Goal: Task Accomplishment & Management: Manage account settings

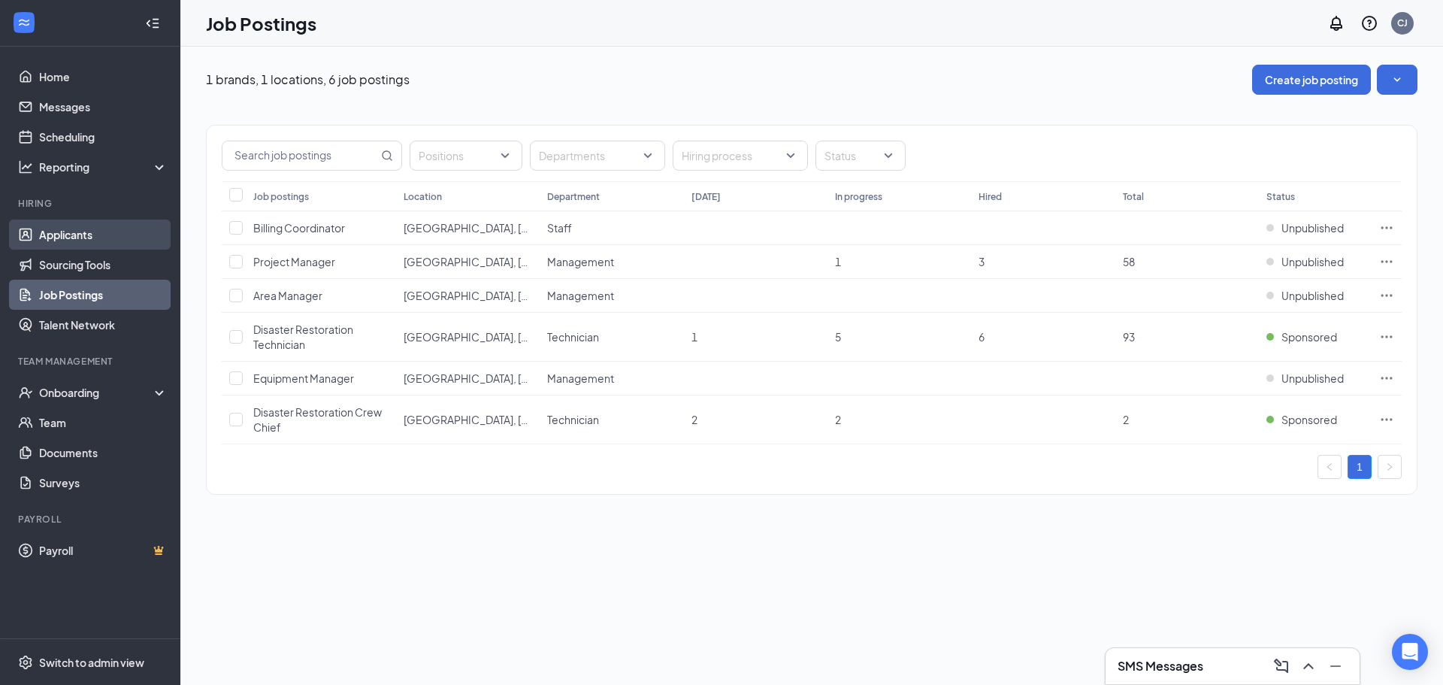
click at [68, 238] on link "Applicants" at bounding box center [103, 234] width 129 height 30
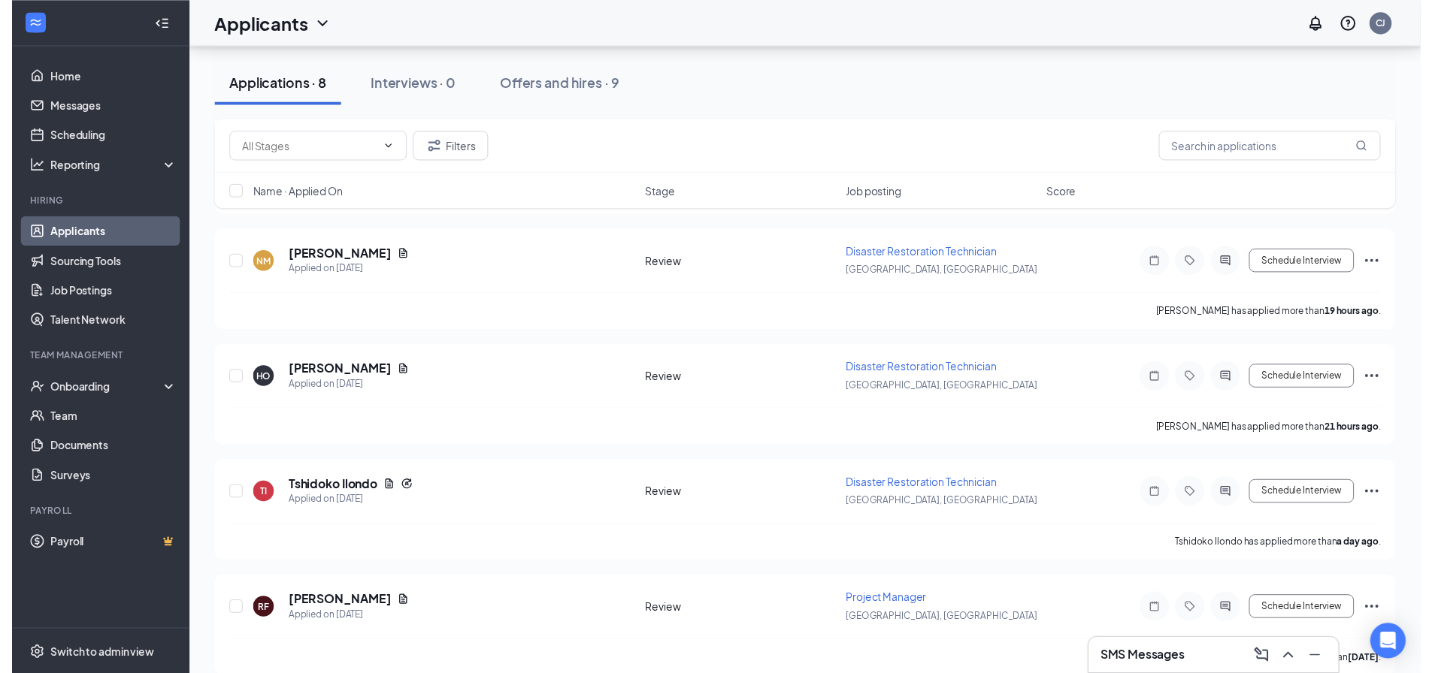
scroll to position [529, 0]
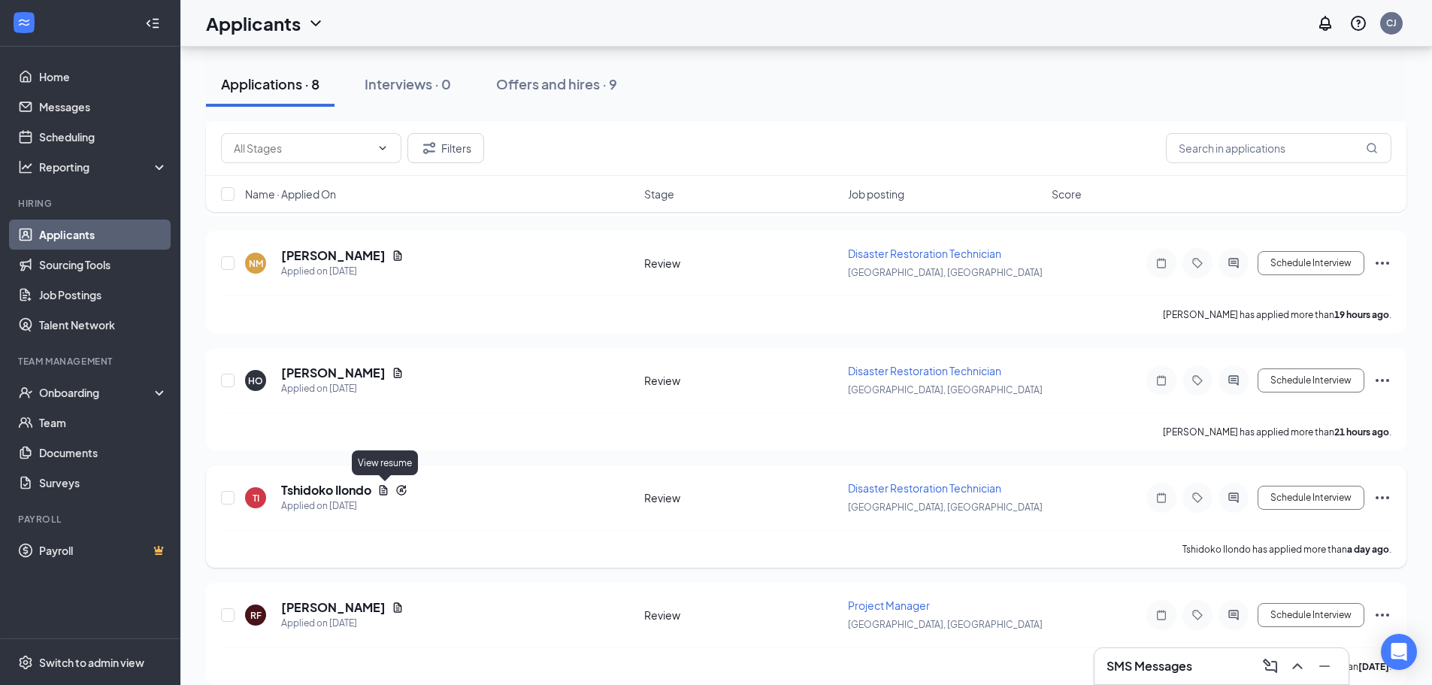
click at [382, 490] on icon "Document" at bounding box center [384, 490] width 8 height 10
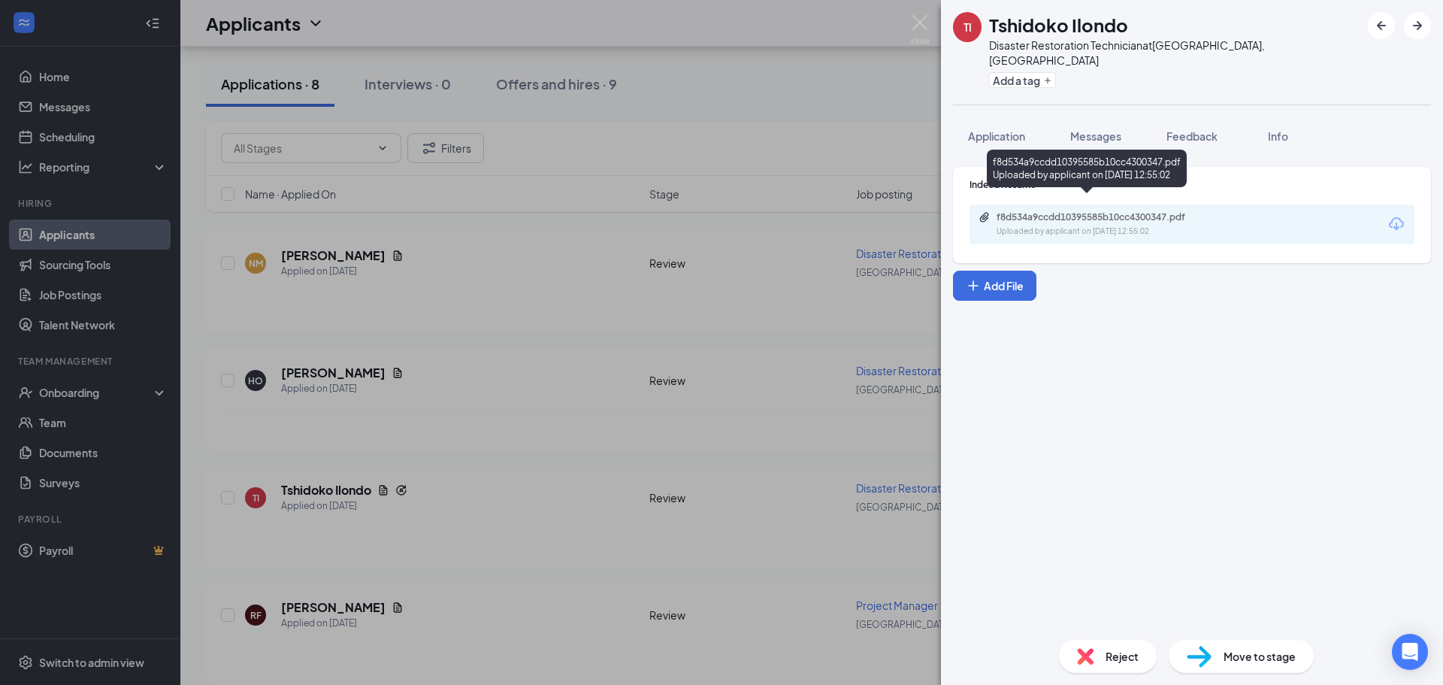
click at [1098, 225] on div "Uploaded by applicant on [DATE] 12:55:02" at bounding box center [1109, 231] width 225 height 12
click at [568, 190] on div "TI Tshidoko Ilondo Disaster Restoration Technician at [GEOGRAPHIC_DATA], [GEOGR…" at bounding box center [721, 342] width 1443 height 685
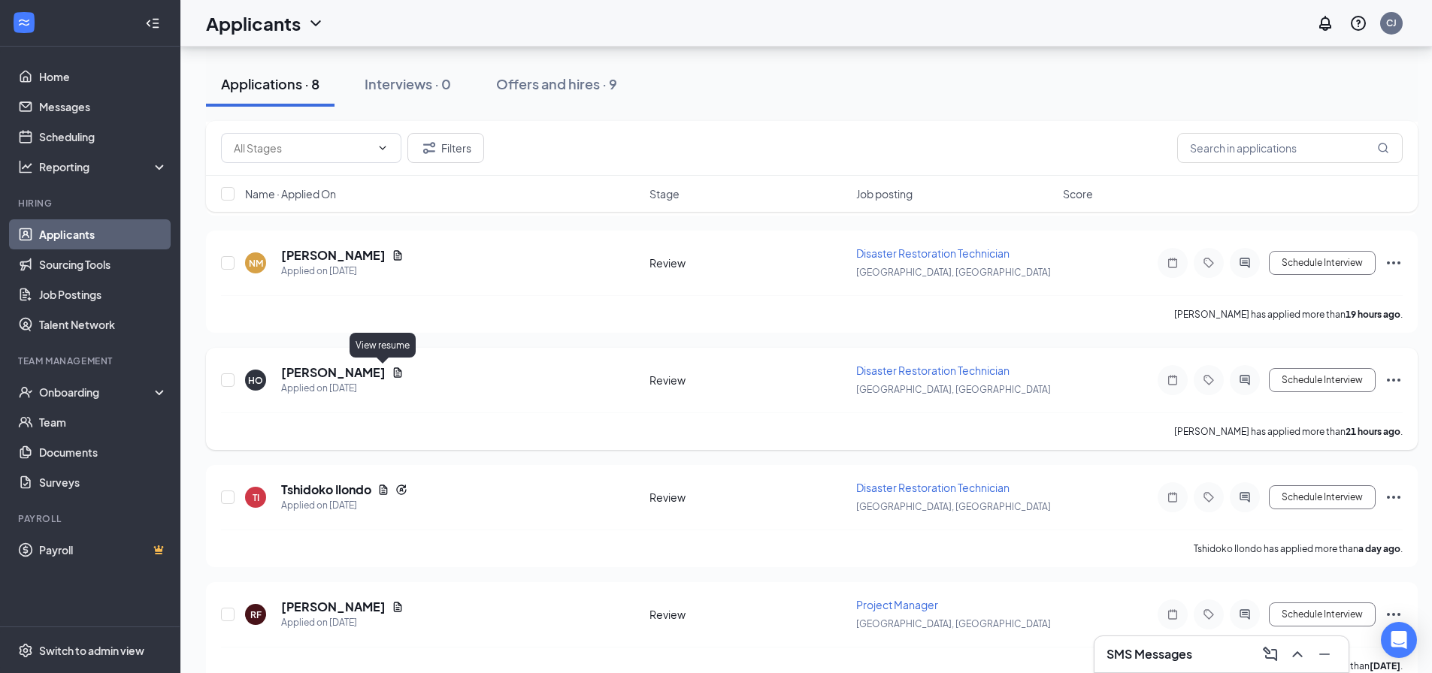
click at [392, 371] on icon "Document" at bounding box center [398, 373] width 12 height 12
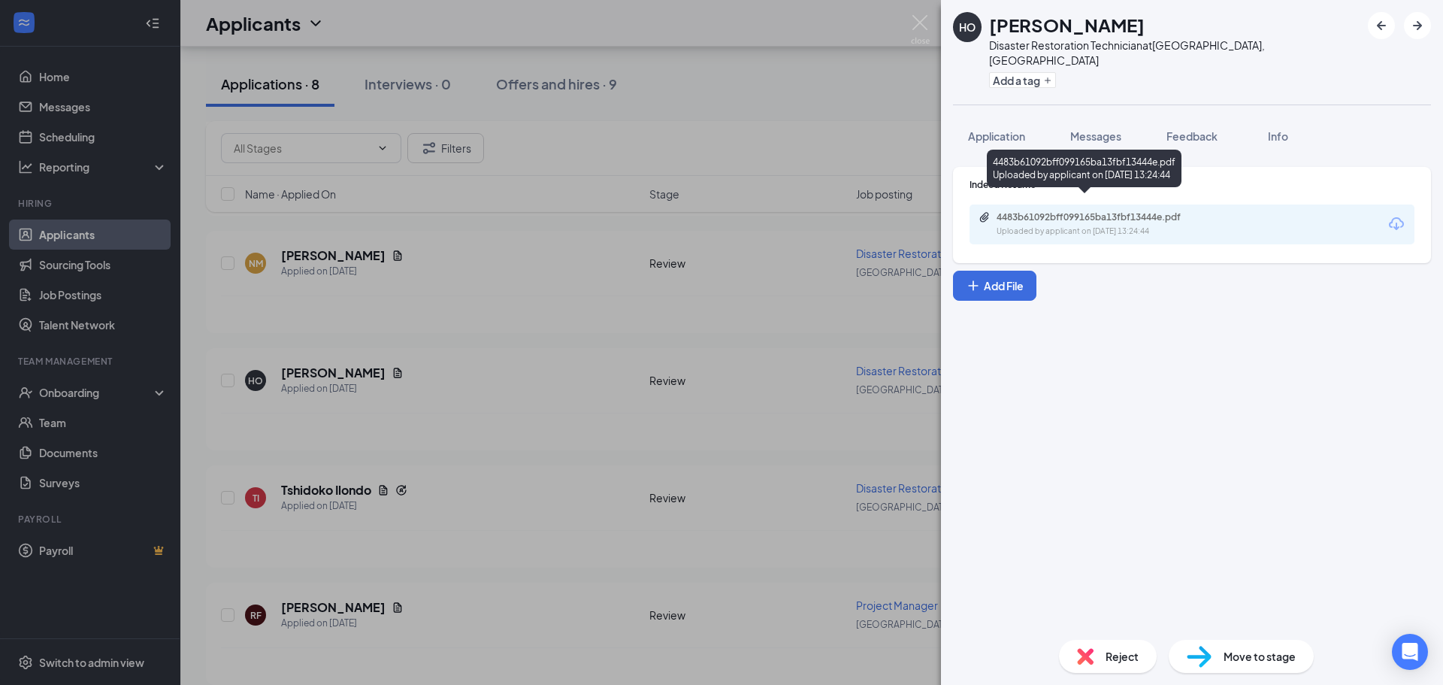
click at [1027, 211] on div "4483b61092bff099165ba13fbf13444e.pdf" at bounding box center [1102, 217] width 210 height 12
click at [432, 640] on div "HO [PERSON_NAME] Disaster Restoration Technician at [GEOGRAPHIC_DATA], [GEOGRAP…" at bounding box center [721, 342] width 1443 height 685
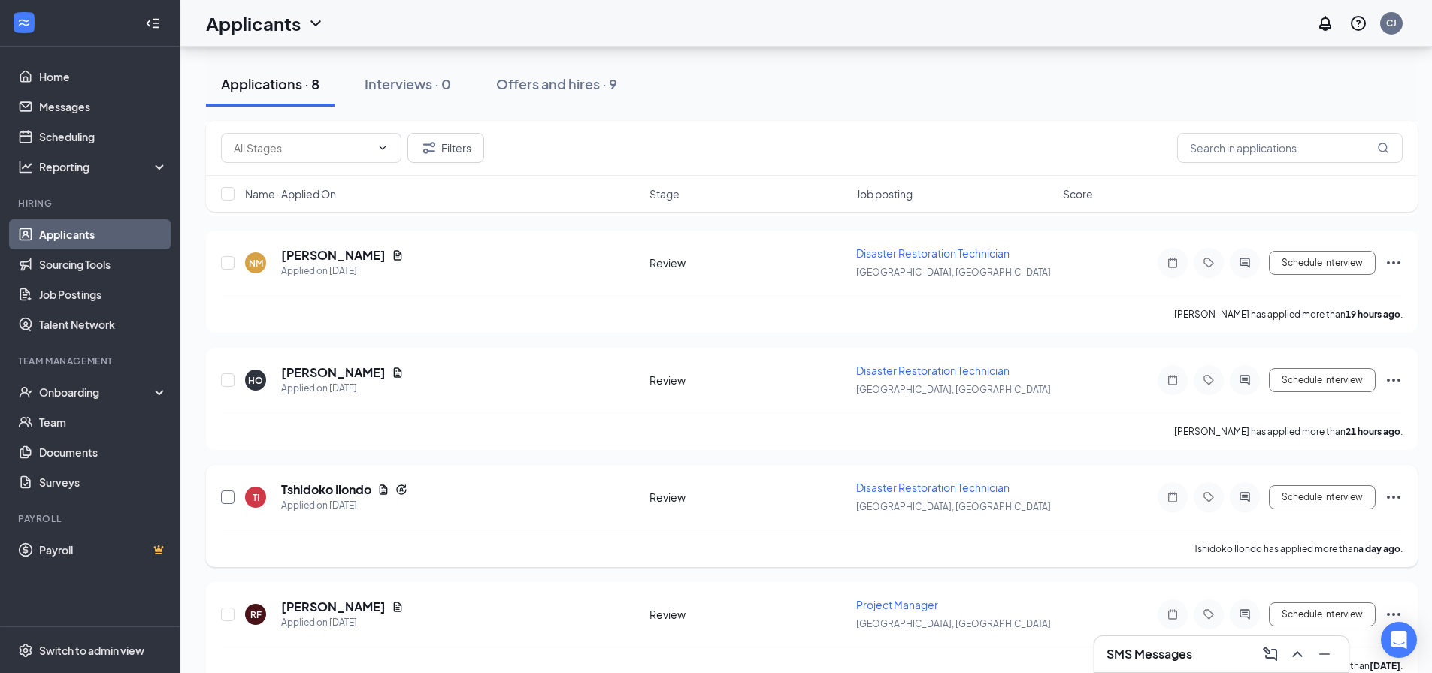
click at [223, 500] on input "checkbox" at bounding box center [228, 498] width 14 height 14
checkbox input "true"
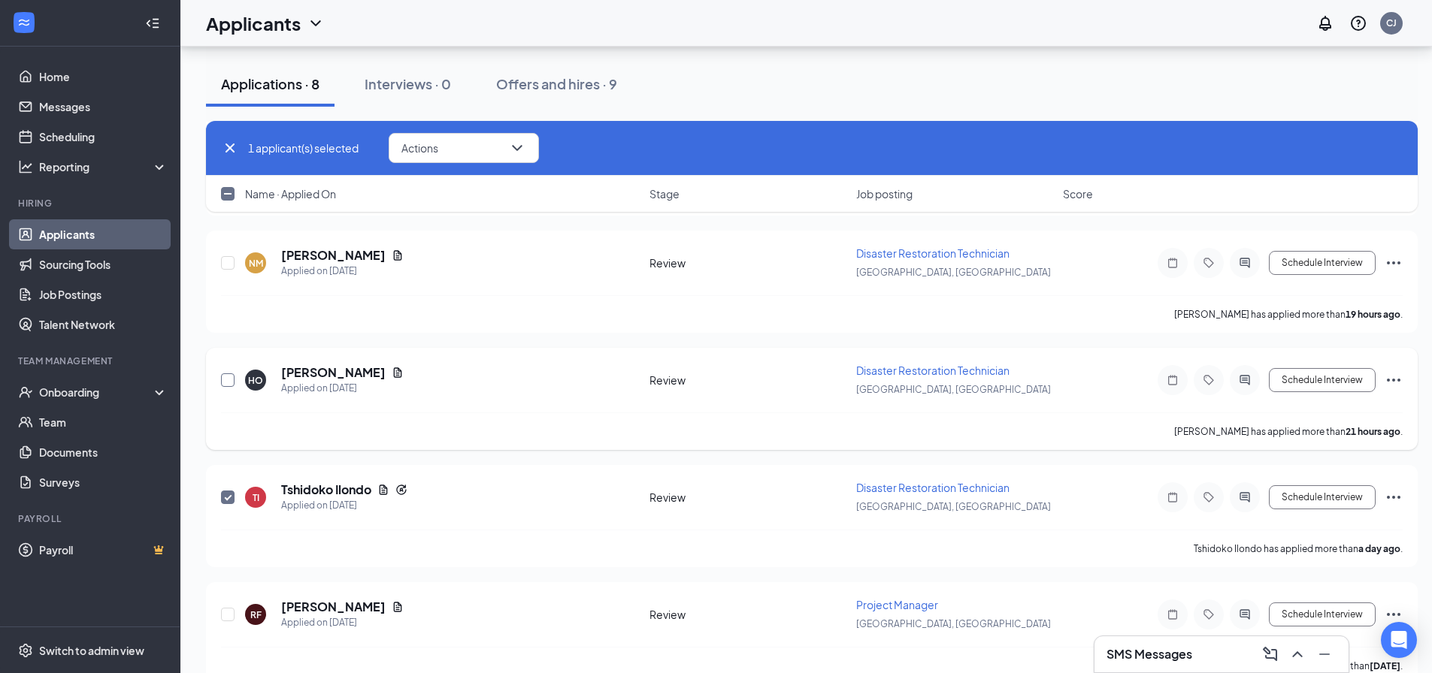
click at [227, 378] on input "checkbox" at bounding box center [228, 381] width 14 height 14
checkbox input "true"
click at [225, 503] on input "checkbox" at bounding box center [228, 498] width 14 height 14
checkbox input "false"
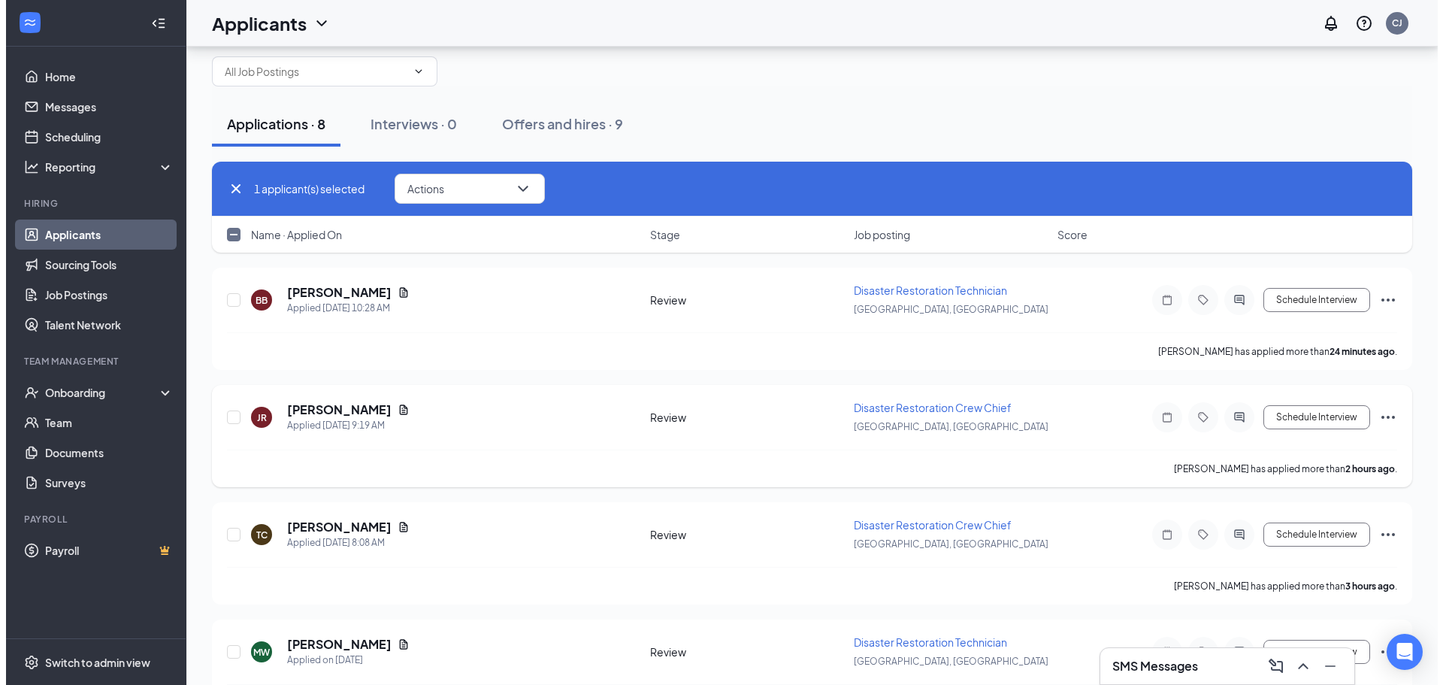
scroll to position [3, 0]
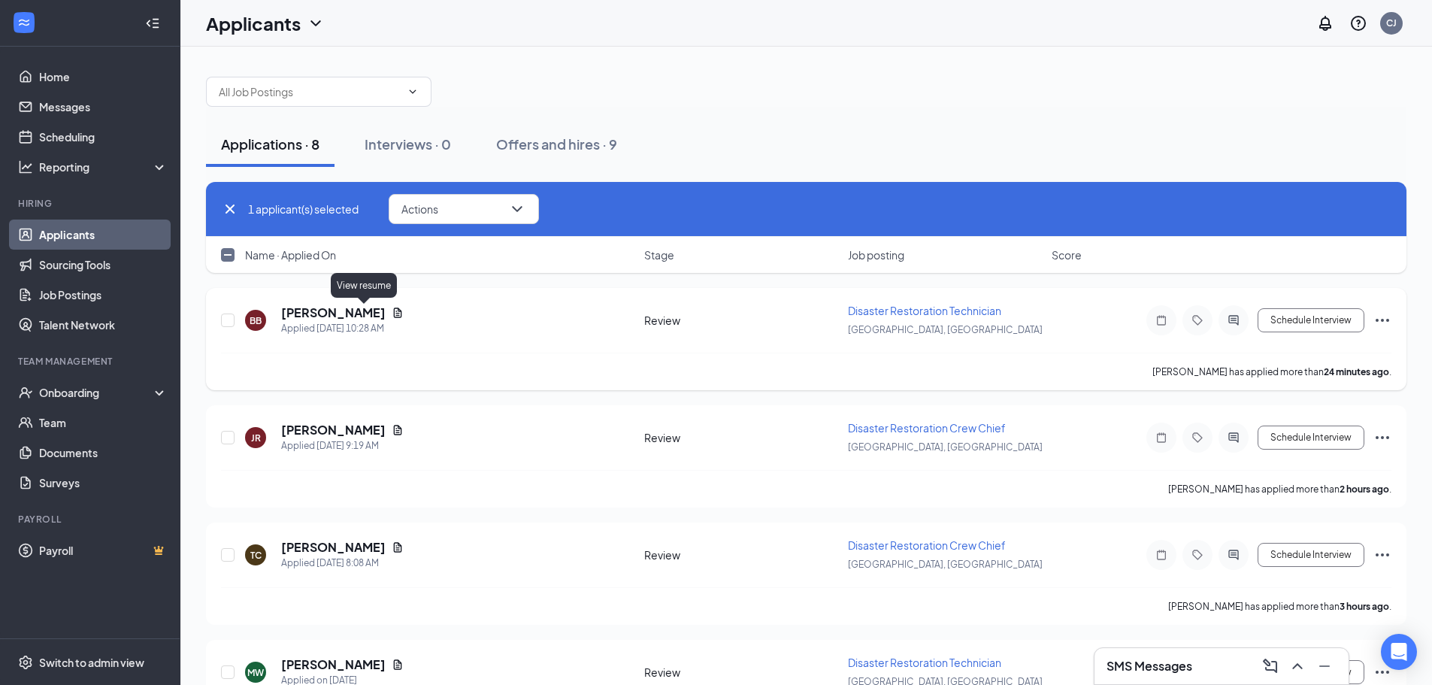
click at [394, 313] on icon "Document" at bounding box center [398, 312] width 8 height 10
checkbox input "false"
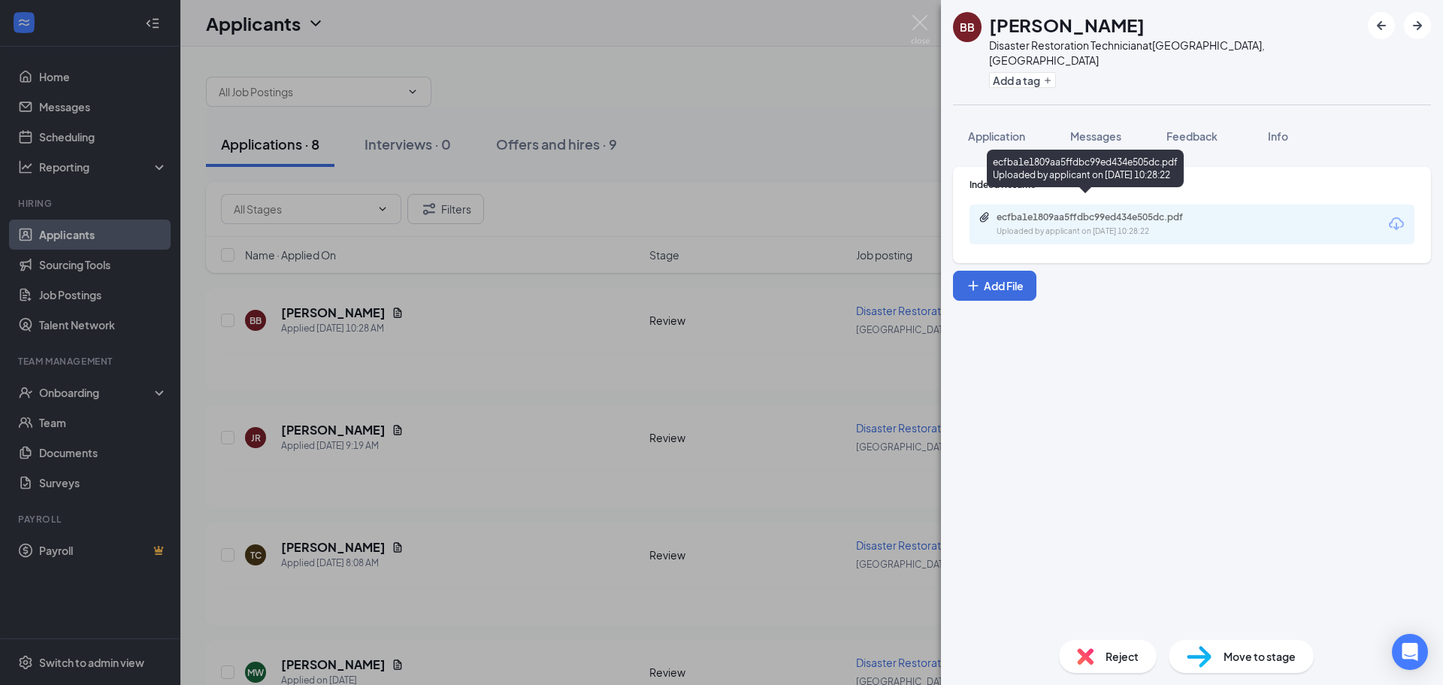
click at [1098, 225] on div "Uploaded by applicant on [DATE] 10:28:22" at bounding box center [1109, 231] width 225 height 12
click at [498, 327] on div "BB [PERSON_NAME] Disaster Restoration Technician at [GEOGRAPHIC_DATA], [GEOGRAP…" at bounding box center [721, 342] width 1443 height 685
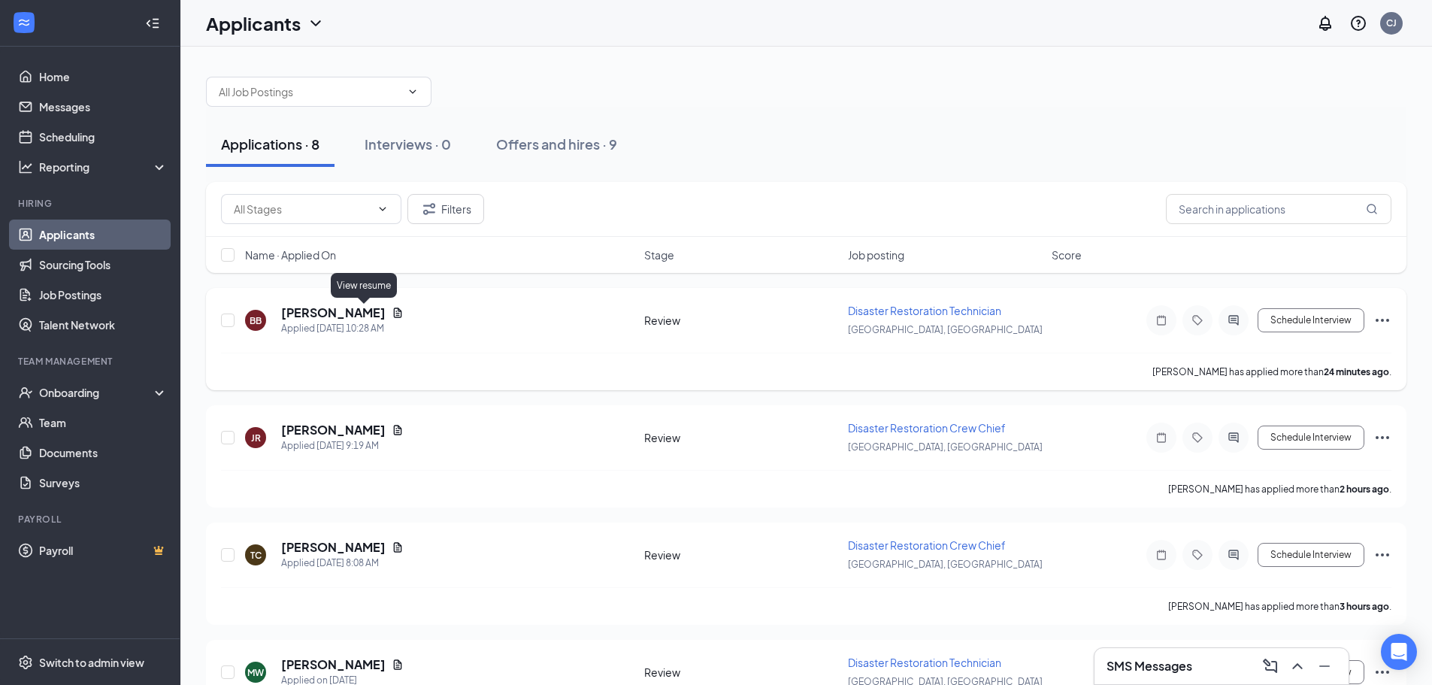
click at [392, 311] on icon "Document" at bounding box center [398, 313] width 12 height 12
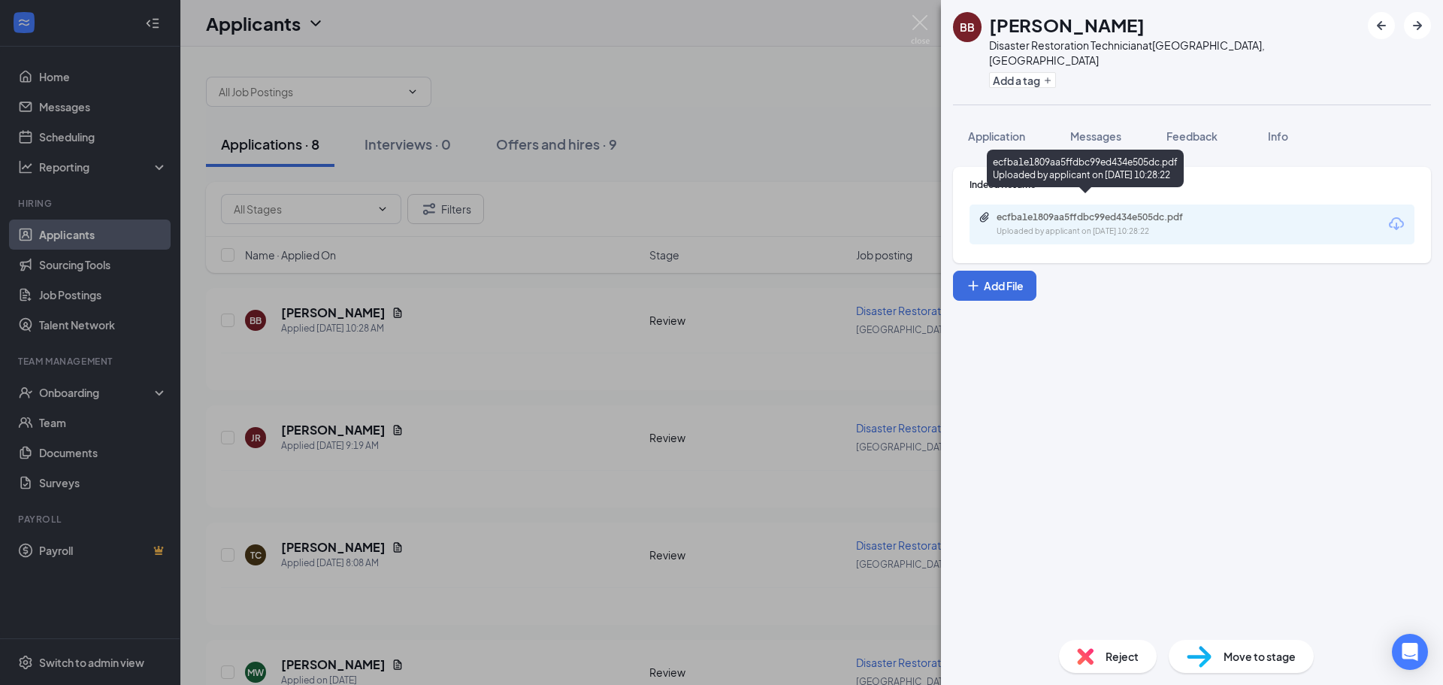
click at [1085, 211] on div "ecfba1e1809aa5ffdbc99ed434e505dc.pdf" at bounding box center [1102, 217] width 210 height 12
drag, startPoint x: 916, startPoint y: 24, endPoint x: 857, endPoint y: 56, distance: 67.2
click at [916, 24] on img at bounding box center [920, 29] width 19 height 29
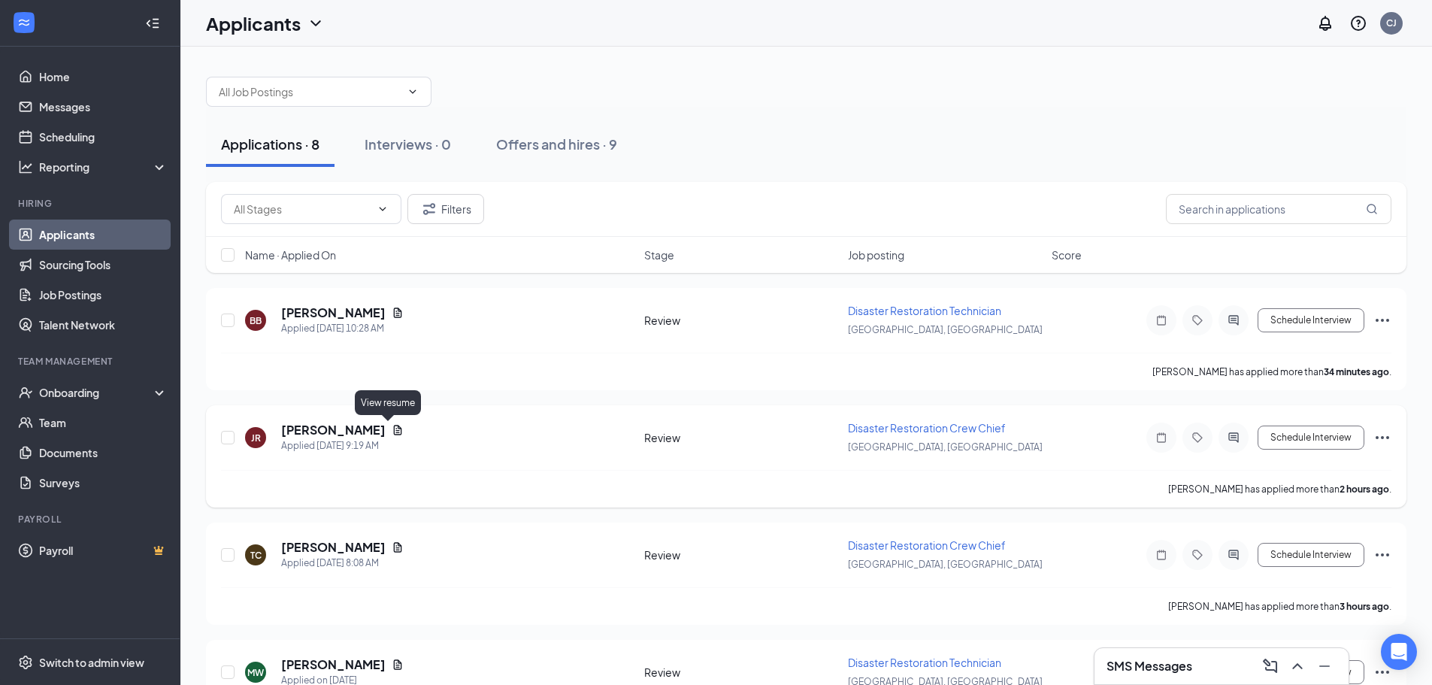
click at [392, 435] on icon "Document" at bounding box center [398, 430] width 12 height 12
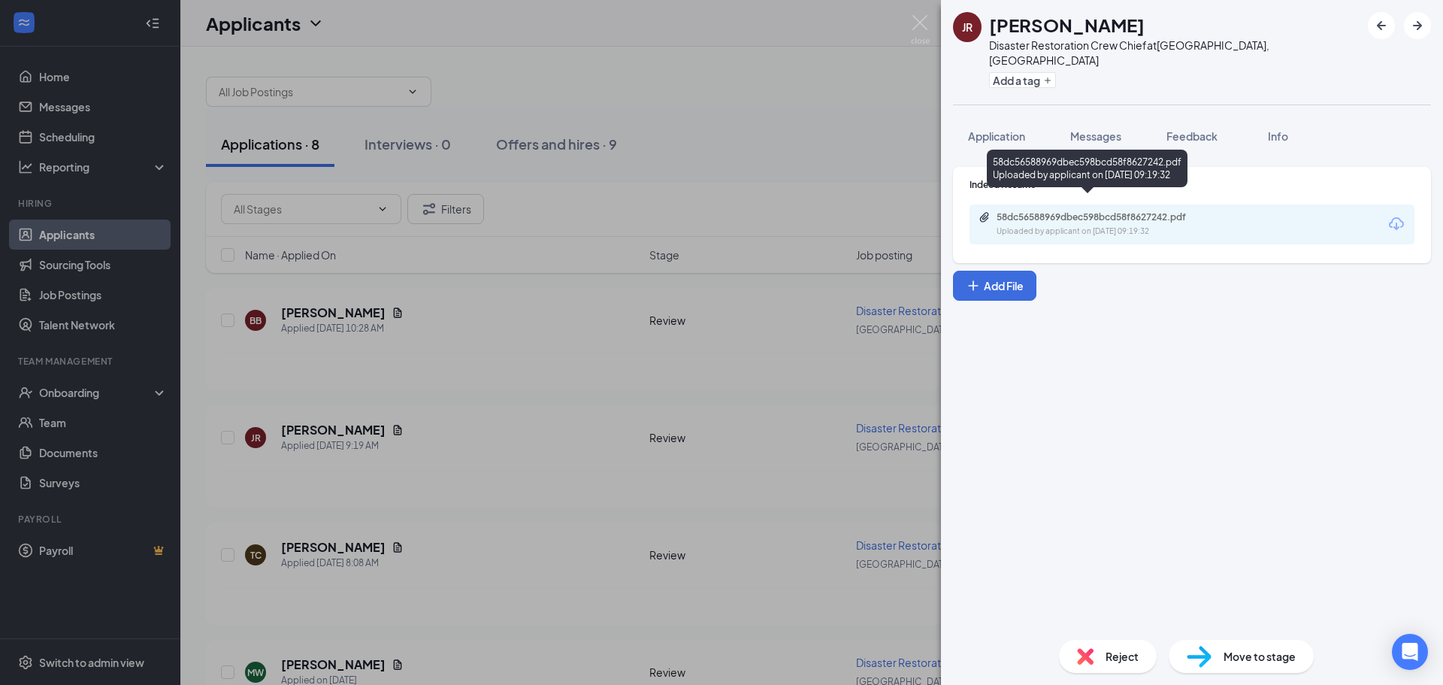
click at [1066, 211] on div "58dc56588969dbec598bcd58f8627242.pdf" at bounding box center [1102, 217] width 210 height 12
click at [921, 17] on img at bounding box center [920, 29] width 19 height 29
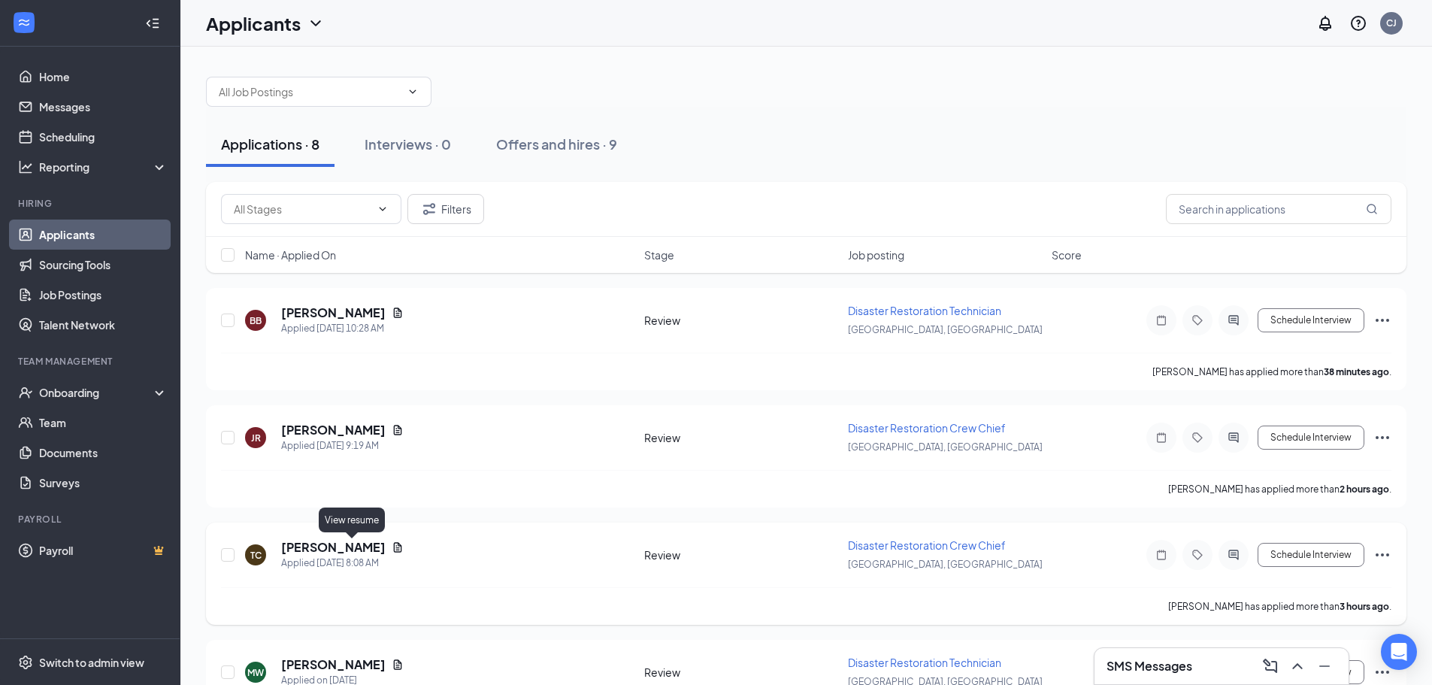
click at [392, 548] on icon "Document" at bounding box center [398, 547] width 12 height 12
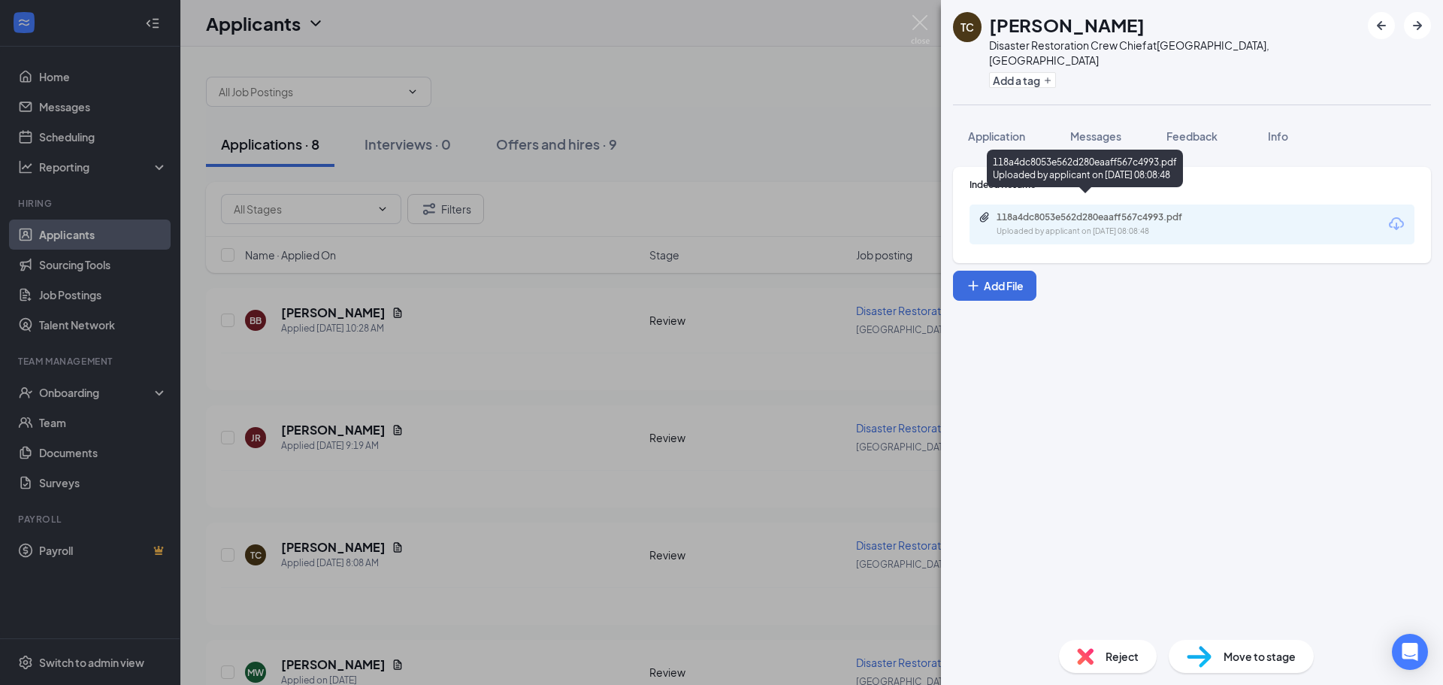
click at [1027, 225] on div "Uploaded by applicant on [DATE] 08:08:48" at bounding box center [1109, 231] width 225 height 12
click at [361, 310] on div "TC [PERSON_NAME] Disaster Restoration Crew Chief at [GEOGRAPHIC_DATA], [GEOGRAP…" at bounding box center [721, 342] width 1443 height 685
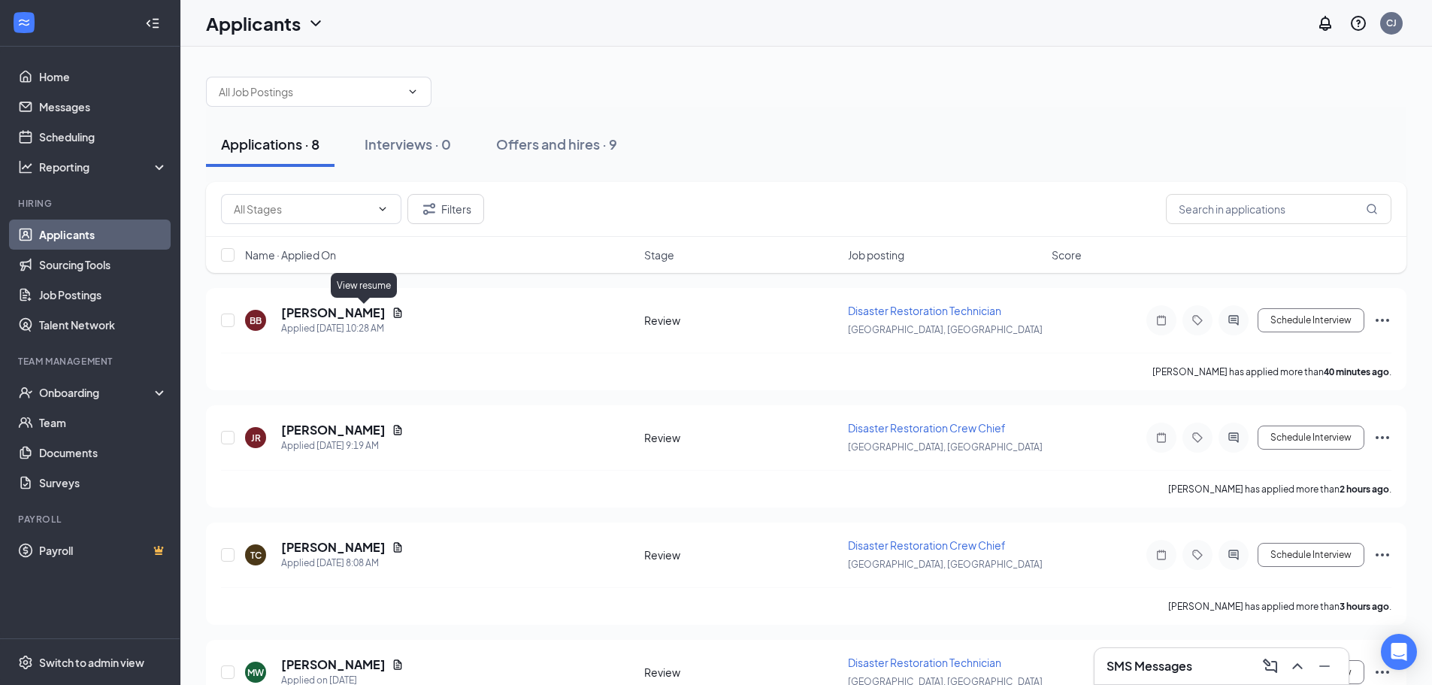
click at [394, 310] on icon "Document" at bounding box center [398, 312] width 8 height 10
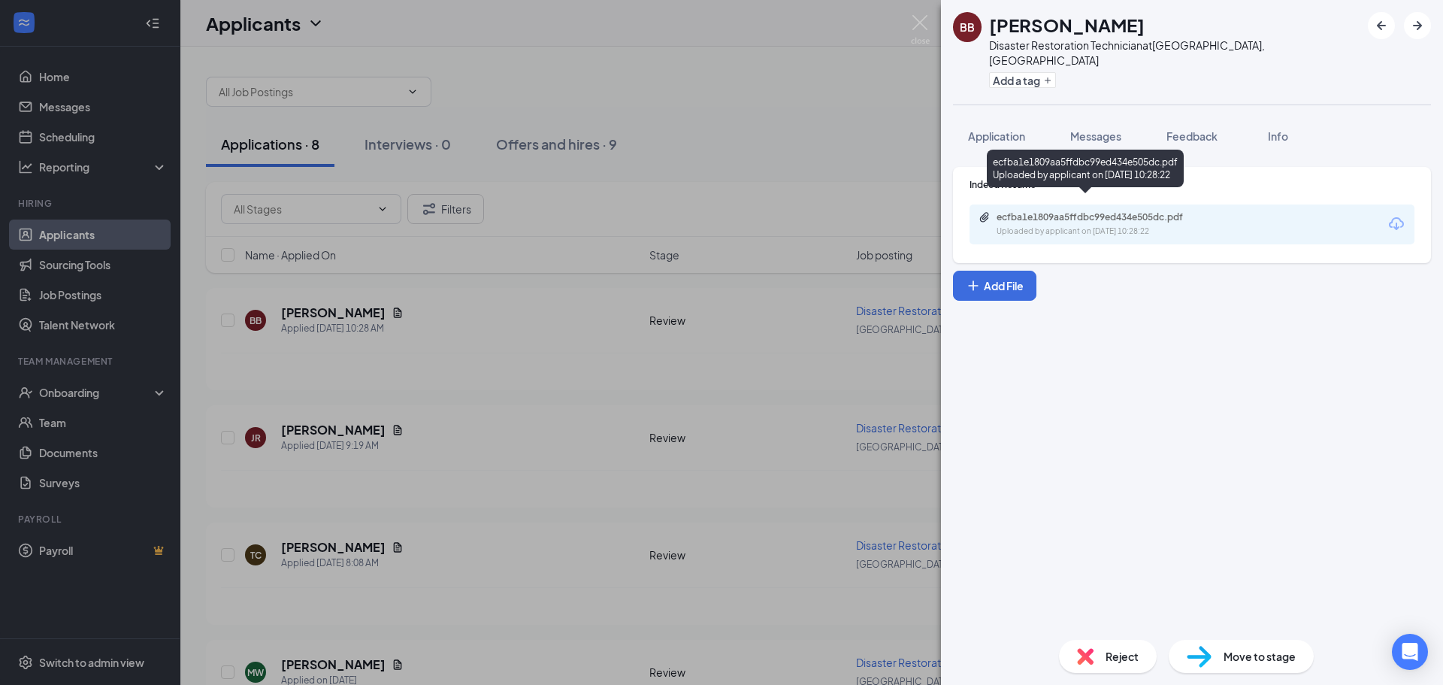
click at [1016, 211] on div "ecfba1e1809aa5ffdbc99ed434e505dc.pdf" at bounding box center [1102, 217] width 210 height 12
click at [993, 129] on span "Application" at bounding box center [996, 136] width 57 height 14
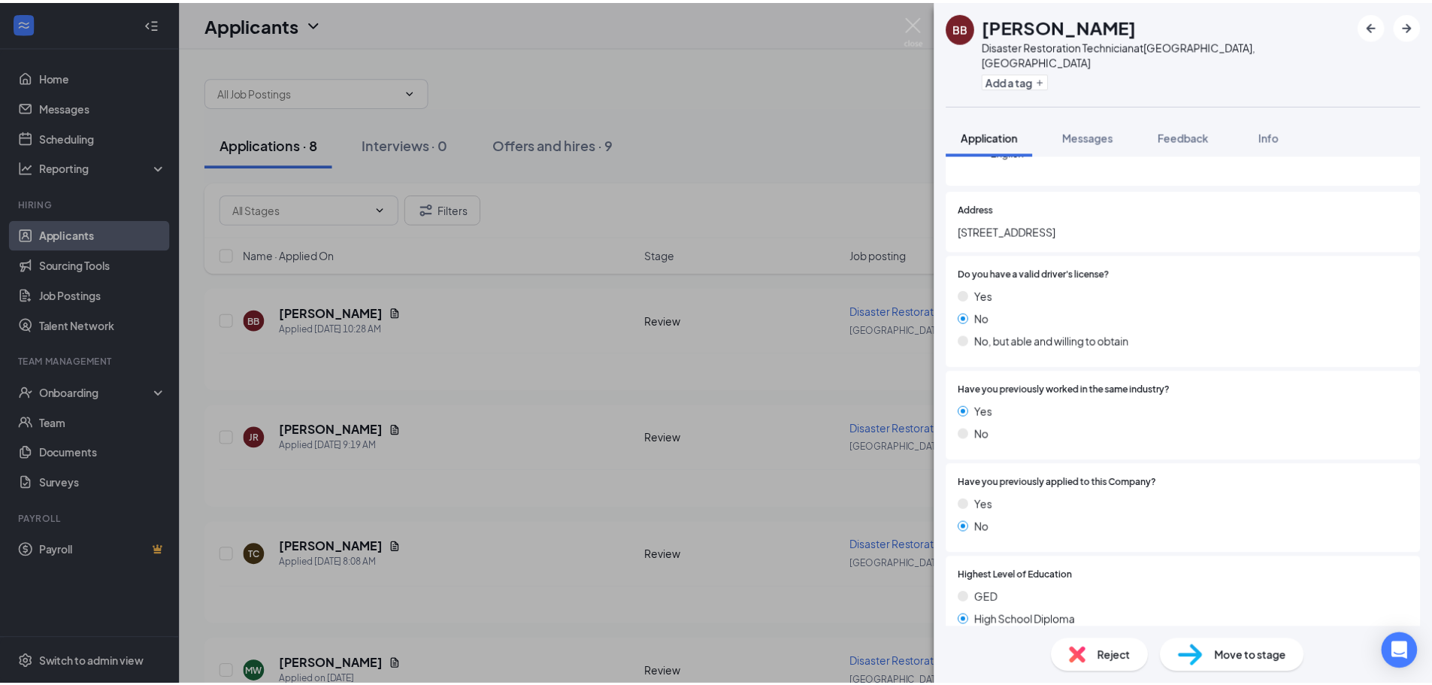
scroll to position [150, 0]
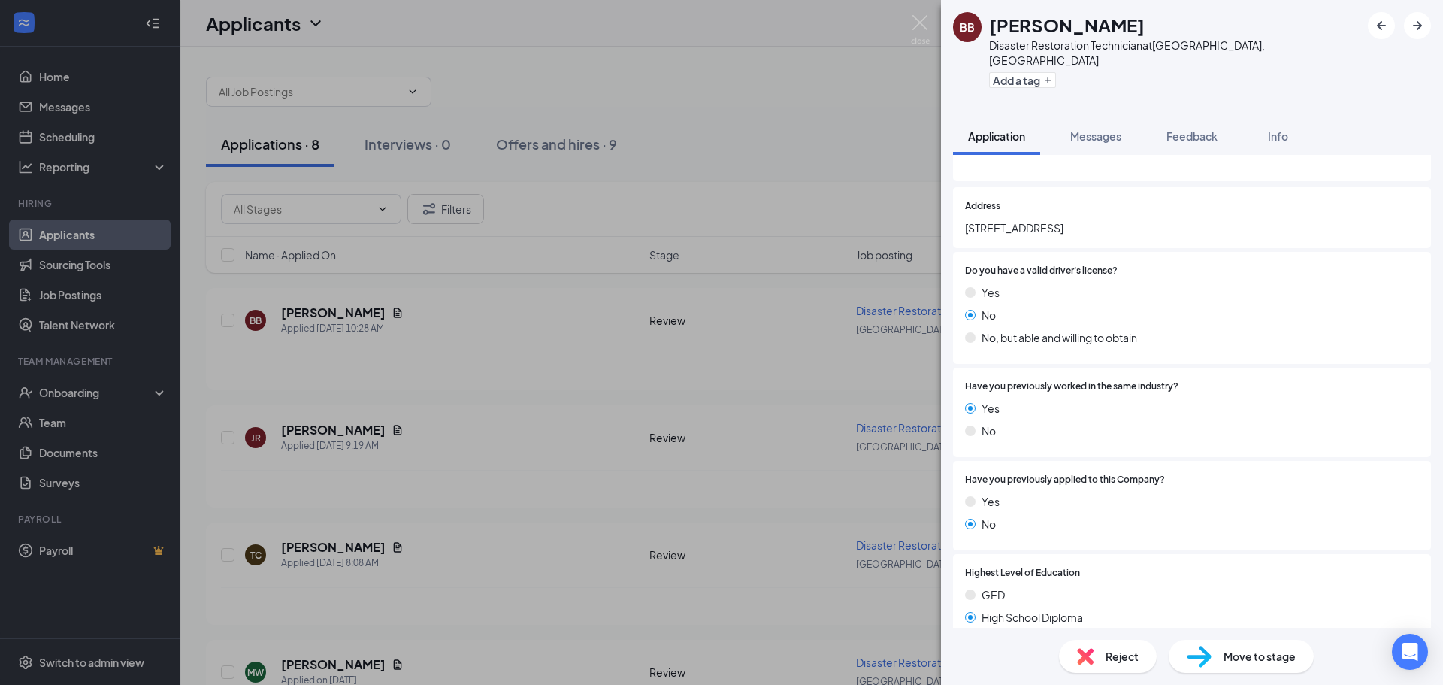
drag, startPoint x: 530, startPoint y: 290, endPoint x: 382, endPoint y: 392, distance: 179.9
click at [530, 291] on div "BB [PERSON_NAME] Disaster Restoration Technician at [GEOGRAPHIC_DATA], [GEOGRAP…" at bounding box center [721, 342] width 1443 height 685
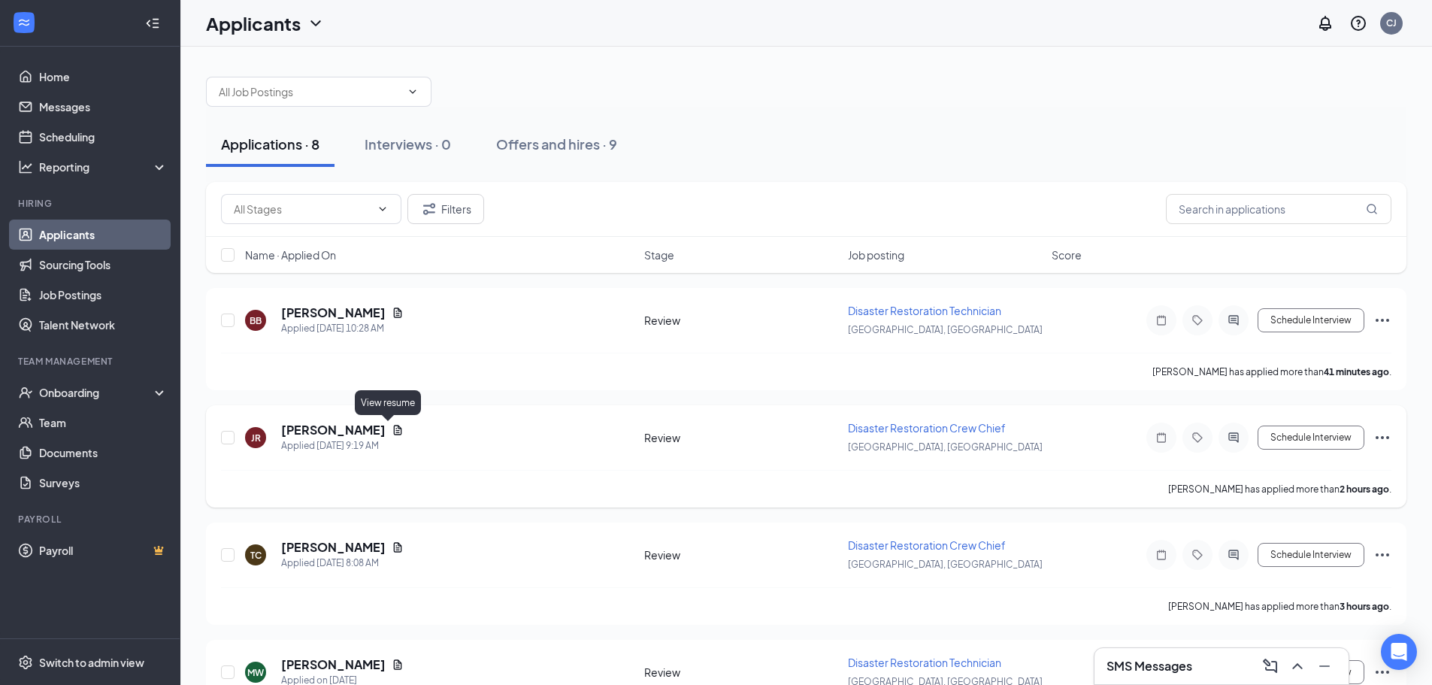
click at [392, 428] on icon "Document" at bounding box center [398, 430] width 12 height 12
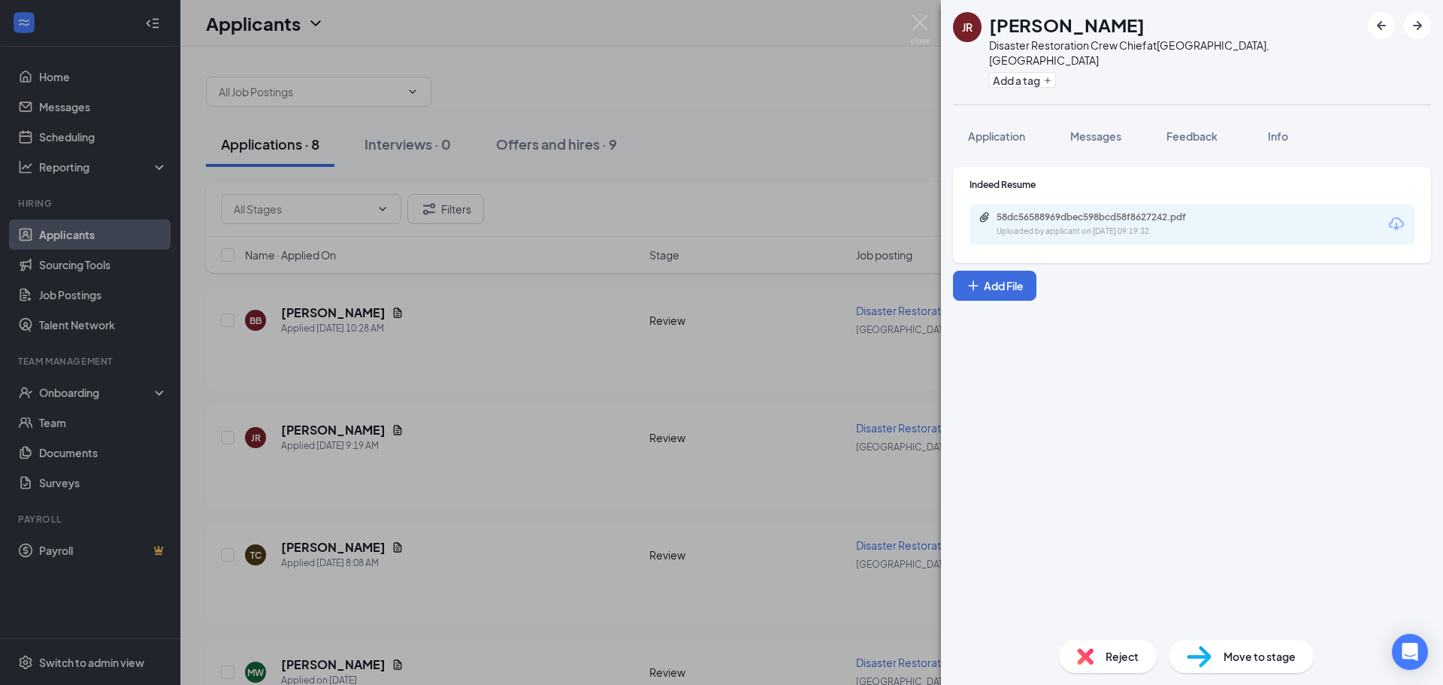
drag, startPoint x: 989, startPoint y: 120, endPoint x: 1023, endPoint y: 149, distance: 44.3
click at [989, 129] on span "Application" at bounding box center [996, 136] width 57 height 14
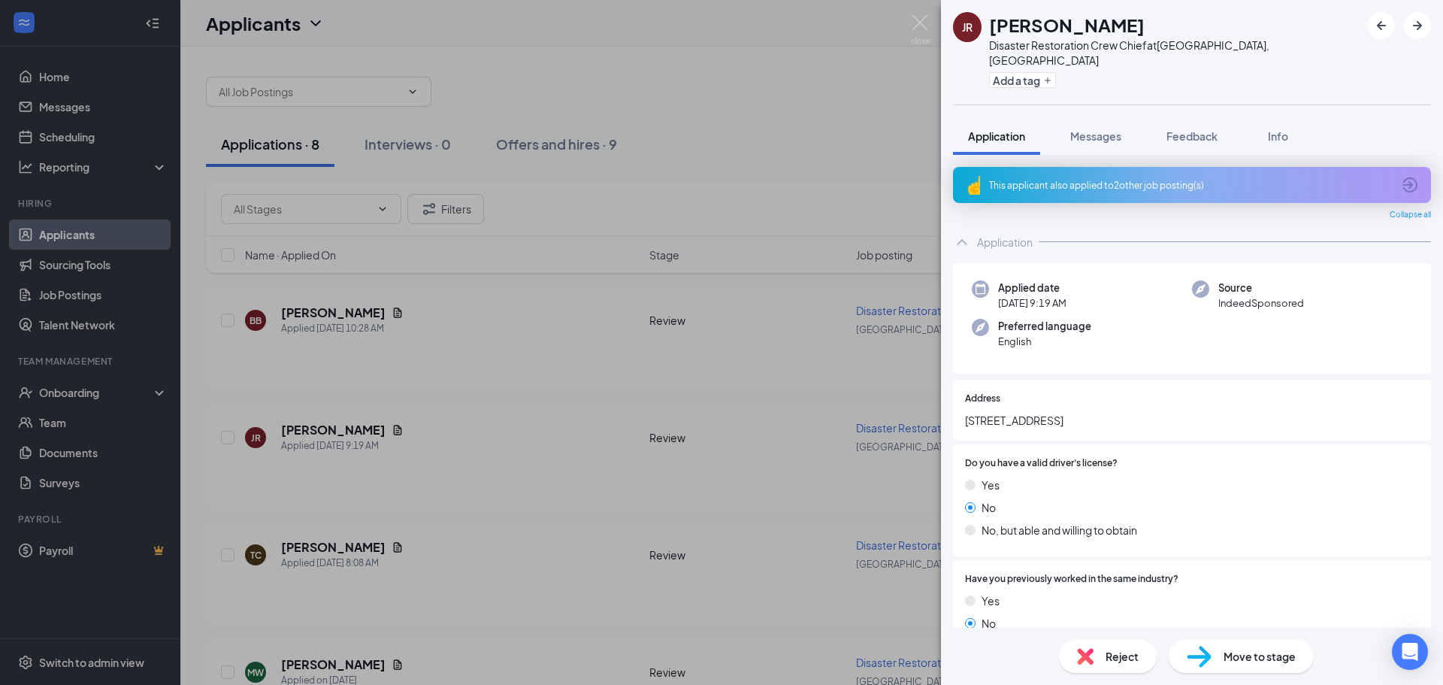
drag, startPoint x: 575, startPoint y: 477, endPoint x: 613, endPoint y: 471, distance: 37.9
click at [575, 477] on div "JR [PERSON_NAME] Disaster Restoration Crew Chief at [GEOGRAPHIC_DATA], [GEOGRAP…" at bounding box center [721, 342] width 1443 height 685
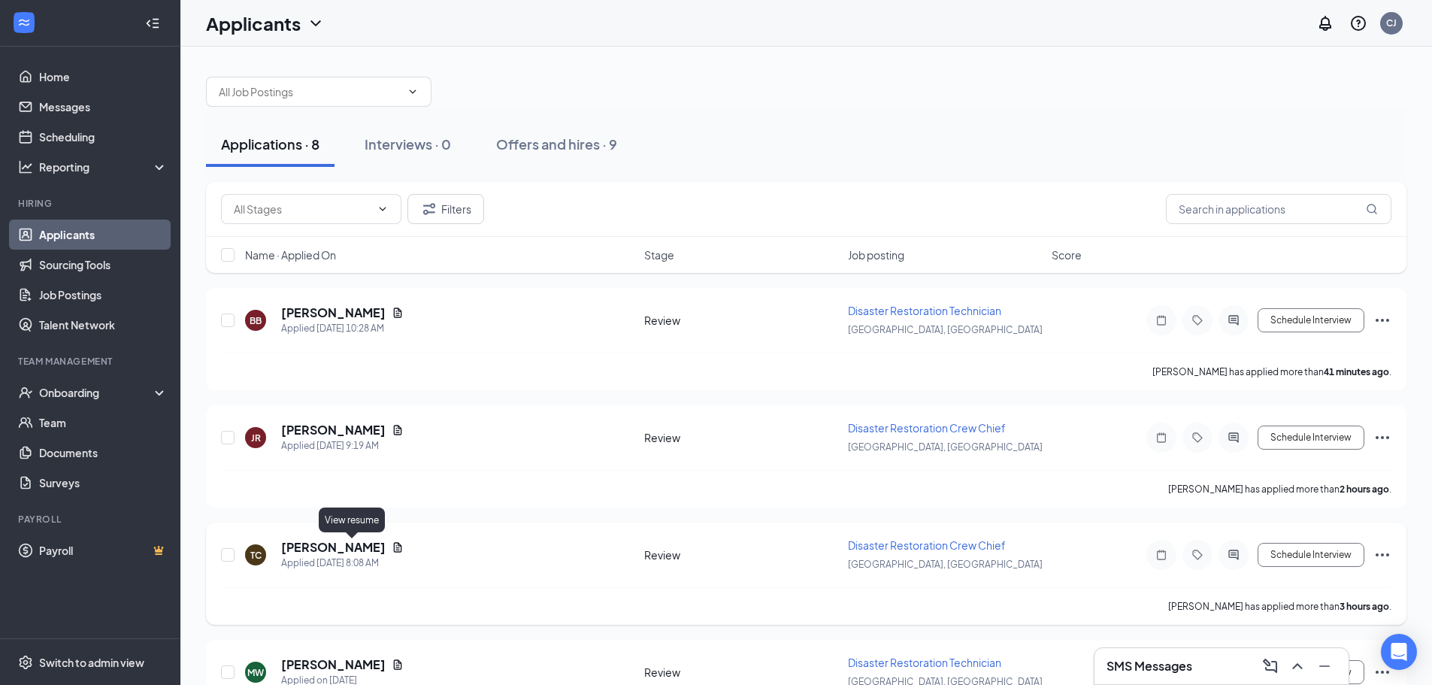
click at [392, 552] on icon "Document" at bounding box center [398, 547] width 12 height 12
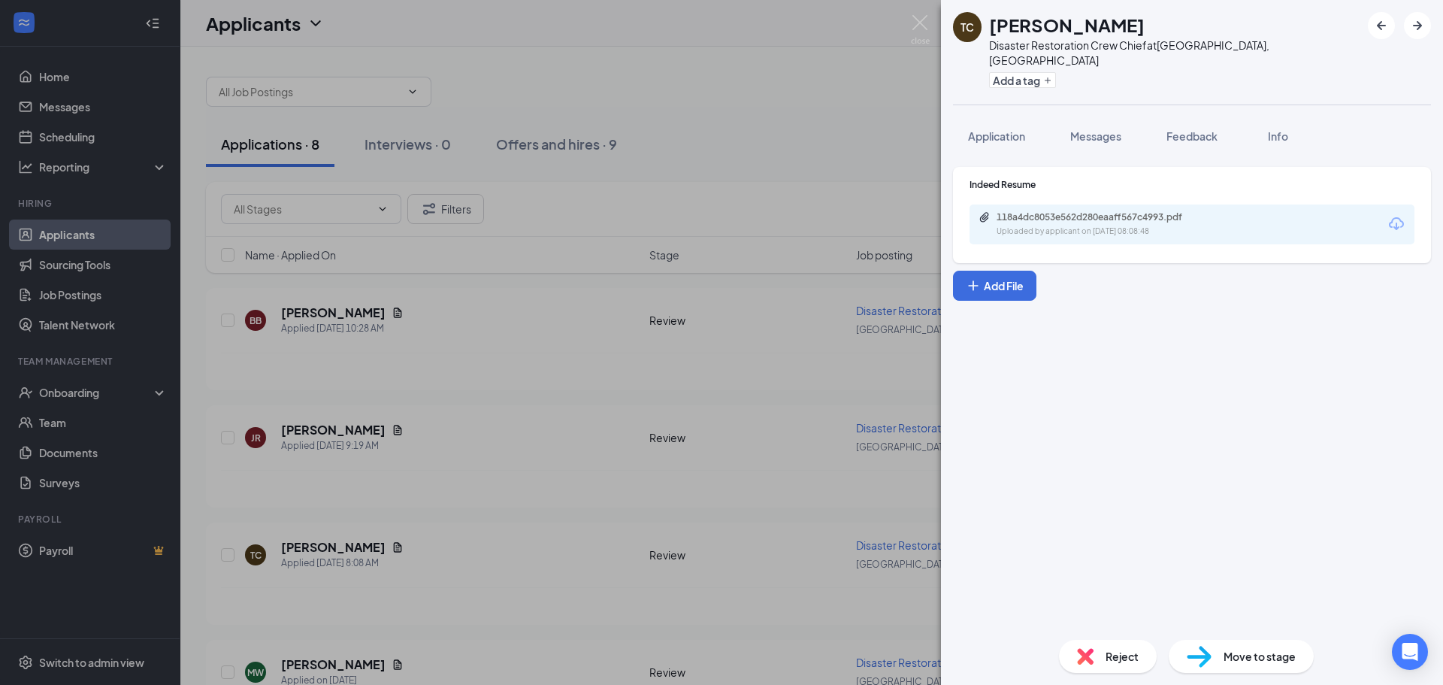
drag, startPoint x: 1012, startPoint y: 120, endPoint x: 1061, endPoint y: 151, distance: 57.8
click at [1012, 129] on span "Application" at bounding box center [996, 136] width 57 height 14
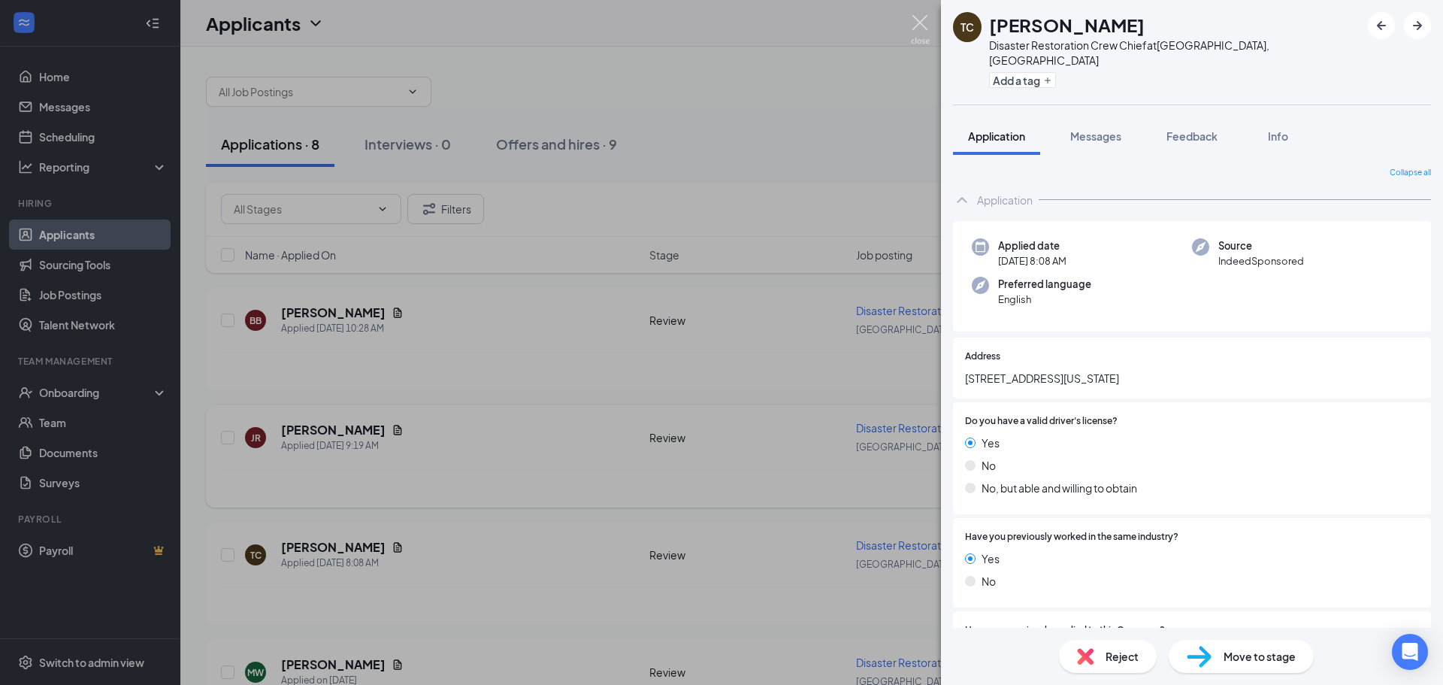
drag, startPoint x: 921, startPoint y: 19, endPoint x: 422, endPoint y: 449, distance: 658.6
click at [921, 20] on img at bounding box center [920, 29] width 19 height 29
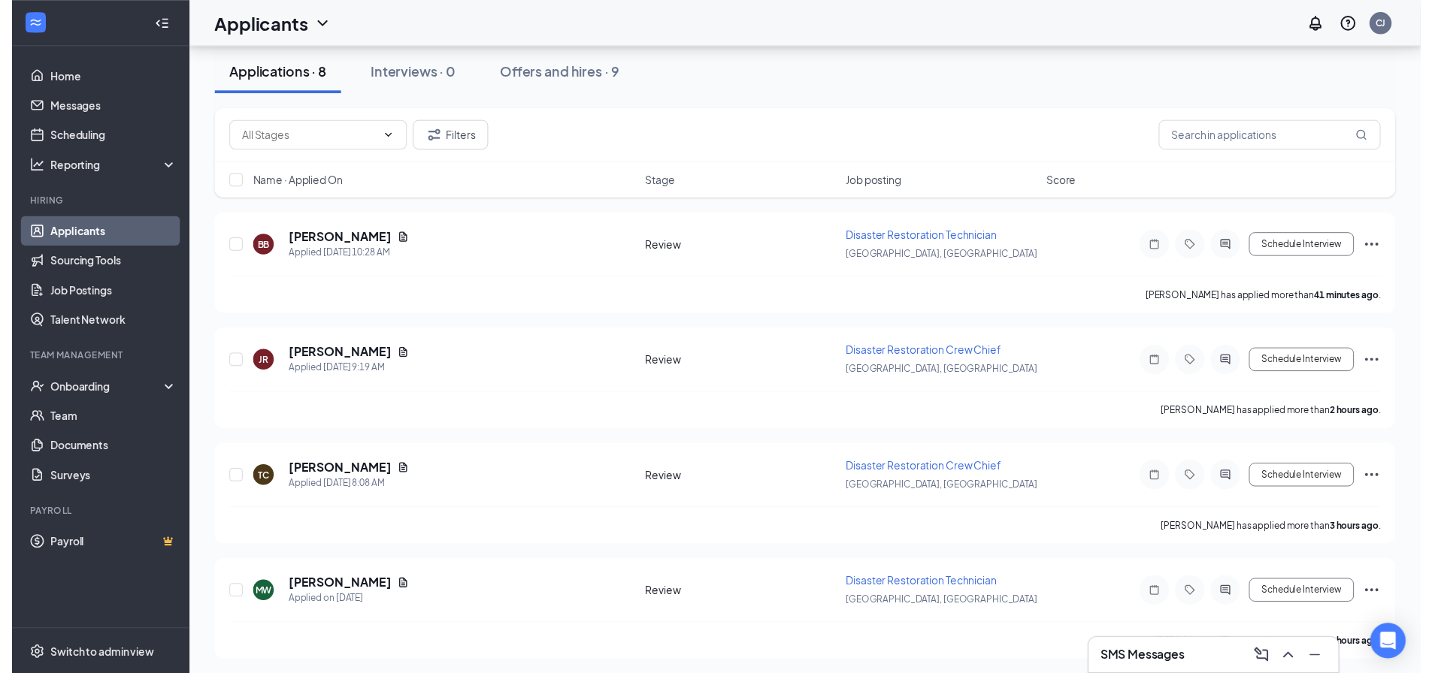
scroll to position [153, 0]
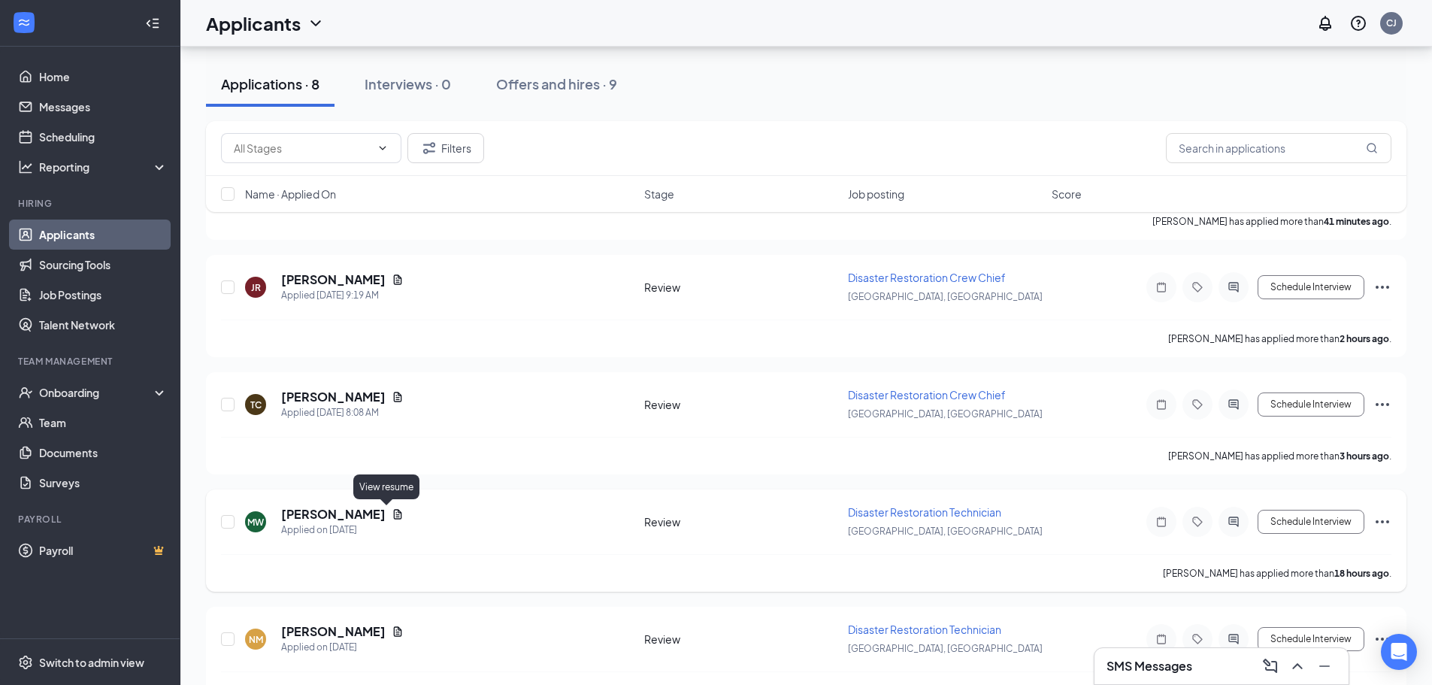
click at [392, 516] on icon "Document" at bounding box center [398, 514] width 12 height 12
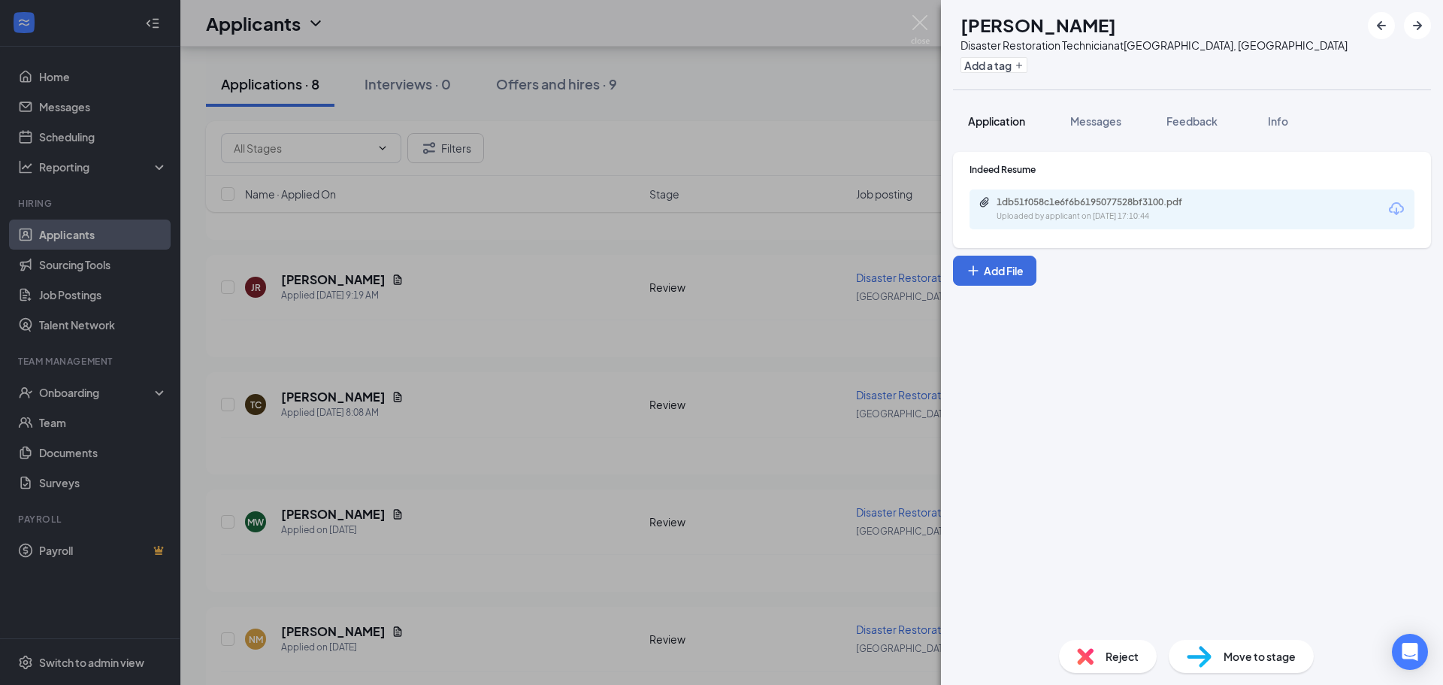
click at [1010, 121] on span "Application" at bounding box center [996, 121] width 57 height 14
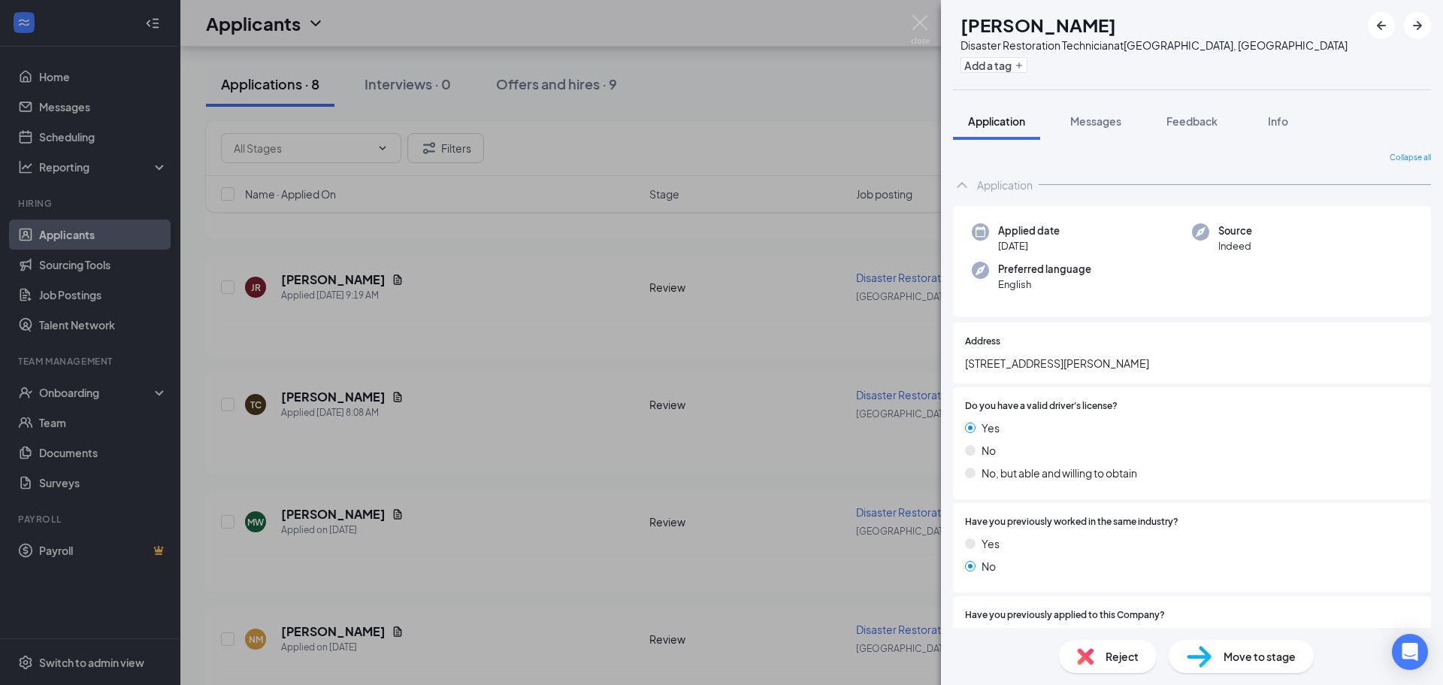
click at [474, 642] on div "MW [PERSON_NAME] Disaster Restoration Technician at [GEOGRAPHIC_DATA], [GEOGRAP…" at bounding box center [721, 342] width 1443 height 685
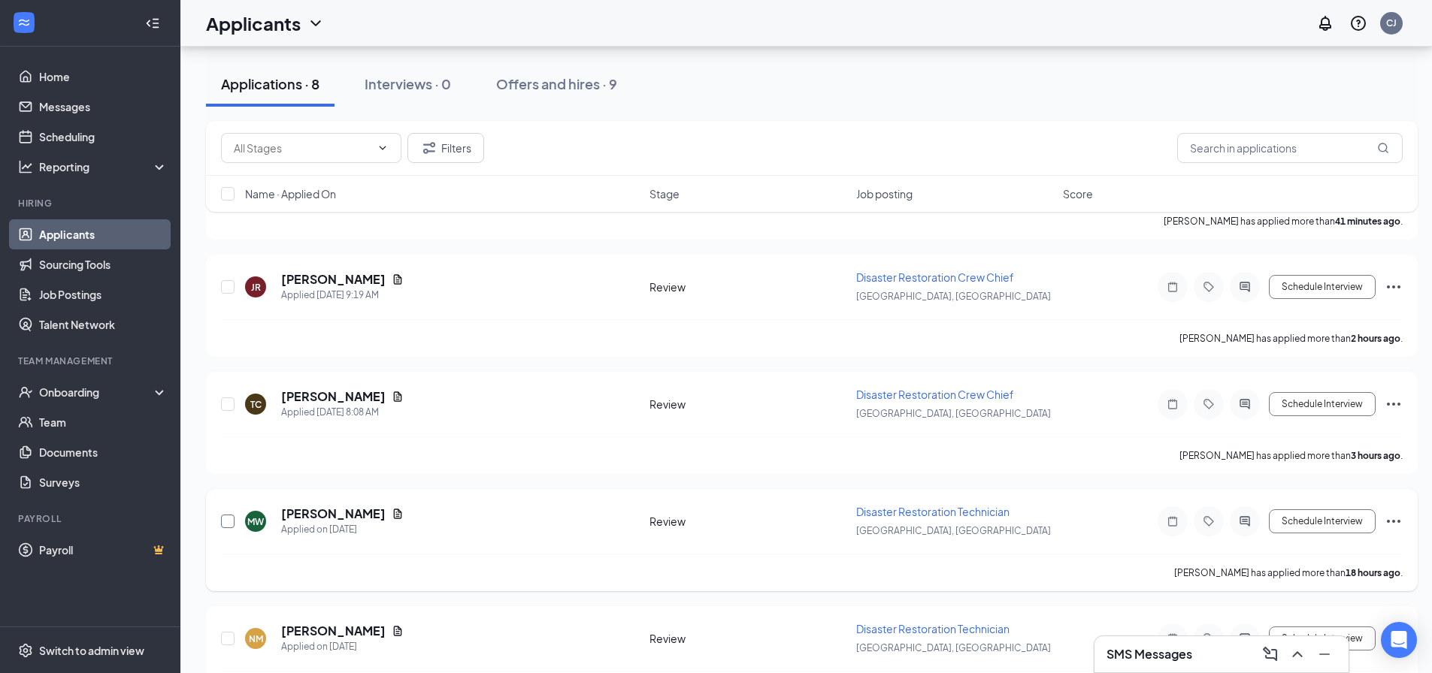
click at [225, 519] on input "checkbox" at bounding box center [228, 522] width 14 height 14
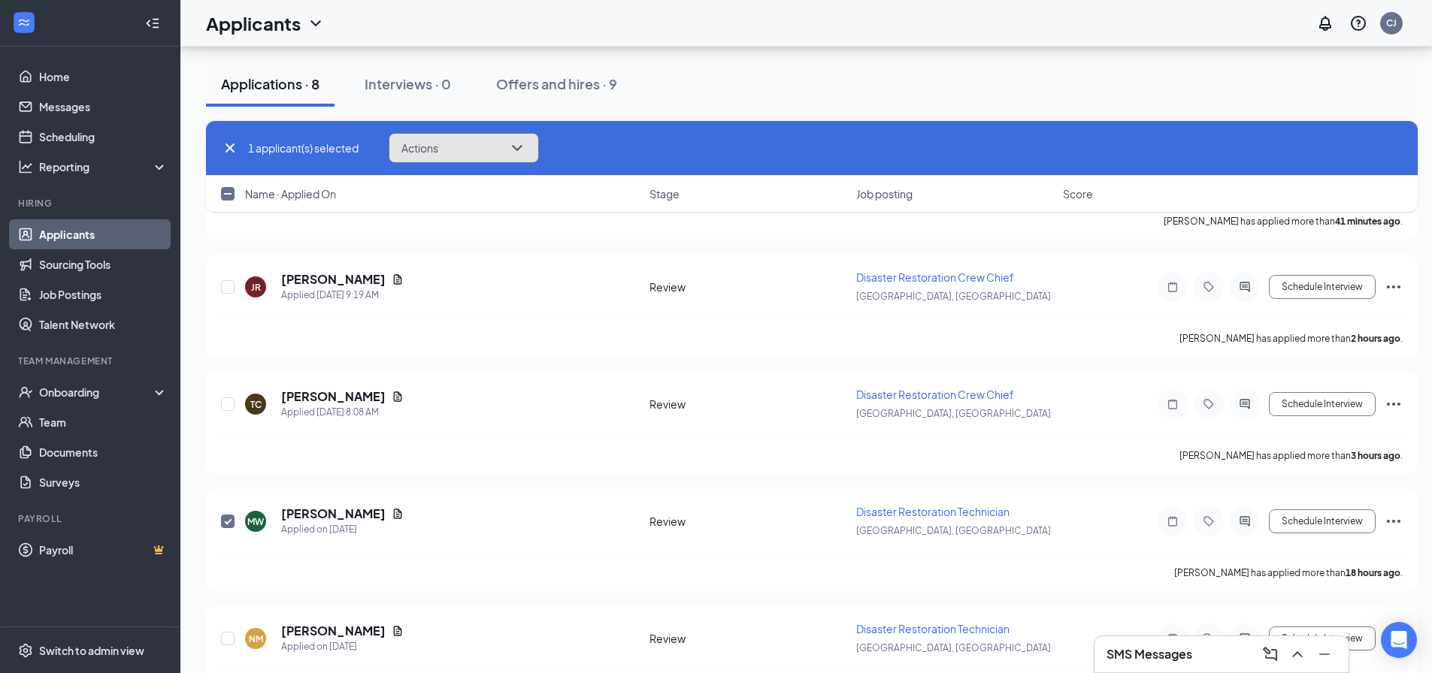
click at [531, 157] on button "Actions" at bounding box center [464, 148] width 150 height 30
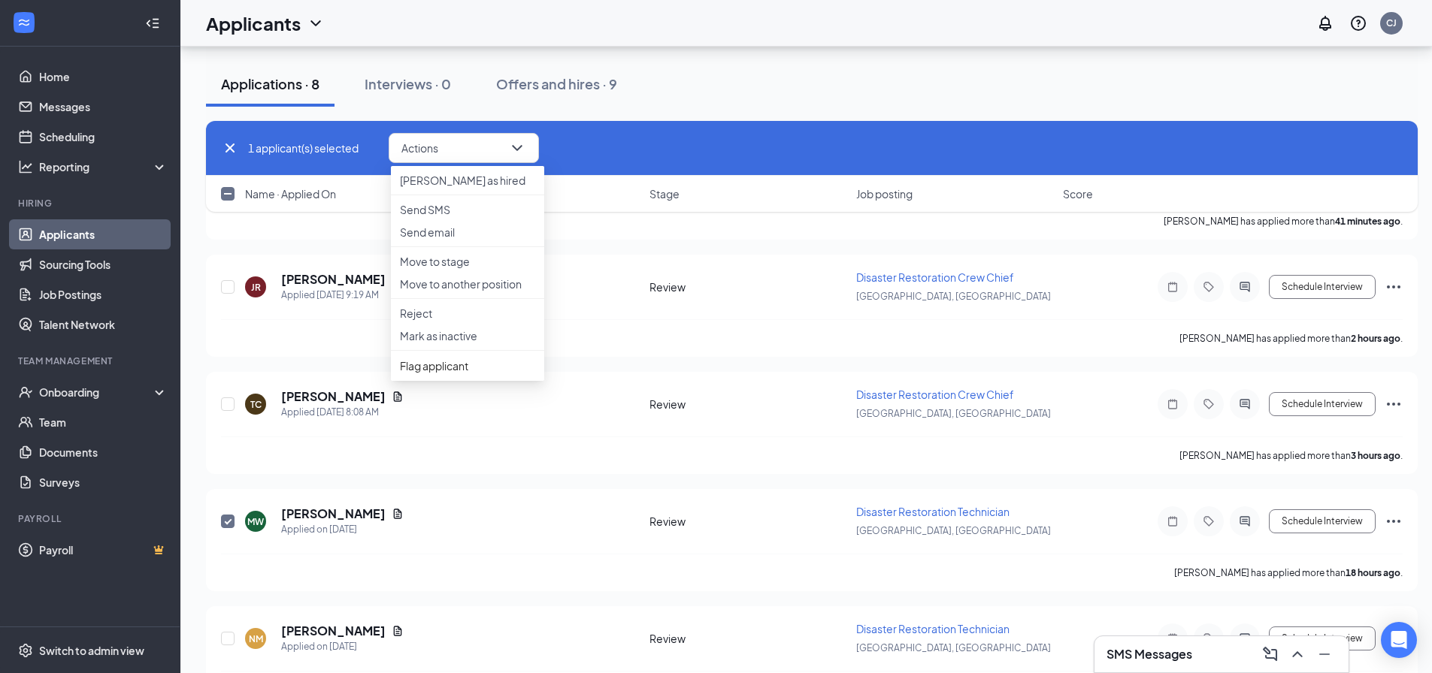
click at [589, 140] on div "1 applicant(s) selected Actions [PERSON_NAME] as hired Send SMS Send email Move…" at bounding box center [812, 148] width 1182 height 30
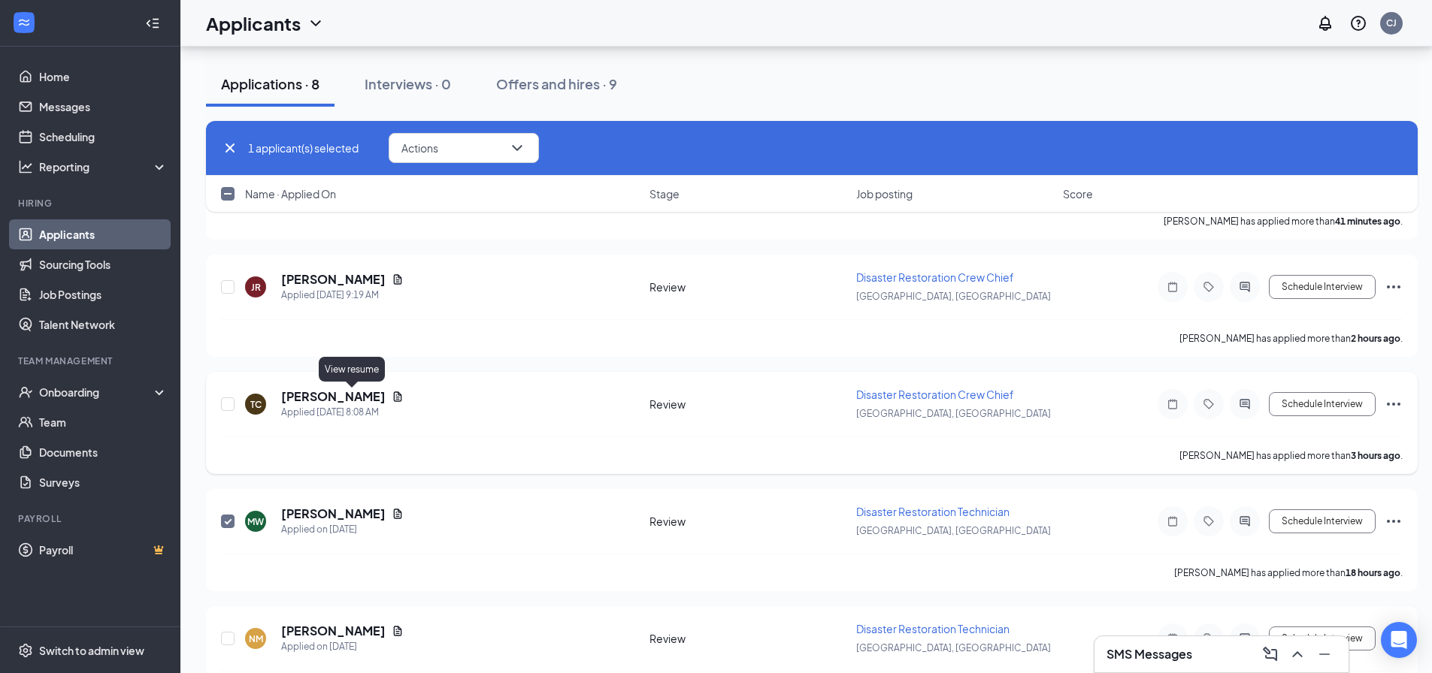
click at [394, 398] on icon "Document" at bounding box center [398, 397] width 8 height 10
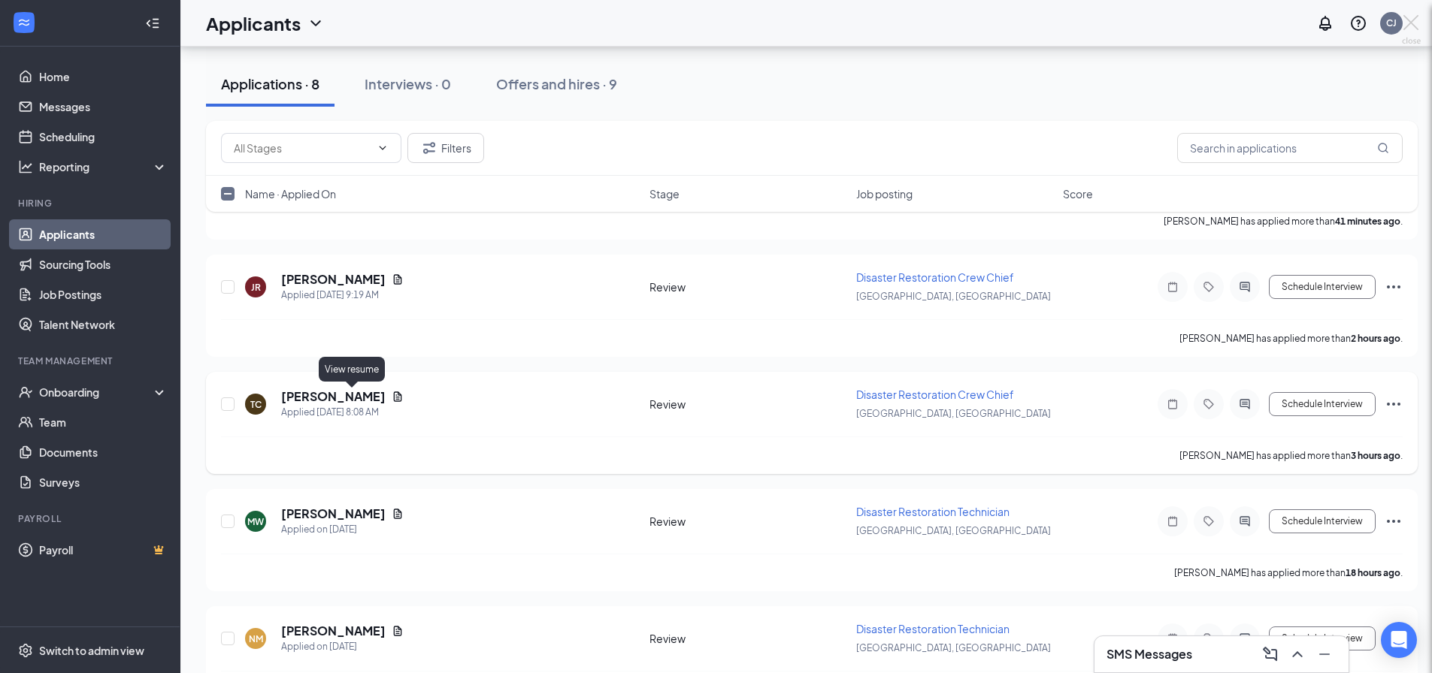
checkbox input "false"
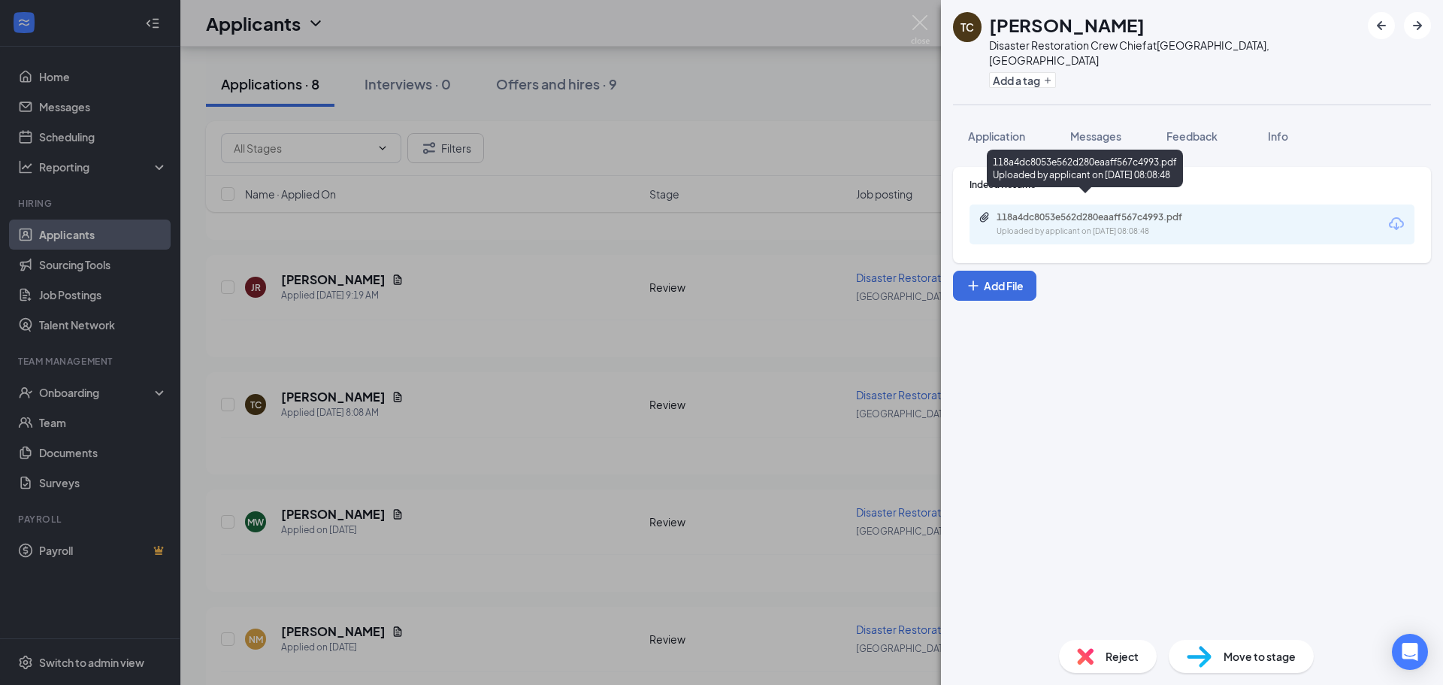
click at [1061, 211] on div "118a4dc8053e562d280eaaff567c4993.pdf Uploaded by applicant on [DATE] 08:08:48" at bounding box center [1101, 224] width 244 height 26
click at [628, 137] on div "TC [PERSON_NAME] Disaster Restoration Crew Chief at [GEOGRAPHIC_DATA], [GEOGRAP…" at bounding box center [721, 342] width 1443 height 685
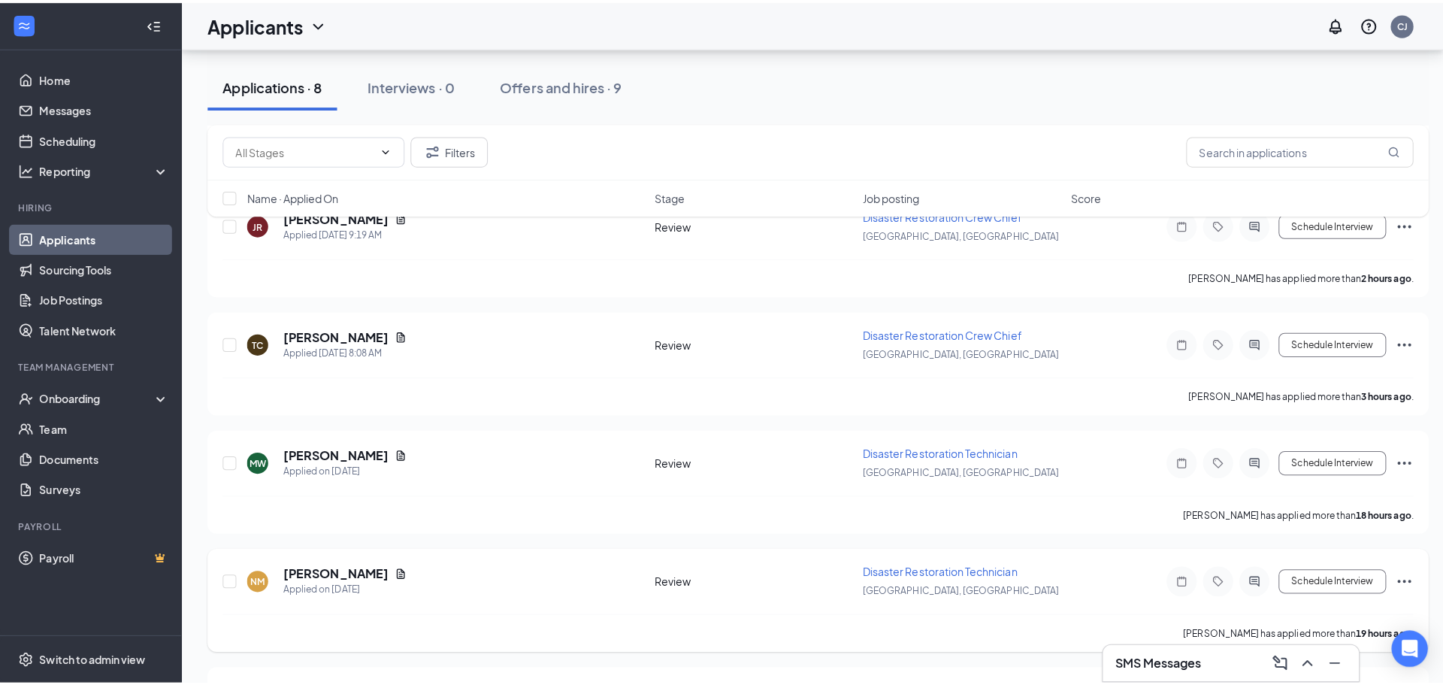
scroll to position [304, 0]
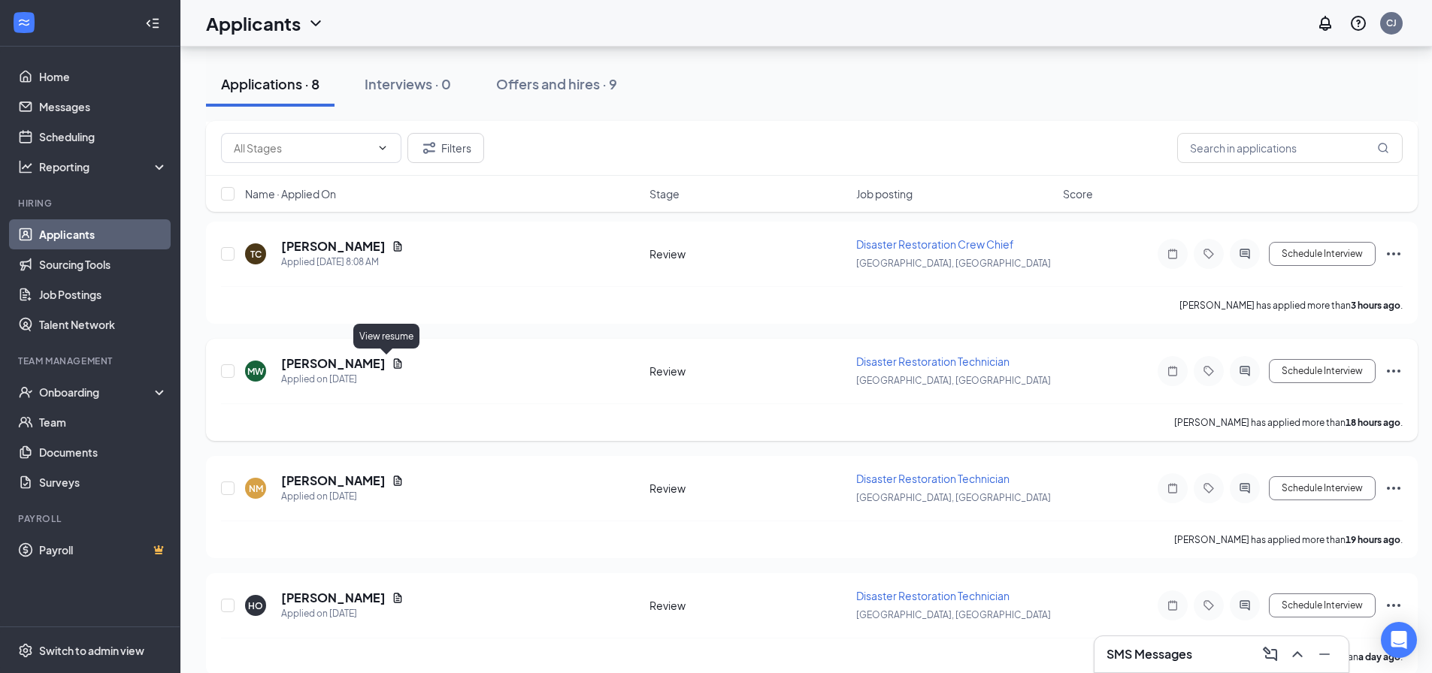
click at [392, 364] on icon "Document" at bounding box center [398, 364] width 12 height 12
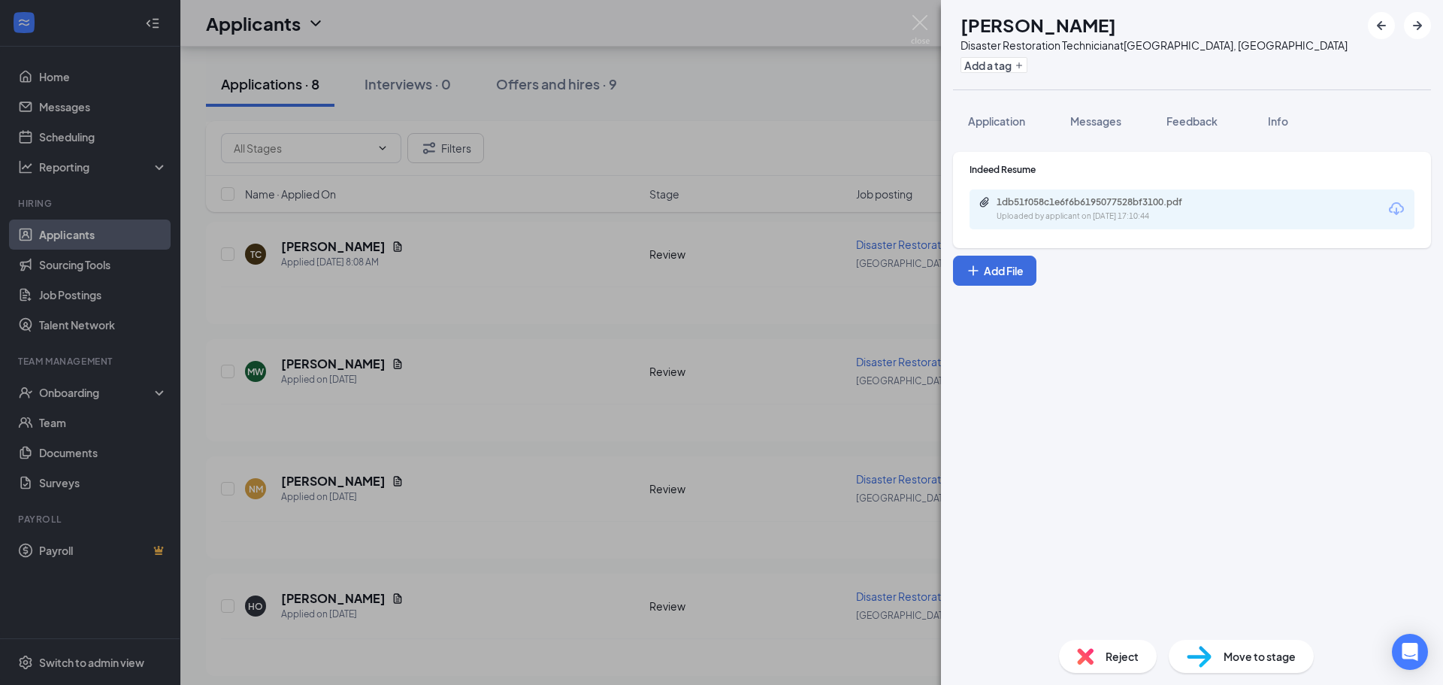
click at [1399, 210] on icon "Download" at bounding box center [1396, 209] width 18 height 18
click at [921, 18] on img at bounding box center [920, 29] width 19 height 29
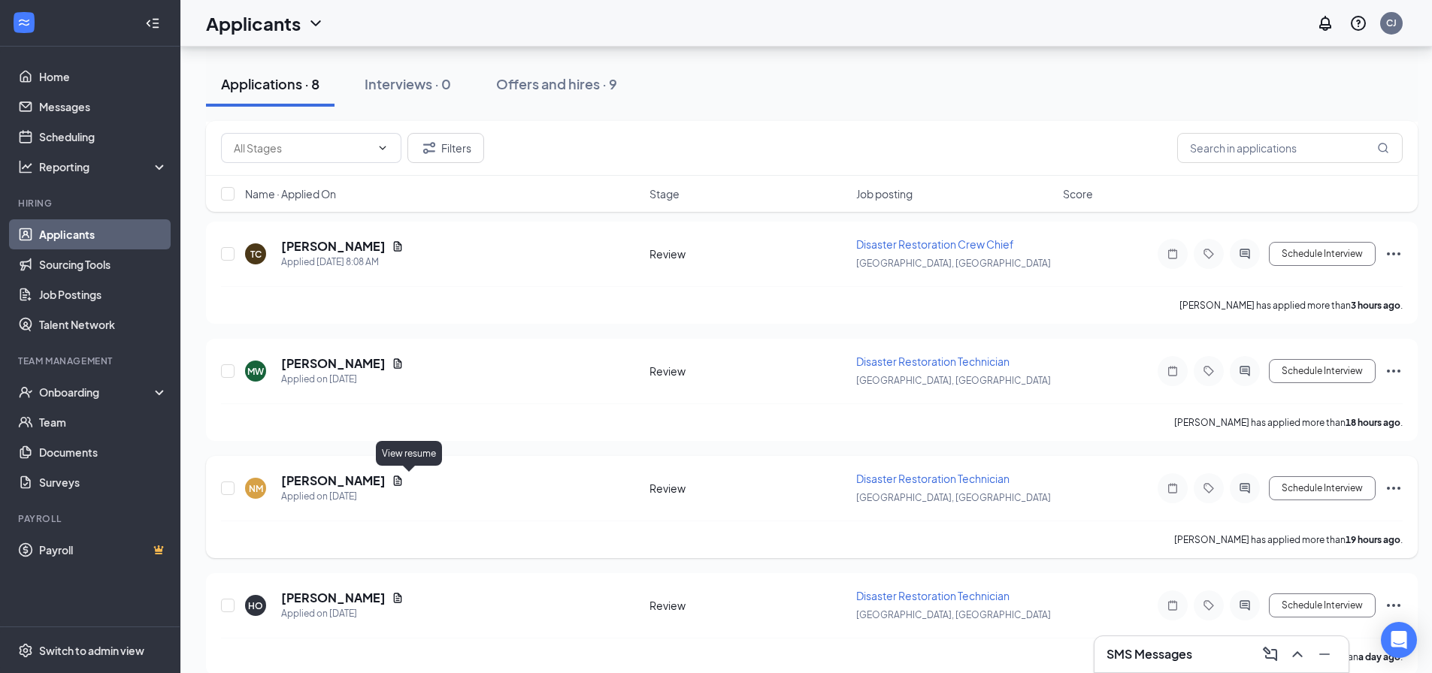
click at [404, 479] on icon "Document" at bounding box center [398, 481] width 12 height 12
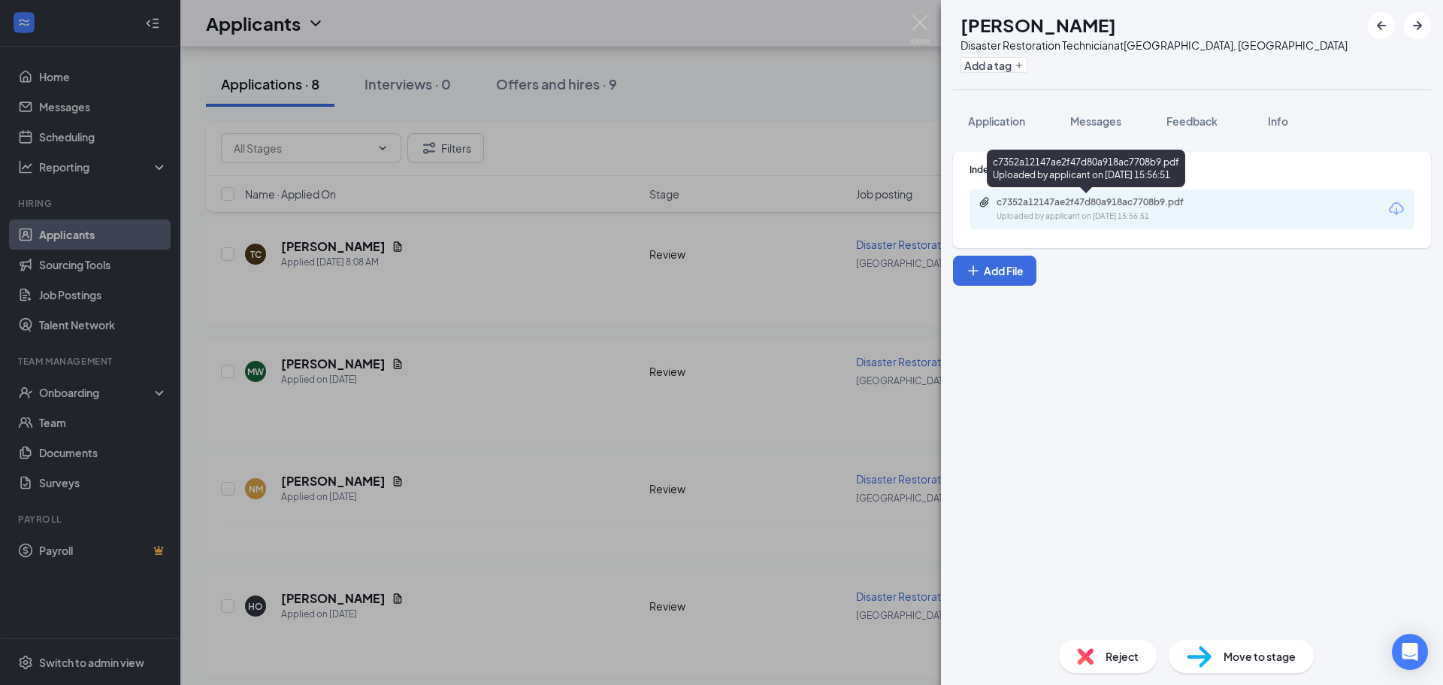
click at [1093, 201] on div "c7352a12147ae2f47d80a918ac7708b9.pdf" at bounding box center [1102, 202] width 210 height 12
click at [1002, 117] on span "Application" at bounding box center [996, 121] width 57 height 14
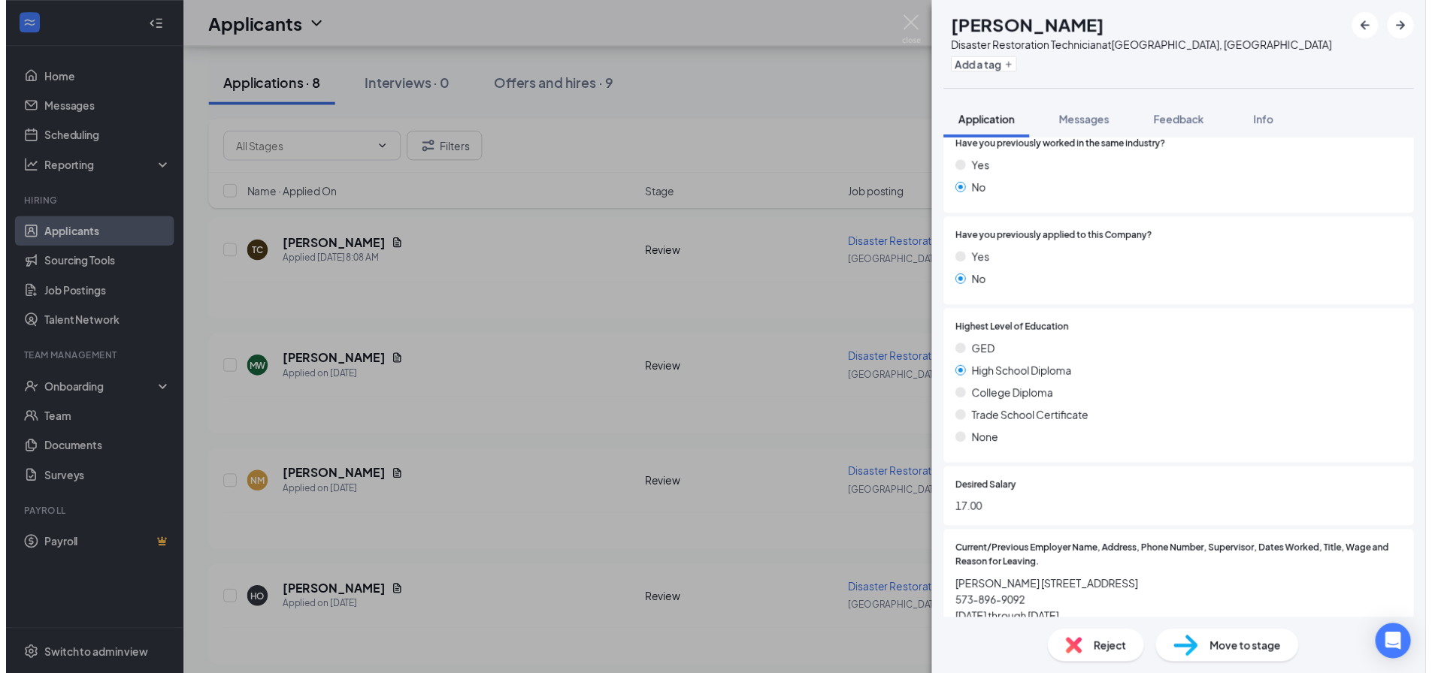
scroll to position [225, 0]
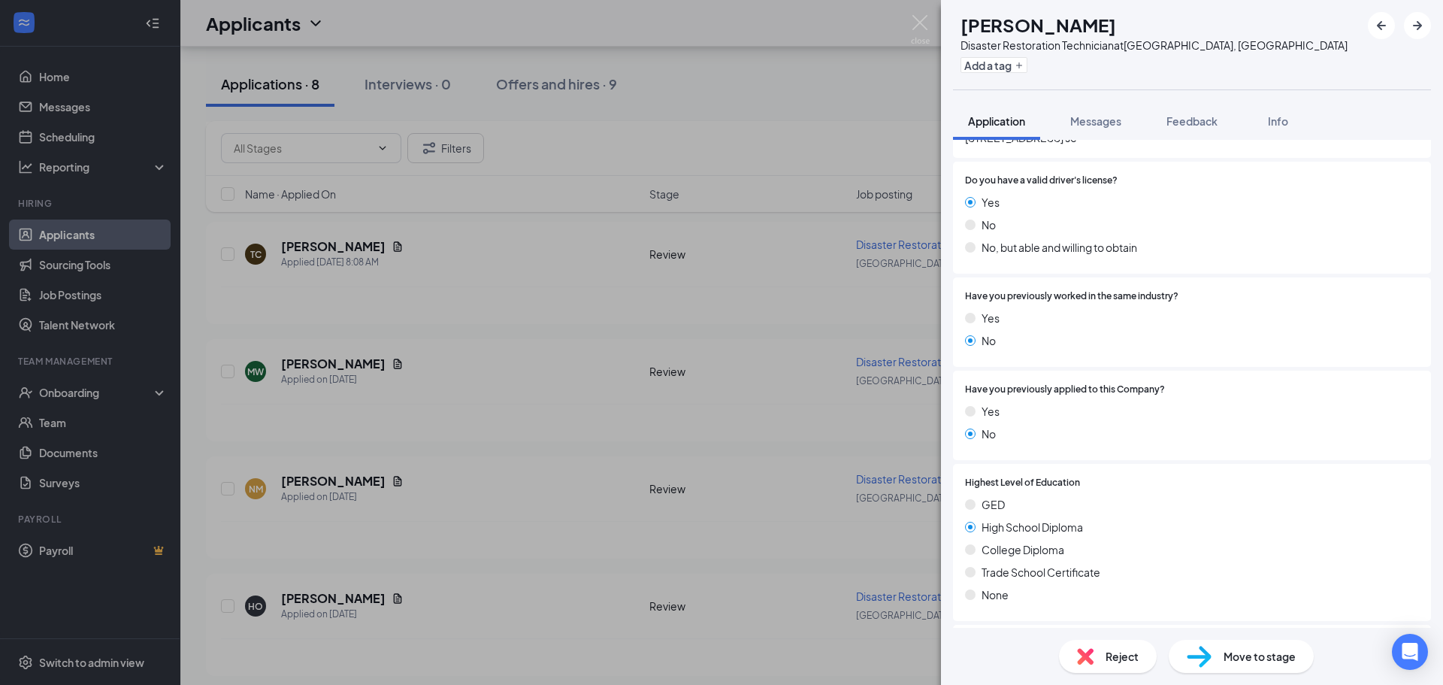
drag, startPoint x: 814, startPoint y: 142, endPoint x: 730, endPoint y: 198, distance: 101.3
click at [814, 142] on div "NM [PERSON_NAME] Disaster Restoration Technician at [GEOGRAPHIC_DATA], [GEOGRAP…" at bounding box center [721, 342] width 1443 height 685
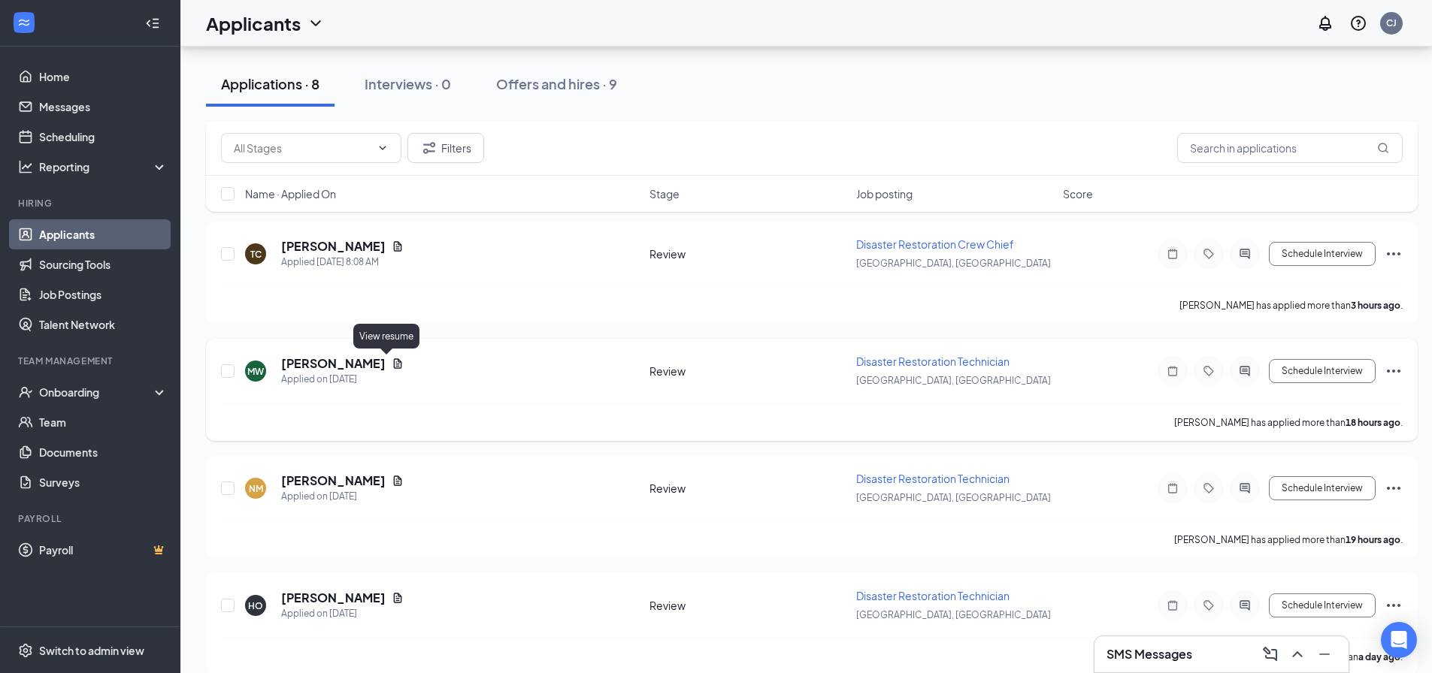
click at [392, 363] on icon "Document" at bounding box center [398, 364] width 12 height 12
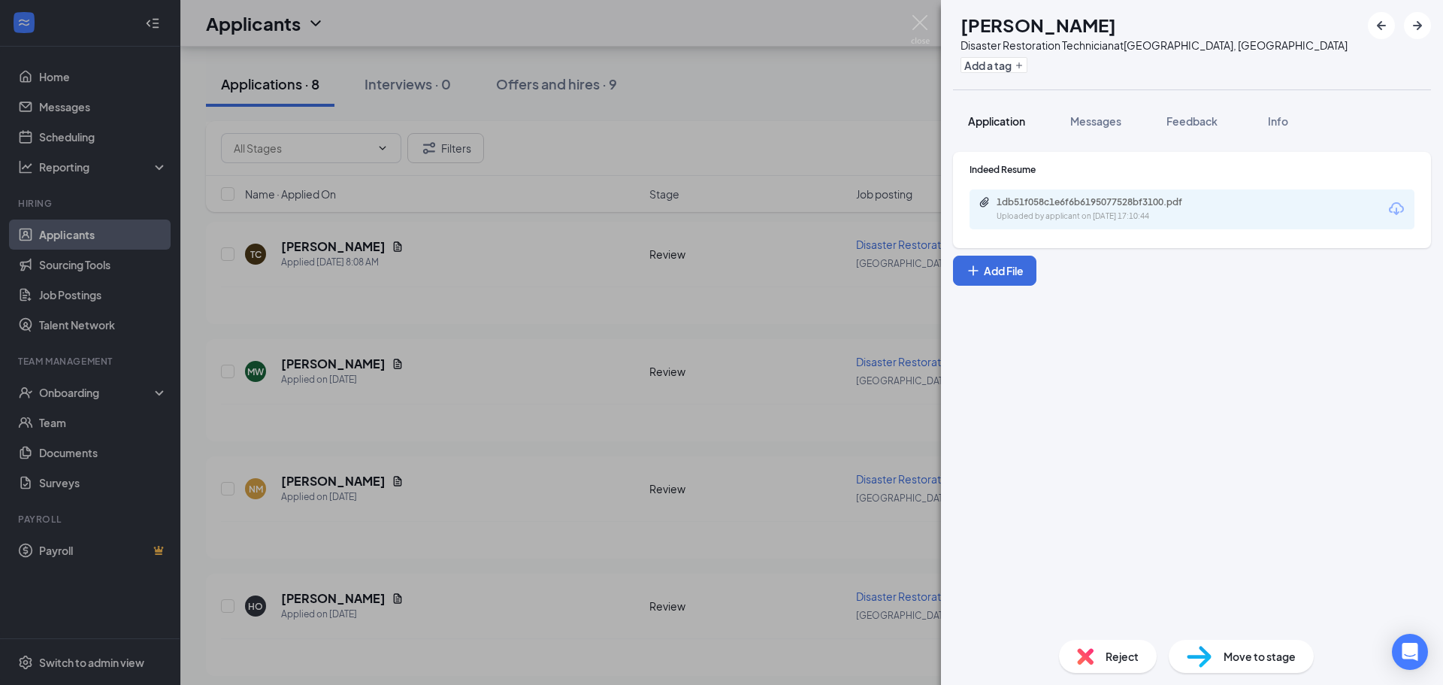
click at [994, 118] on span "Application" at bounding box center [996, 121] width 57 height 14
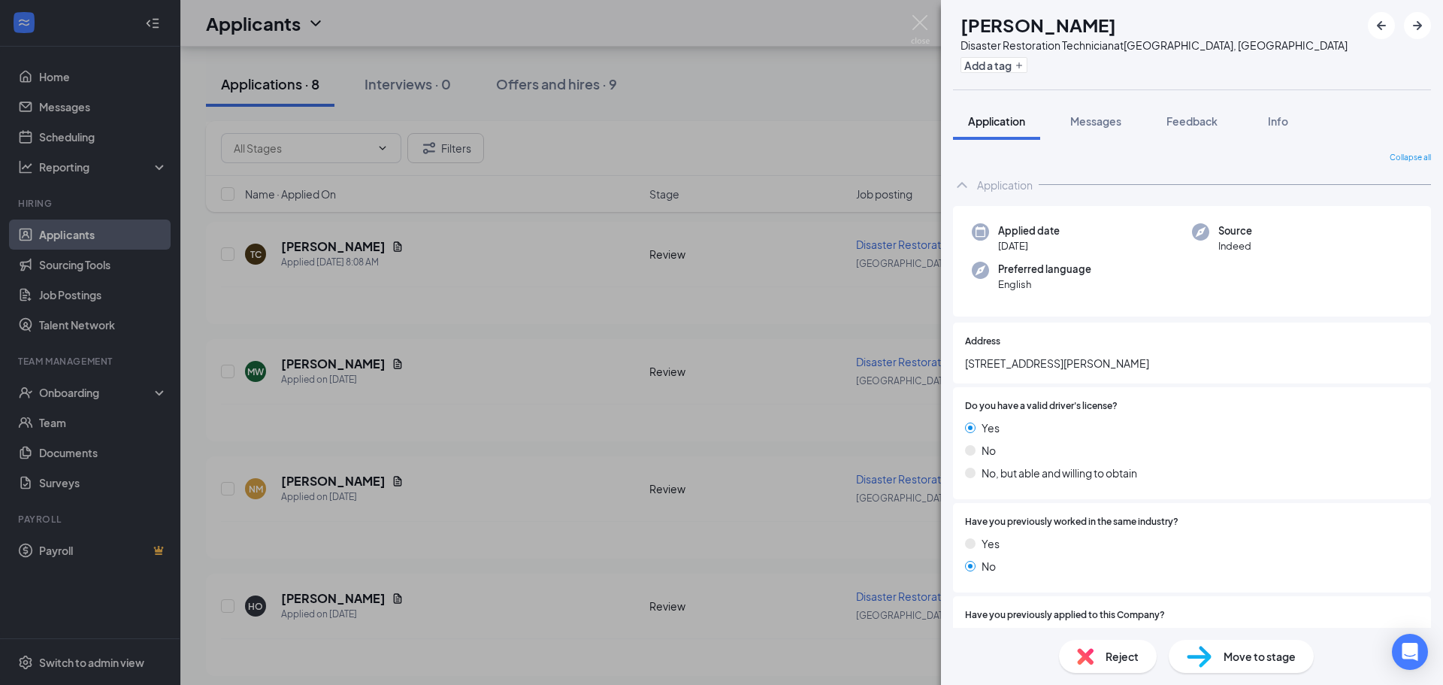
click at [383, 595] on div "MW [PERSON_NAME] Disaster Restoration Technician at [GEOGRAPHIC_DATA], [GEOGRAP…" at bounding box center [721, 342] width 1443 height 685
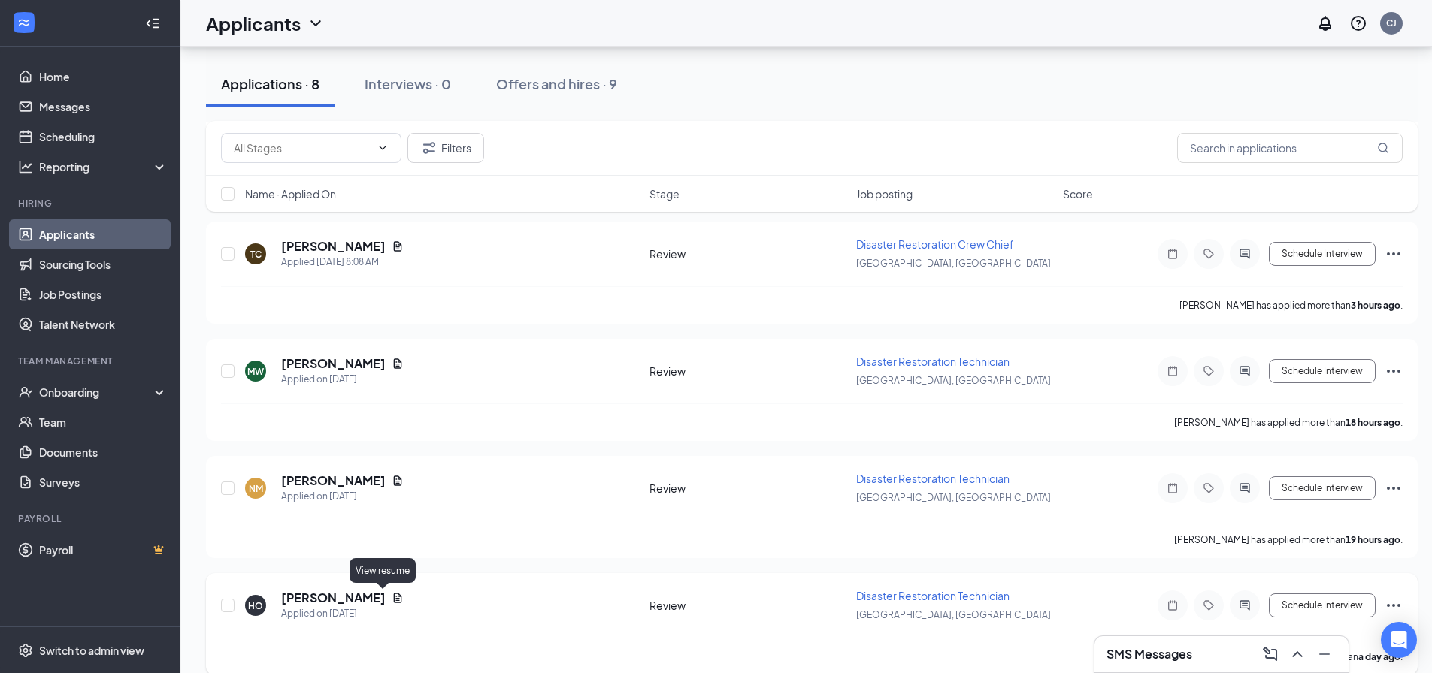
click at [394, 596] on icon "Document" at bounding box center [398, 598] width 8 height 10
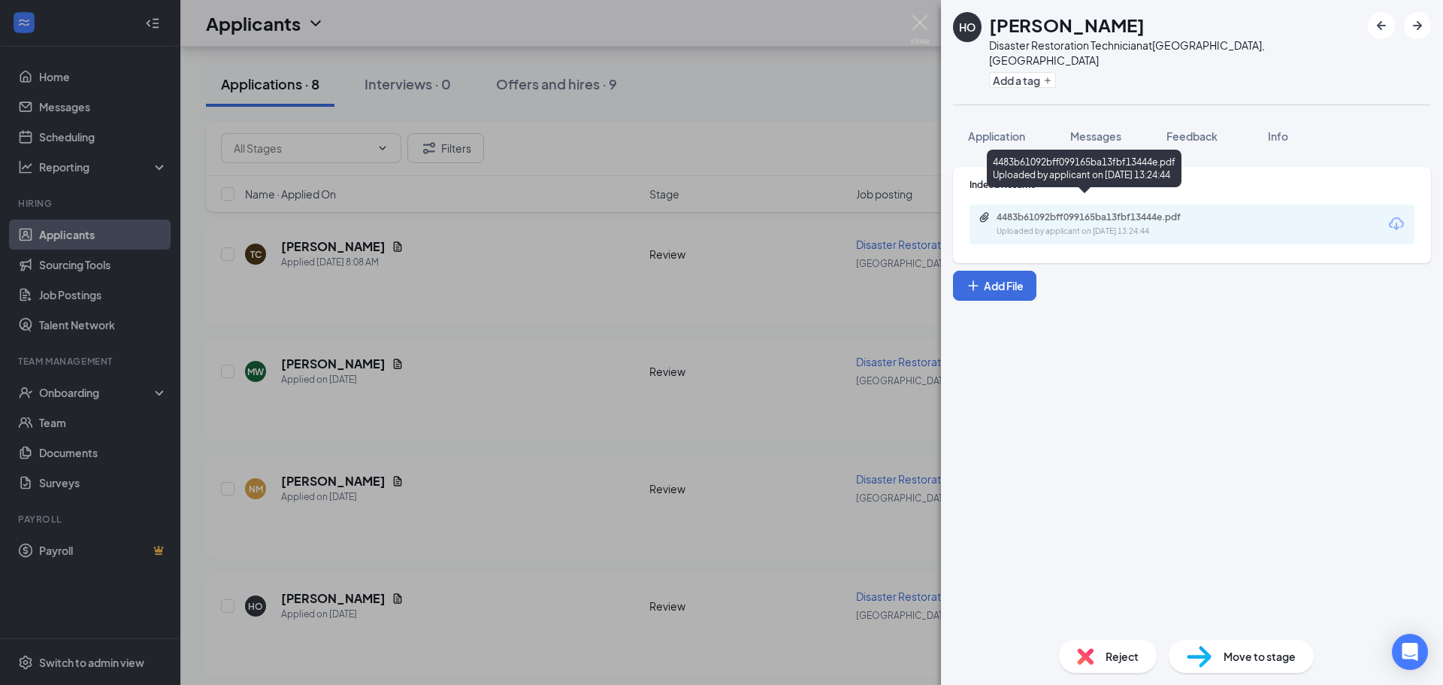
click at [1095, 211] on div "4483b61092bff099165ba13fbf13444e.pdf" at bounding box center [1102, 217] width 210 height 12
click at [992, 129] on span "Application" at bounding box center [996, 136] width 57 height 14
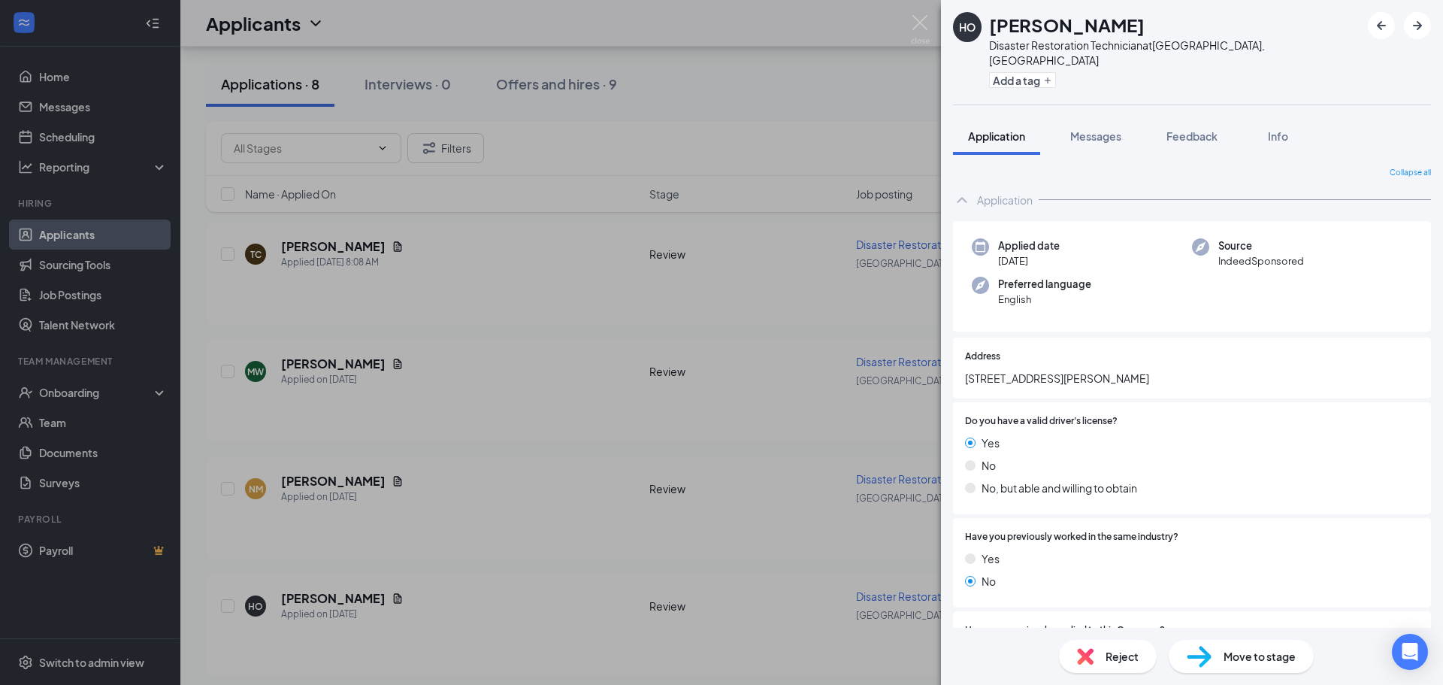
click at [821, 100] on div "HO [PERSON_NAME] Disaster Restoration Technician at [GEOGRAPHIC_DATA], [GEOGRAP…" at bounding box center [721, 342] width 1443 height 685
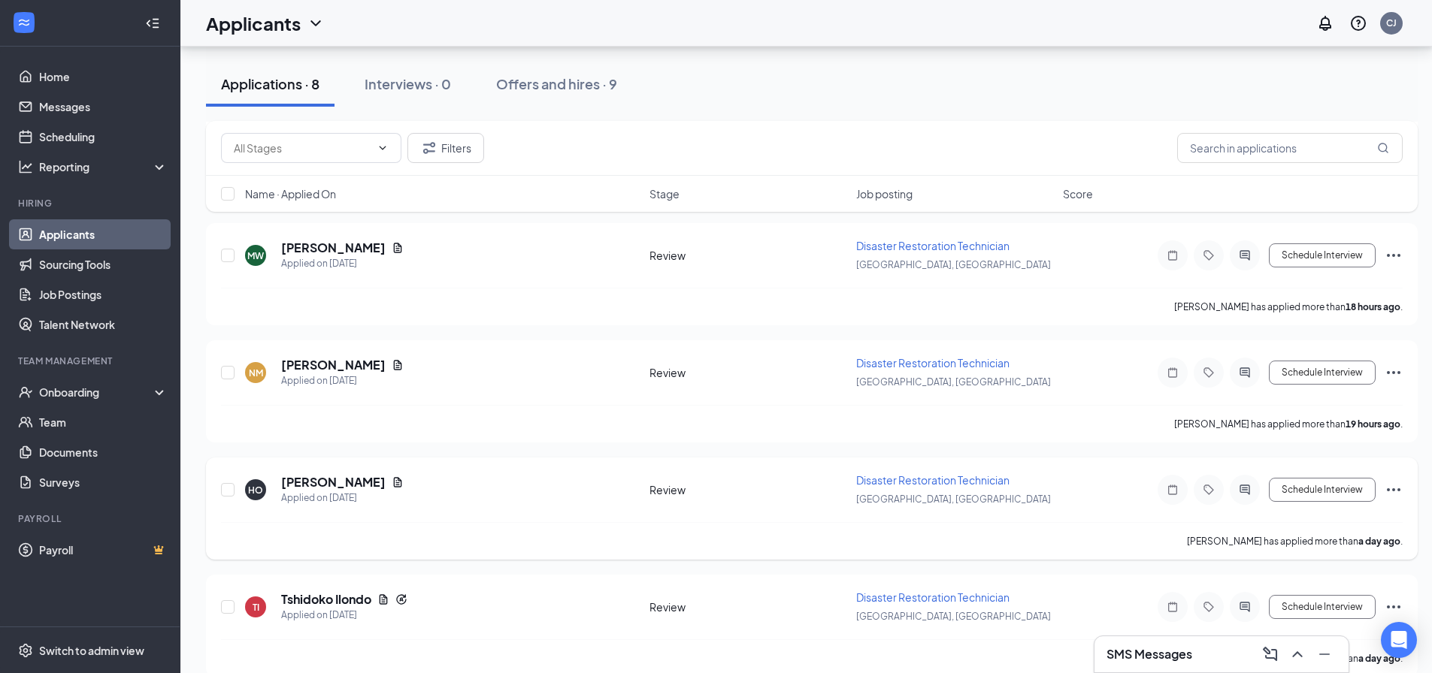
scroll to position [558, 0]
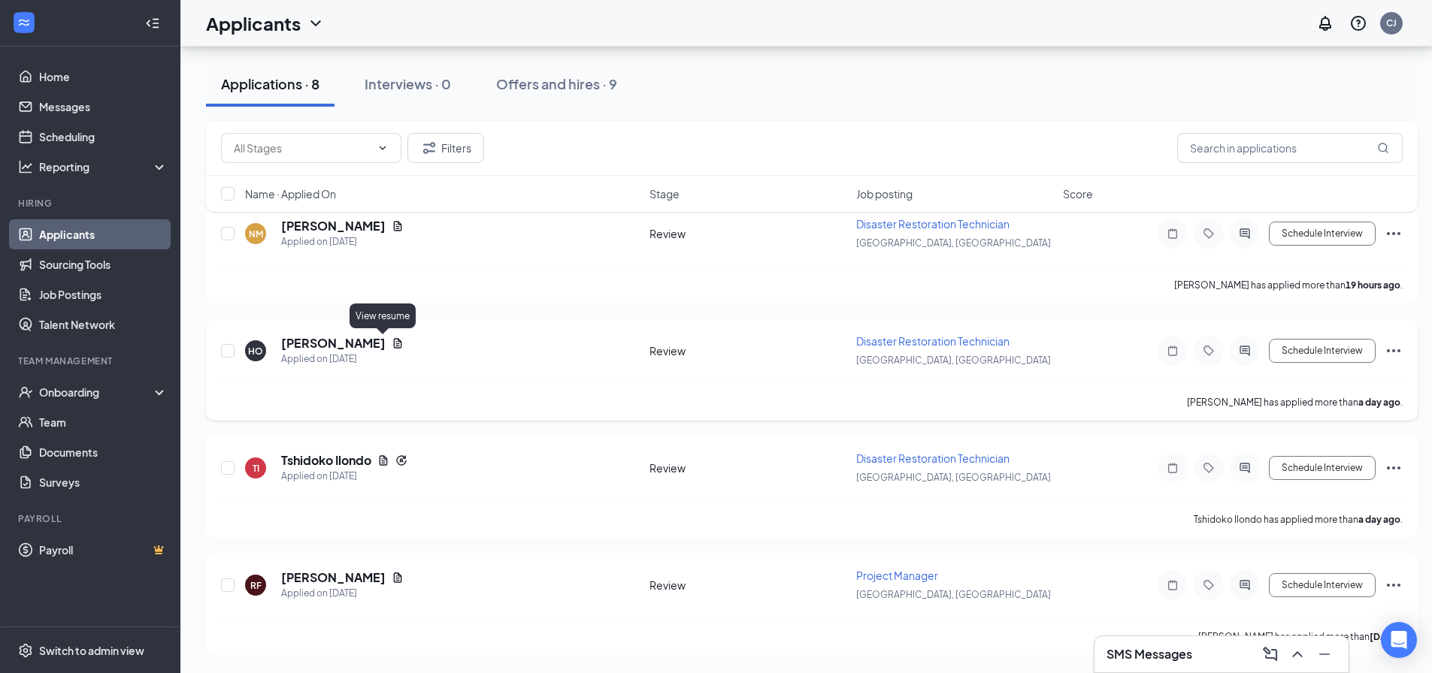
click at [392, 343] on icon "Document" at bounding box center [398, 343] width 12 height 12
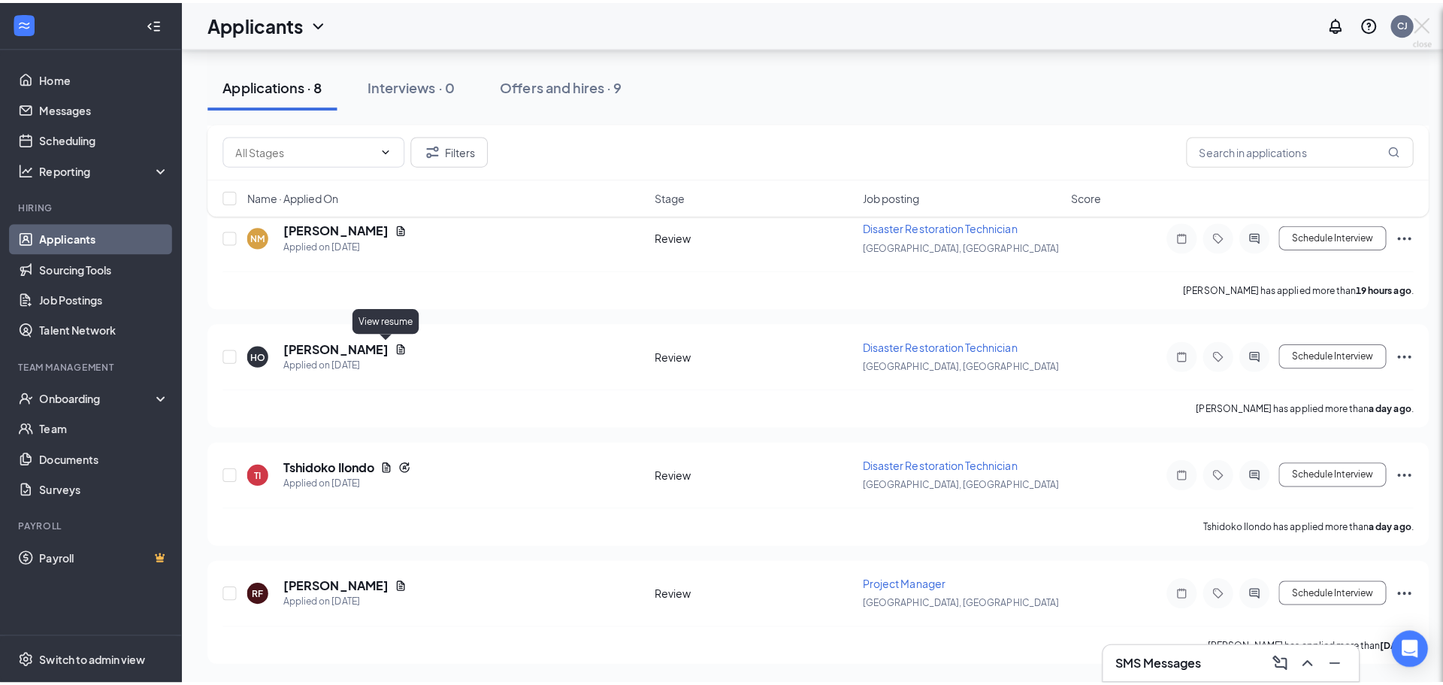
scroll to position [547, 0]
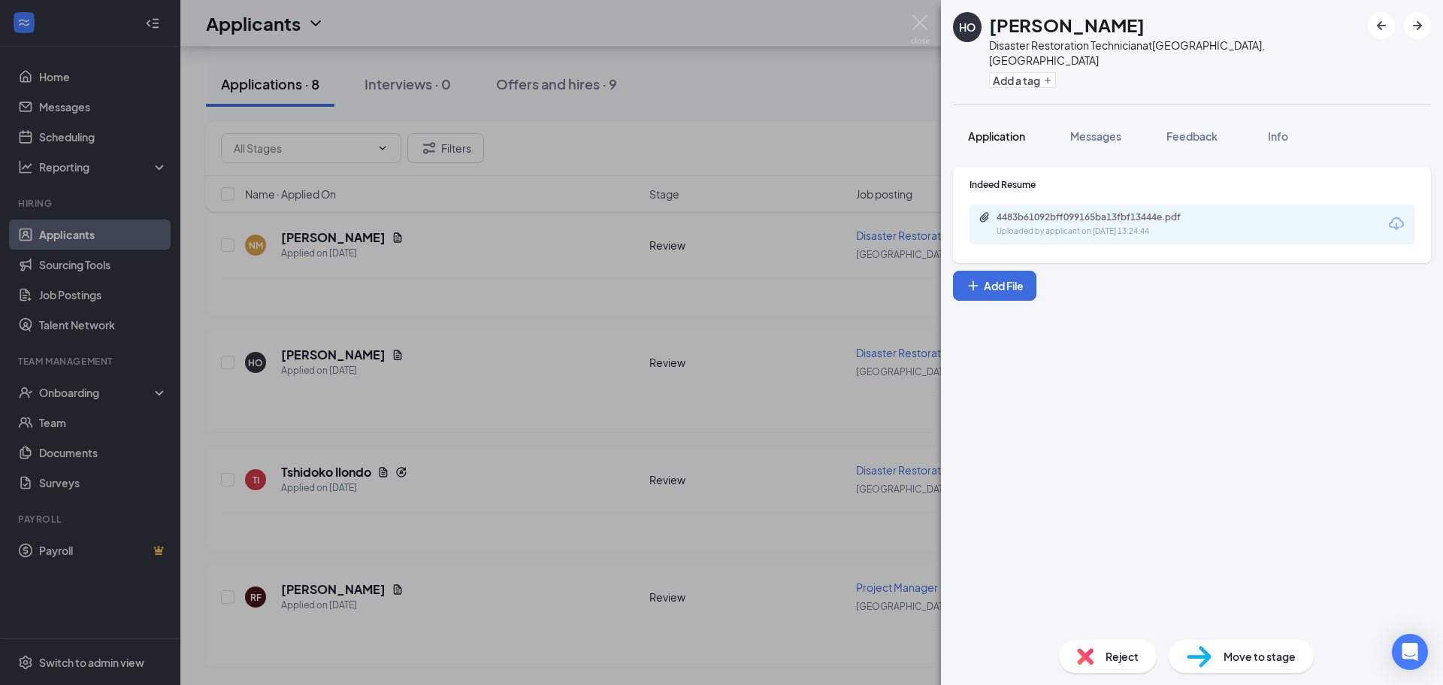
click at [1006, 129] on span "Application" at bounding box center [996, 136] width 57 height 14
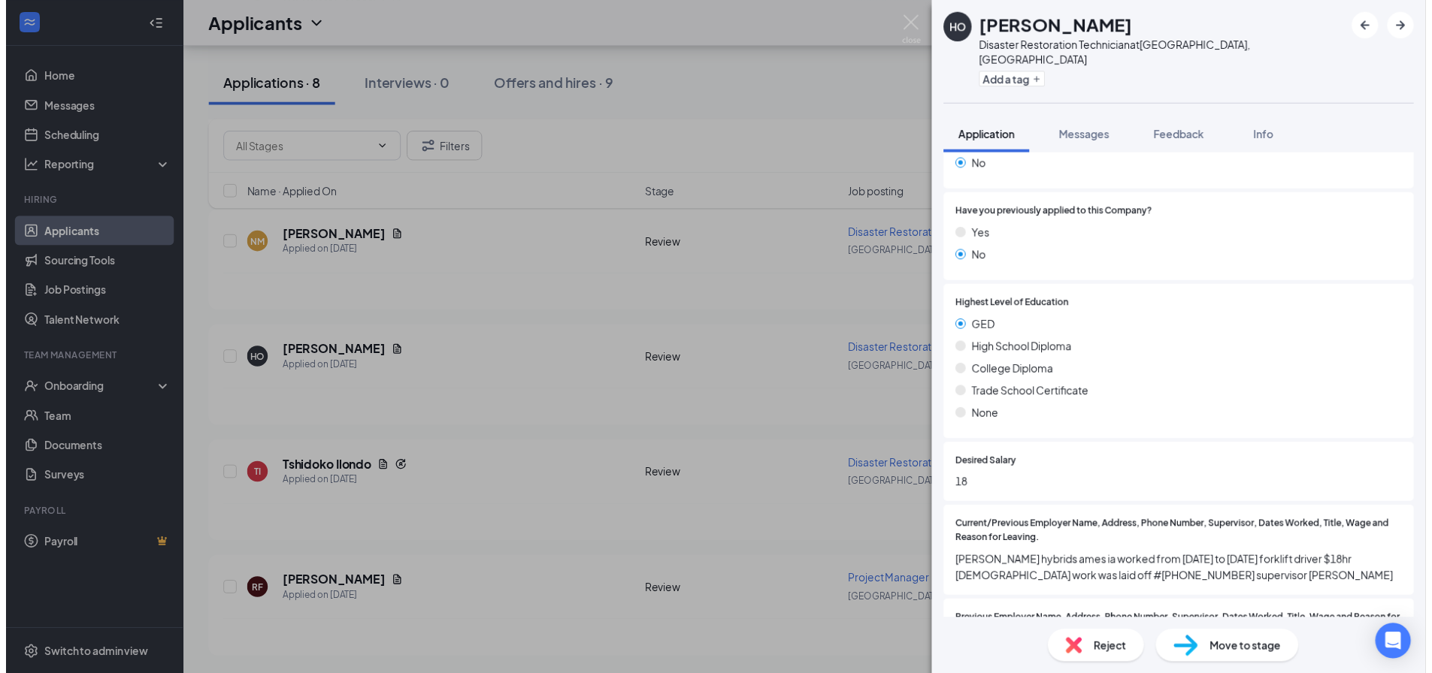
scroll to position [526, 0]
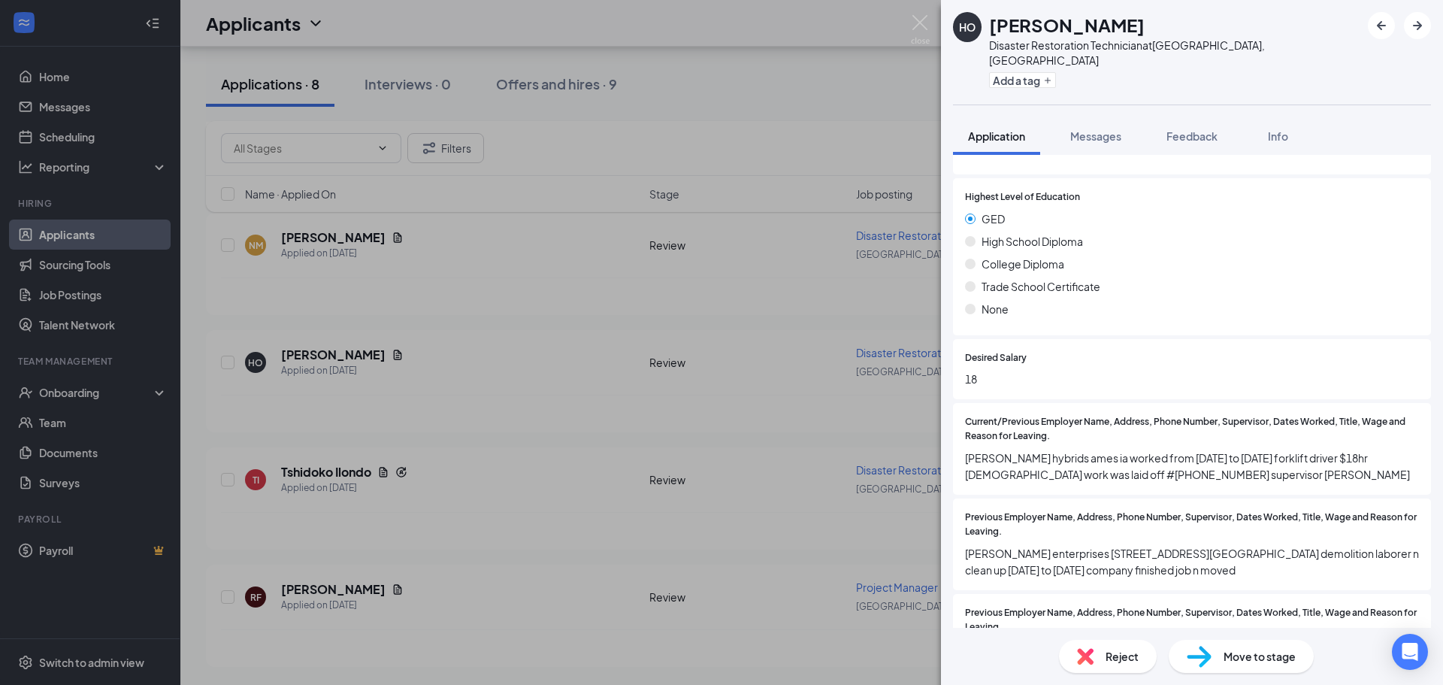
click at [472, 392] on div "HO [PERSON_NAME] Disaster Restoration Technician at [GEOGRAPHIC_DATA], [GEOGRAP…" at bounding box center [721, 342] width 1443 height 685
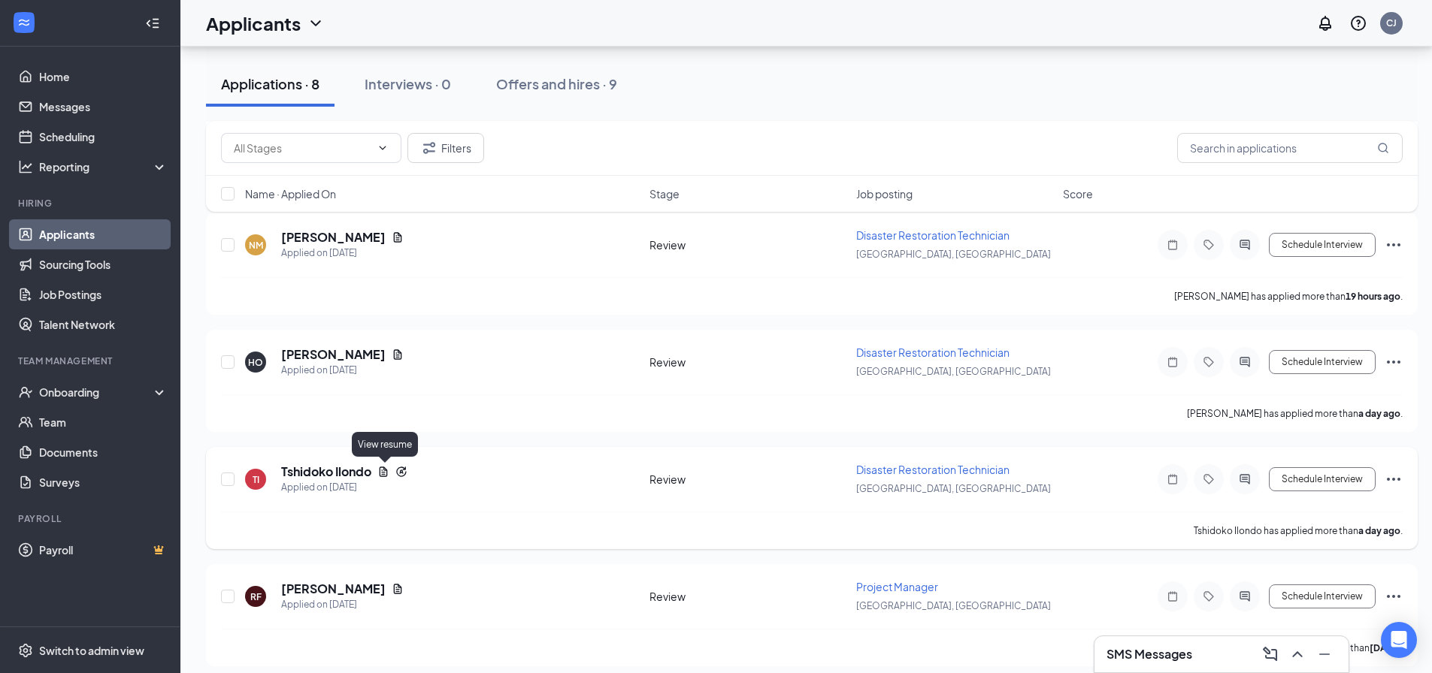
click at [386, 473] on icon "Document" at bounding box center [384, 472] width 8 height 10
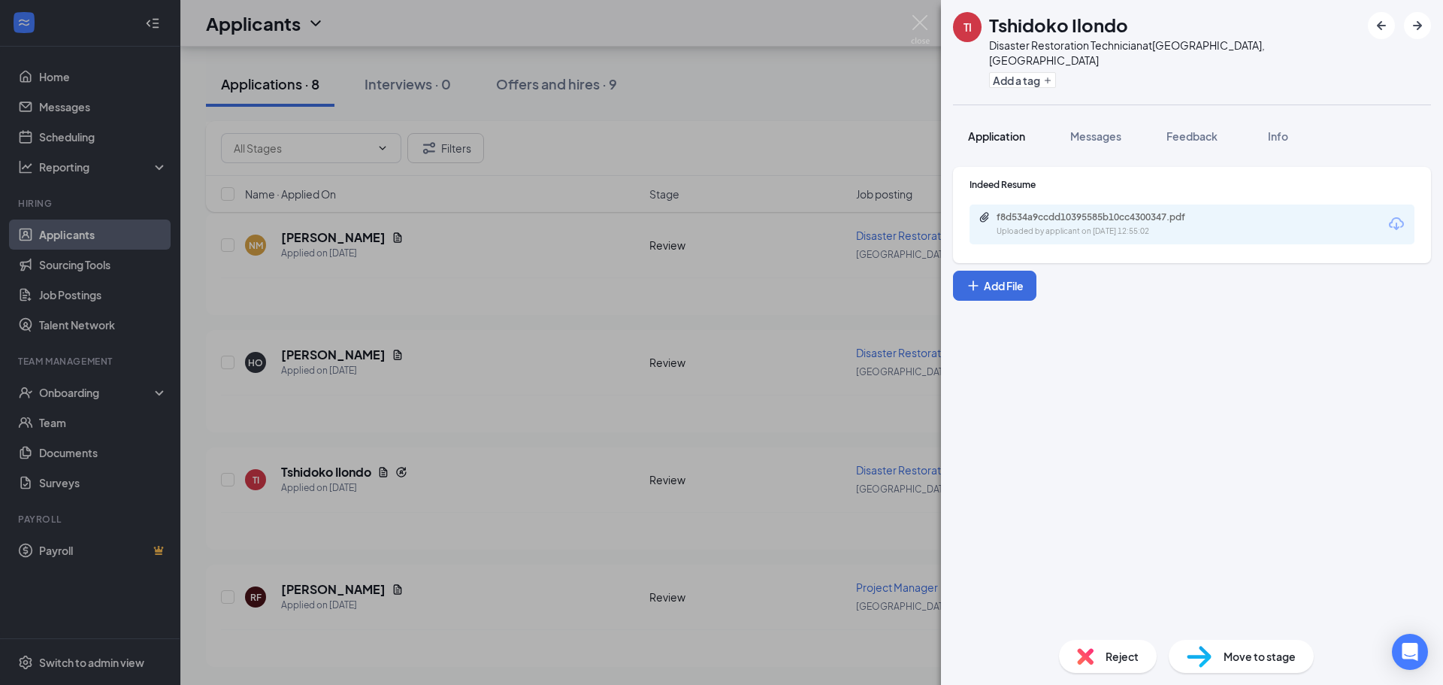
click at [1005, 129] on span "Application" at bounding box center [996, 136] width 57 height 14
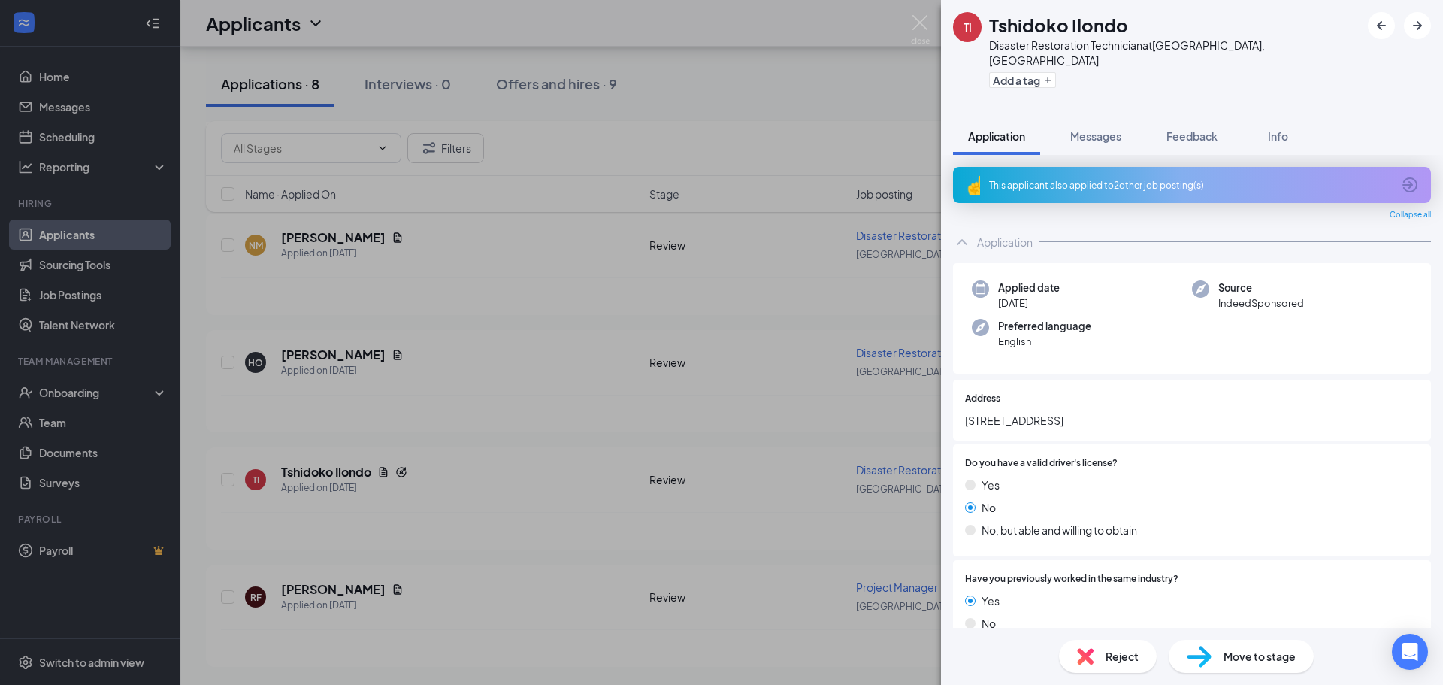
click at [1401, 176] on icon "ArrowCircle" at bounding box center [1410, 185] width 18 height 18
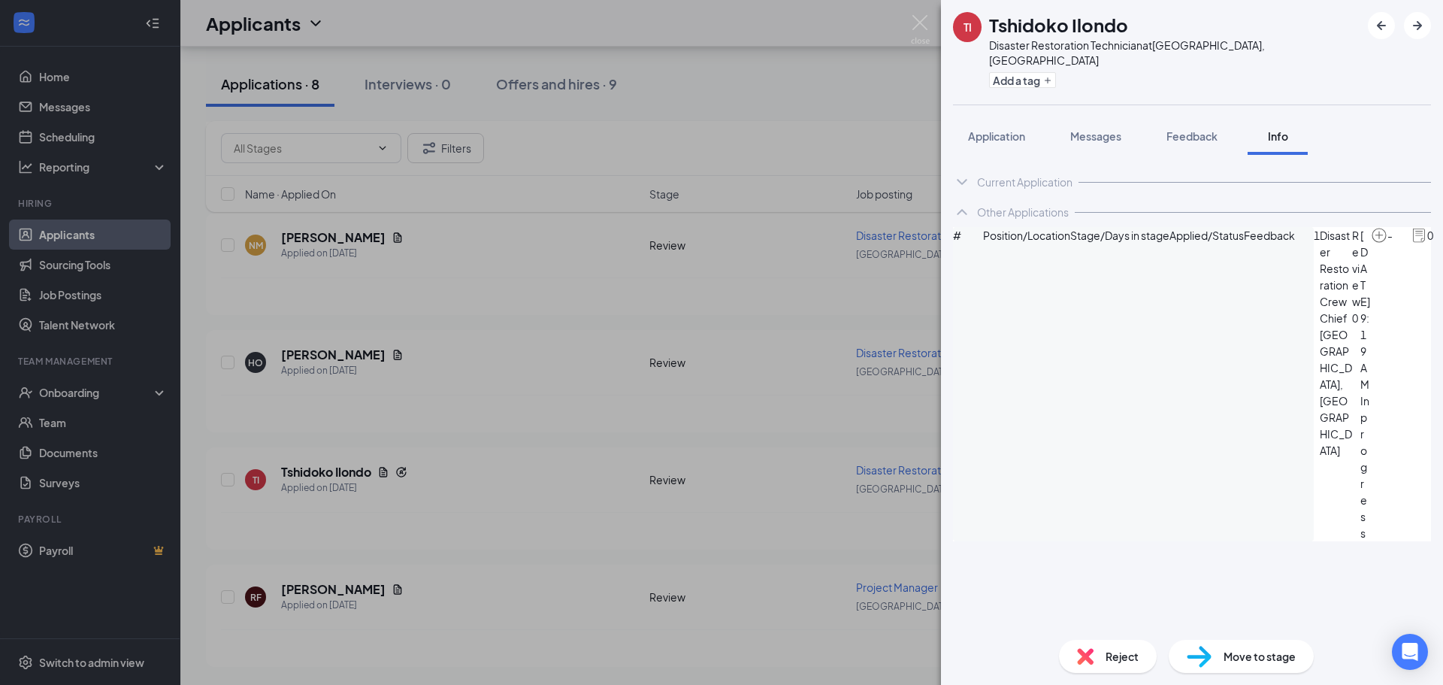
click at [523, 368] on div "TI Tshidoko Ilondo Disaster Restoration Technician at [GEOGRAPHIC_DATA], [GEOGR…" at bounding box center [721, 342] width 1443 height 685
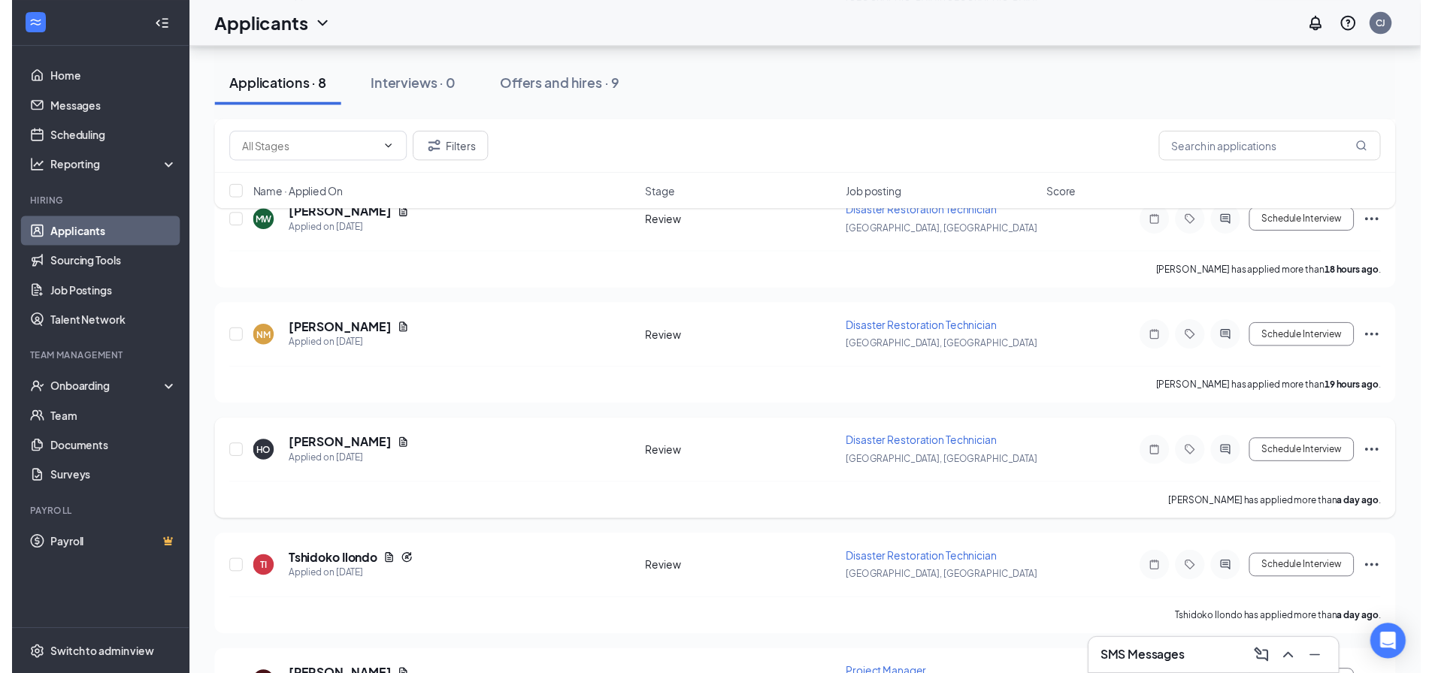
scroll to position [547, 0]
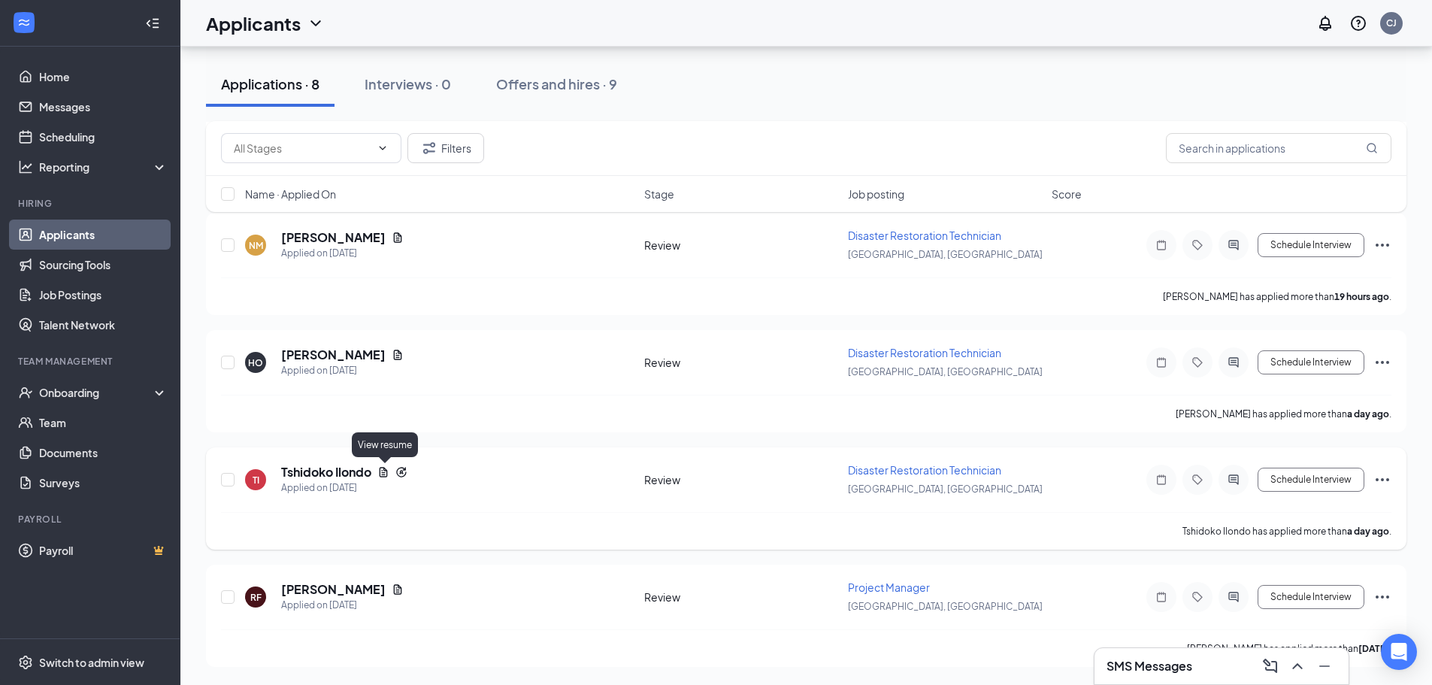
click at [383, 473] on icon "Document" at bounding box center [383, 472] width 12 height 12
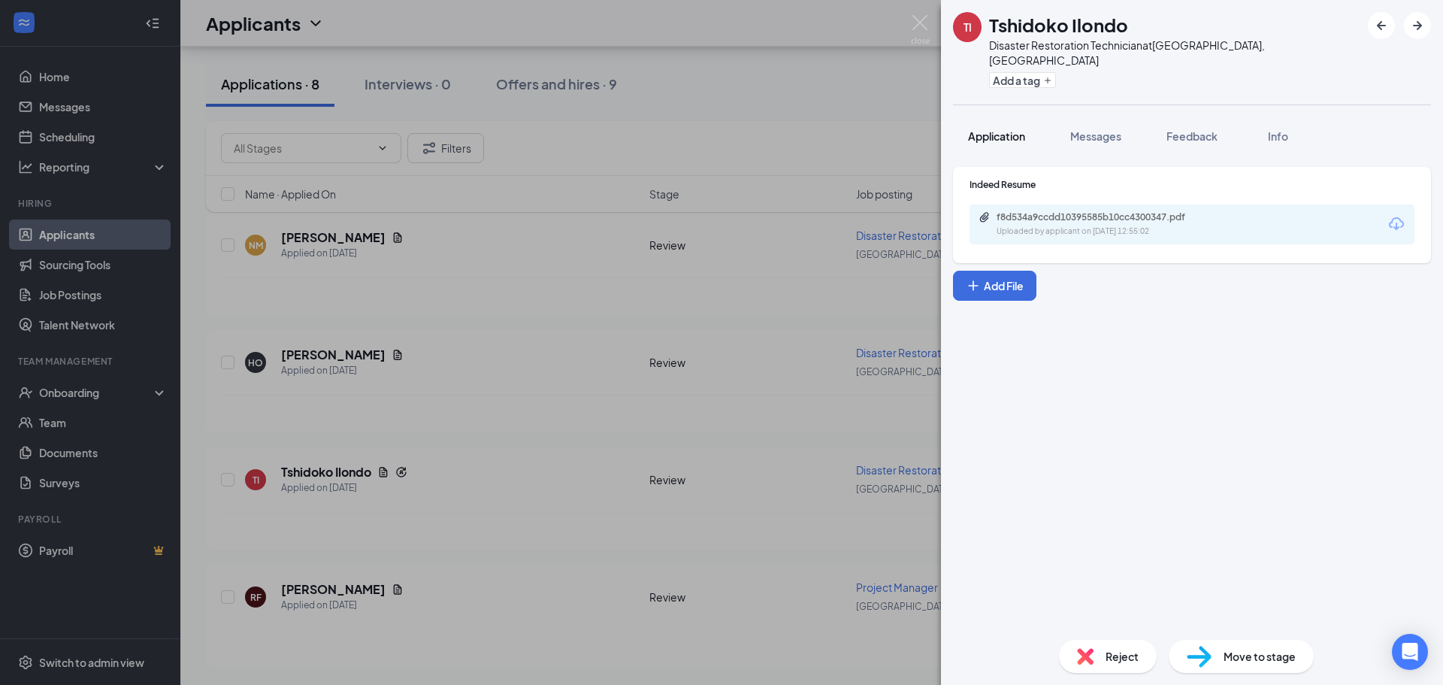
click at [985, 129] on span "Application" at bounding box center [996, 136] width 57 height 14
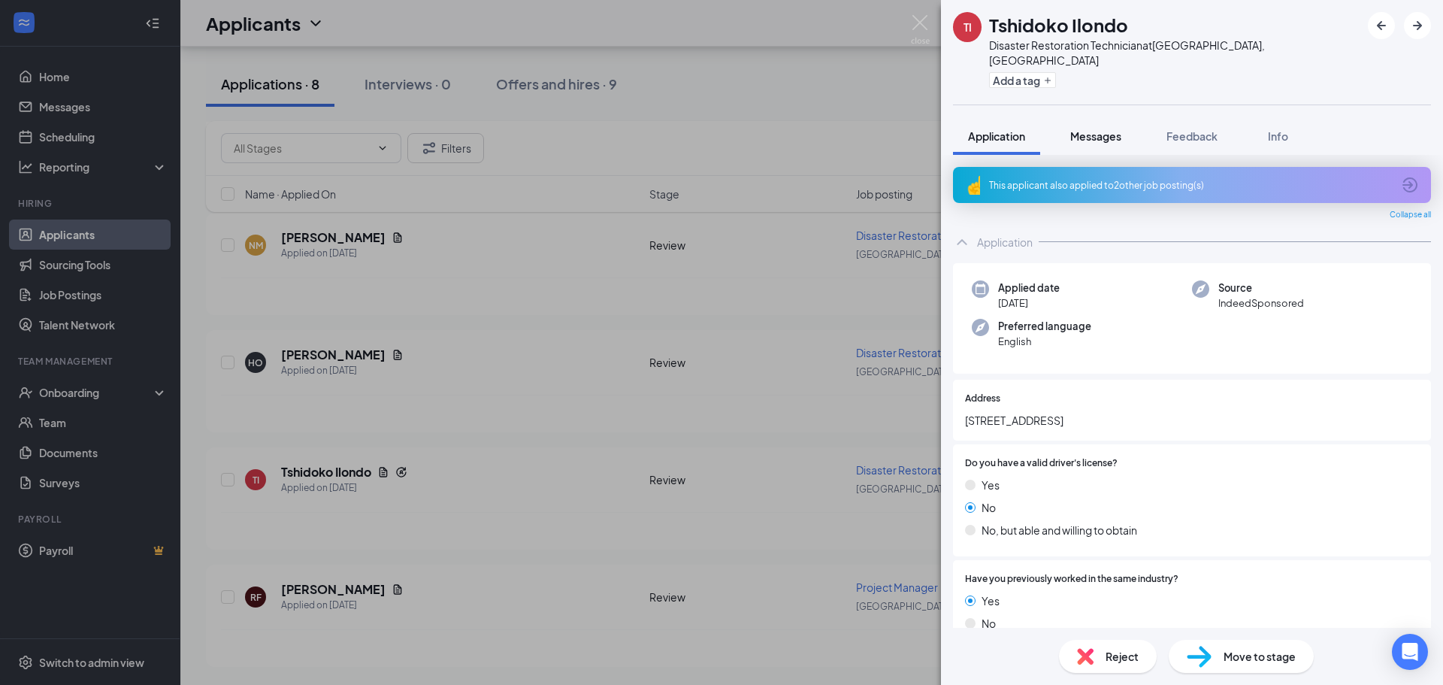
click at [1091, 129] on span "Messages" at bounding box center [1095, 136] width 51 height 14
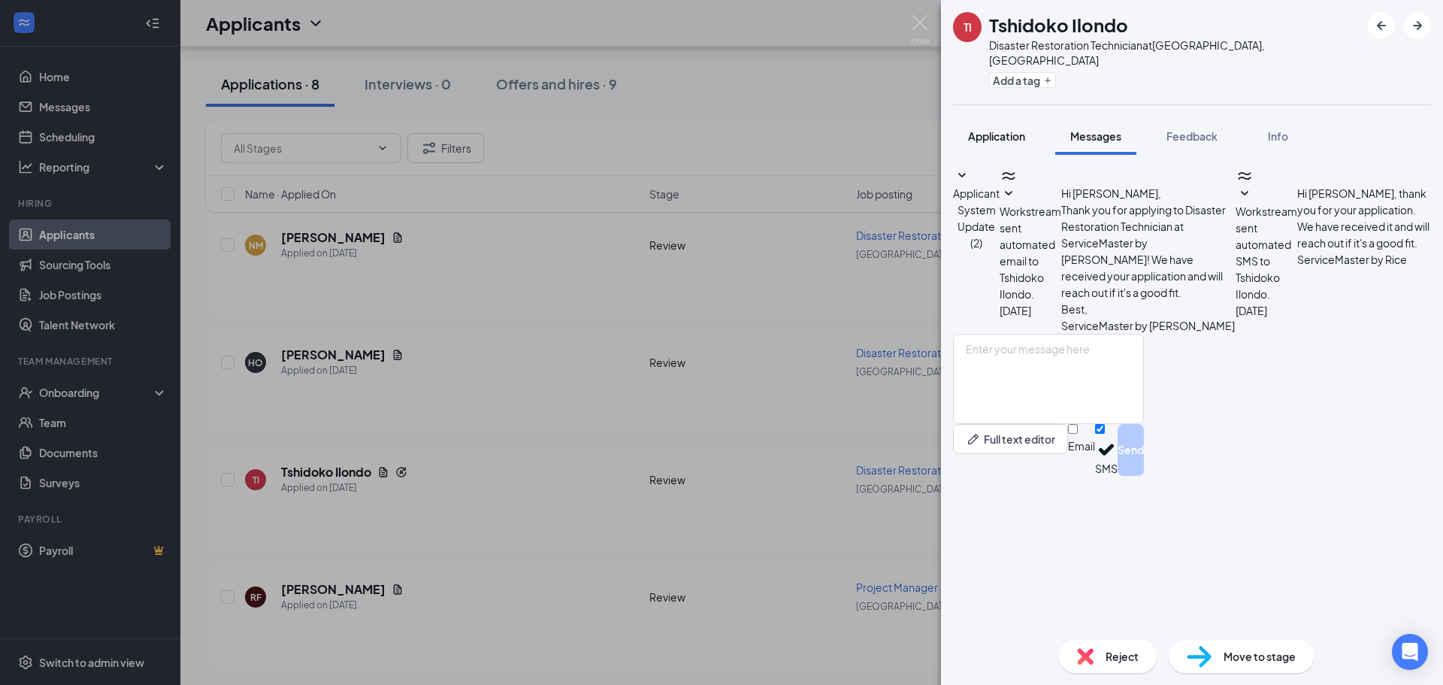
click at [982, 129] on span "Application" at bounding box center [996, 136] width 57 height 14
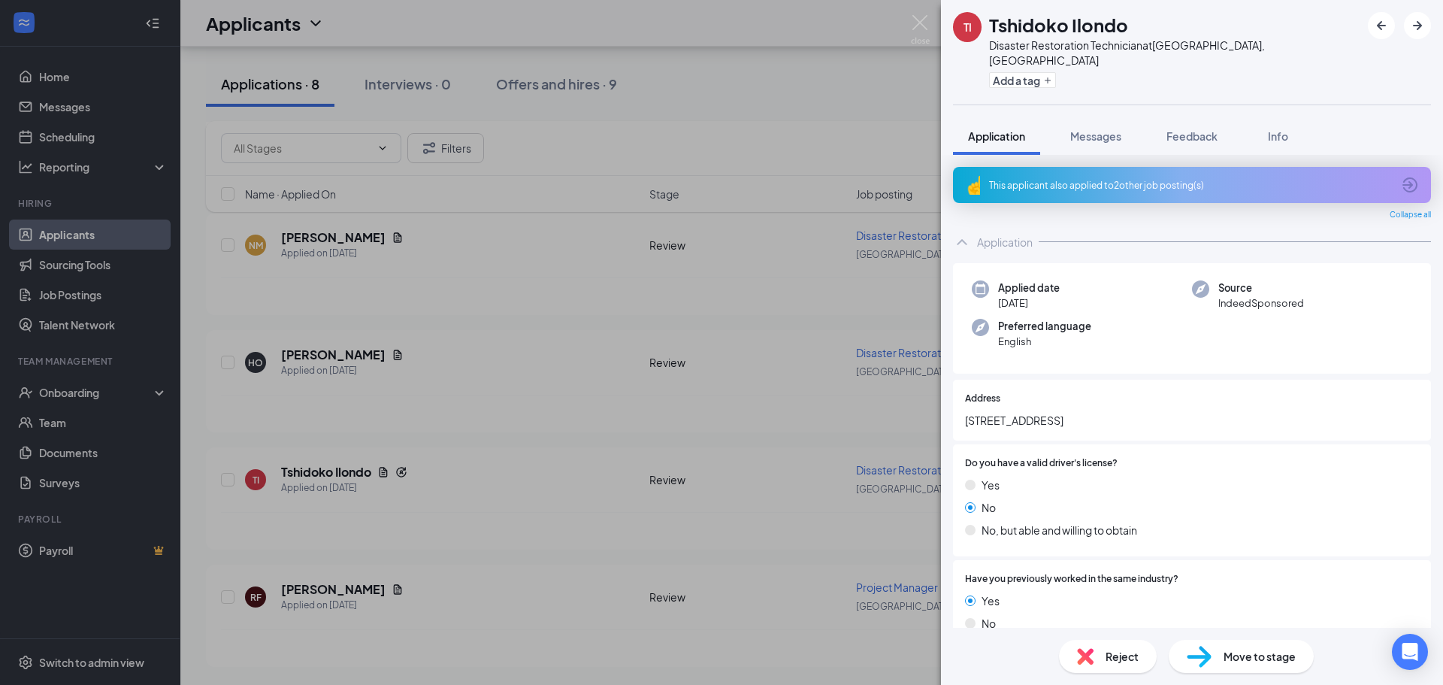
click at [1401, 176] on icon "ArrowCircle" at bounding box center [1410, 185] width 18 height 18
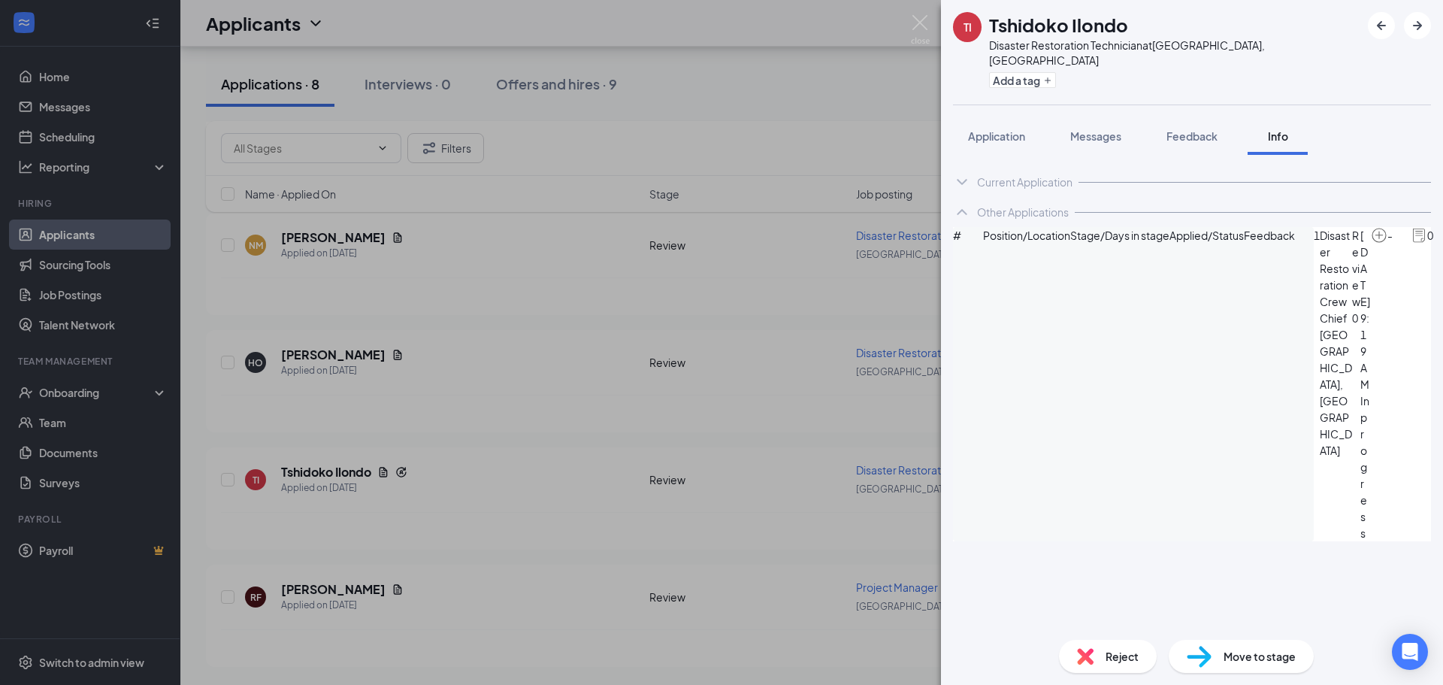
click at [518, 533] on div "TI Tshidoko Ilondo Disaster Restoration Technician at [GEOGRAPHIC_DATA], [GEOGR…" at bounding box center [721, 342] width 1443 height 685
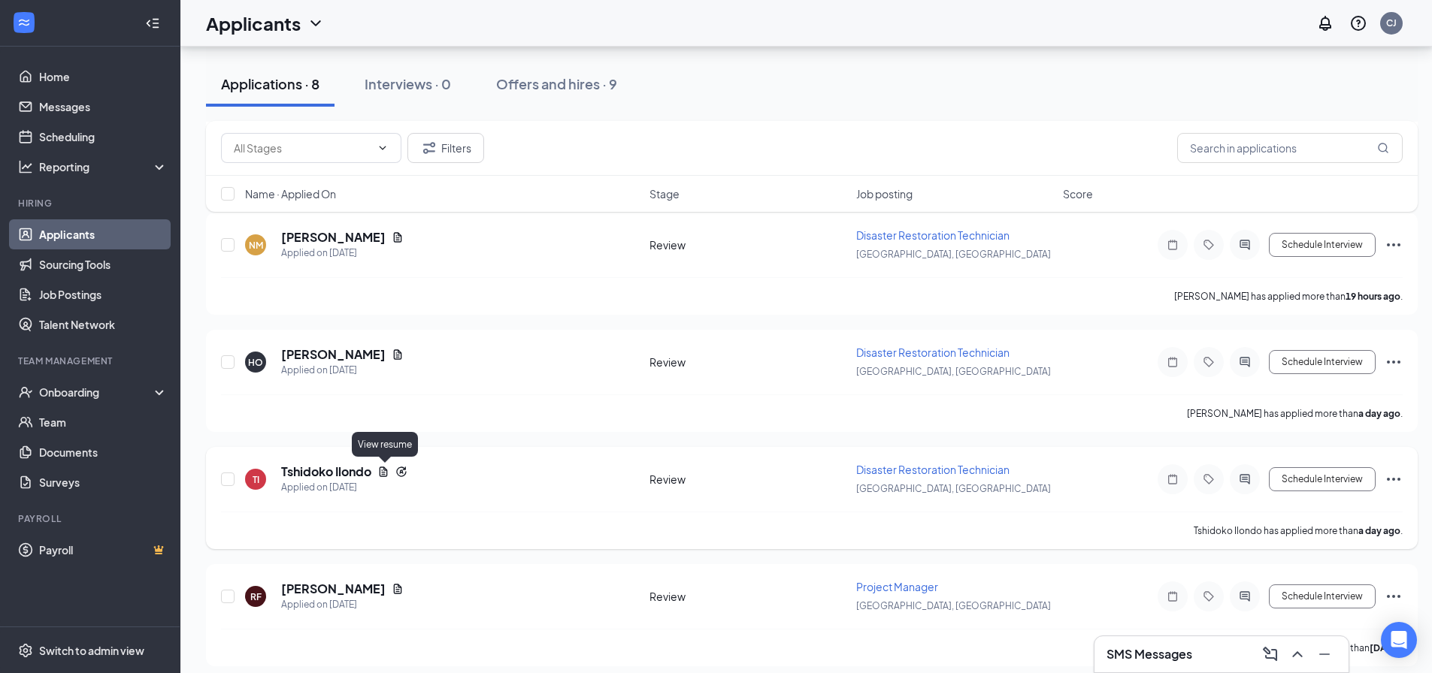
click at [384, 477] on icon "Document" at bounding box center [383, 472] width 12 height 12
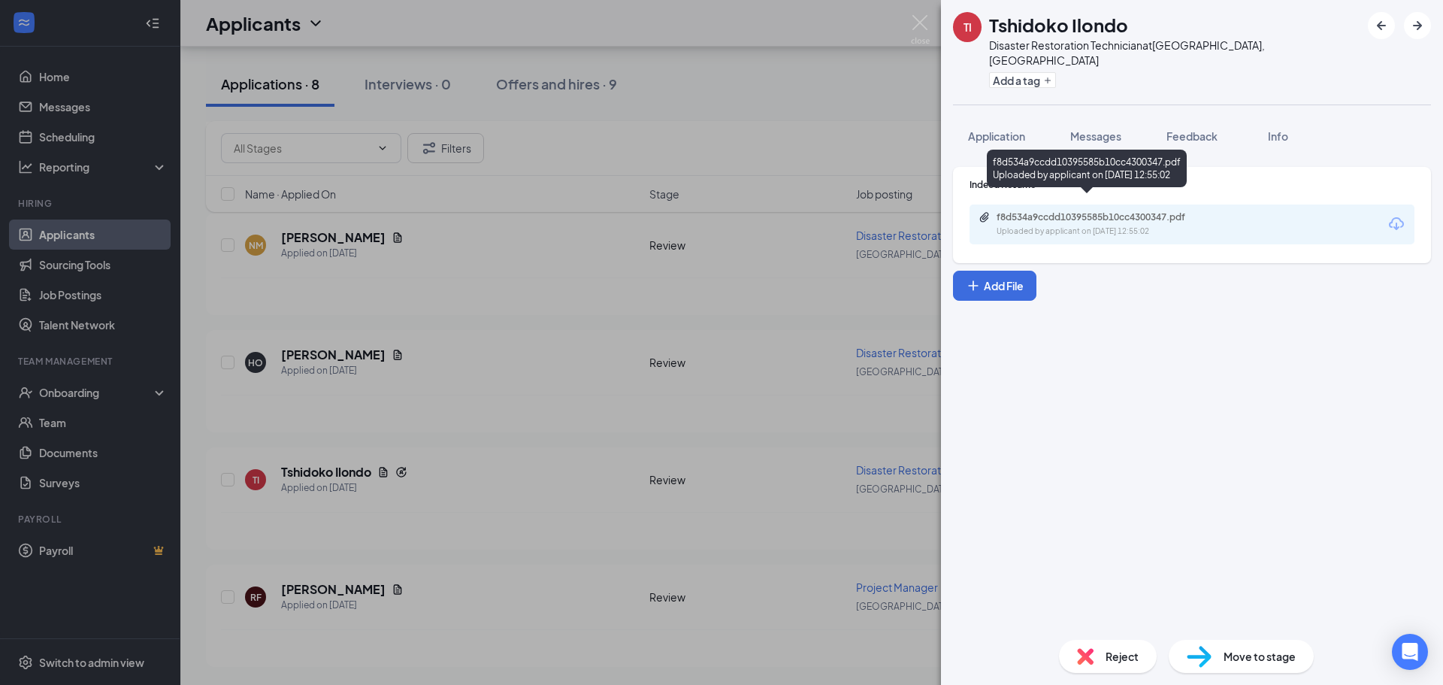
click at [1056, 211] on div "f8d534a9ccdd10395585b10cc4300347.pdf" at bounding box center [1102, 217] width 210 height 12
click at [406, 488] on div "TI Tshidoko Ilondo Disaster Restoration Technician at [GEOGRAPHIC_DATA], [GEOGR…" at bounding box center [721, 342] width 1443 height 685
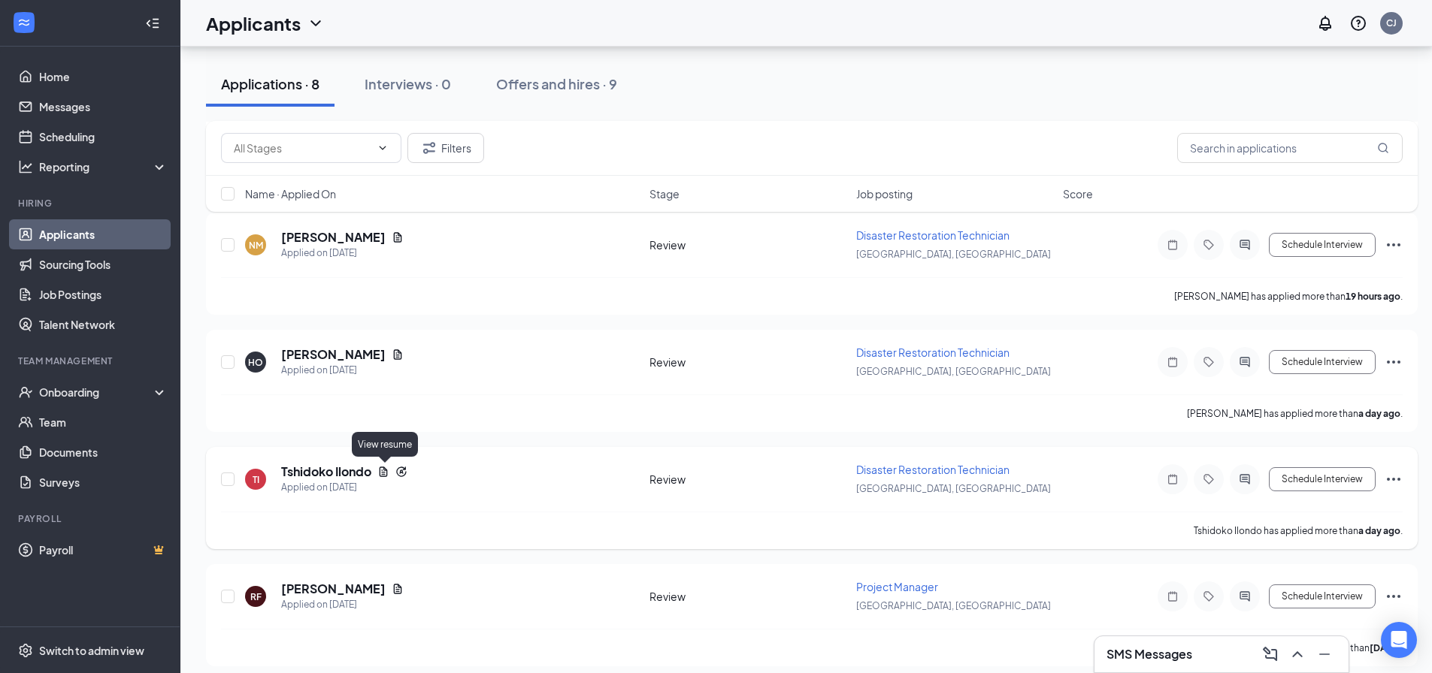
click at [383, 476] on icon "Document" at bounding box center [383, 472] width 12 height 12
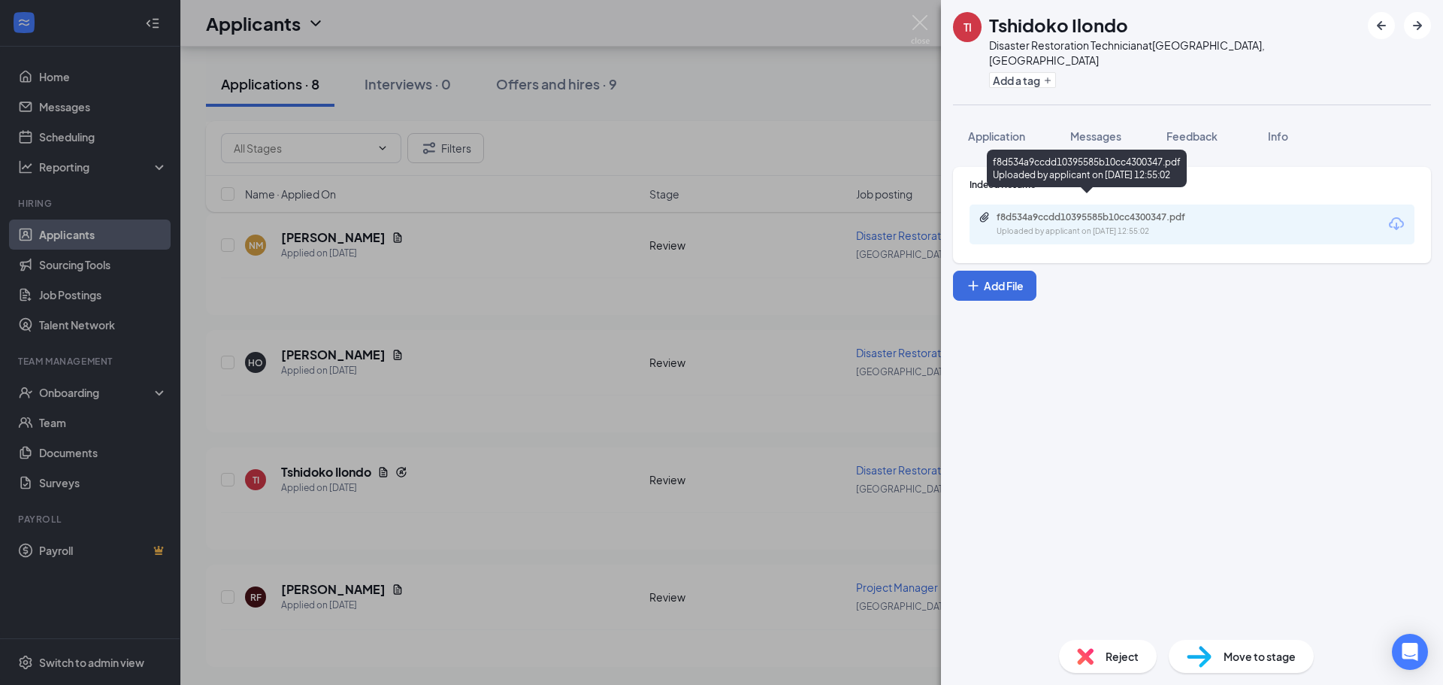
click at [1047, 211] on div "f8d534a9ccdd10395585b10cc4300347.pdf" at bounding box center [1102, 217] width 210 height 12
click at [383, 353] on div "TI Tshidoko Ilondo Disaster Restoration Technician at [GEOGRAPHIC_DATA], [GEOGR…" at bounding box center [721, 342] width 1443 height 685
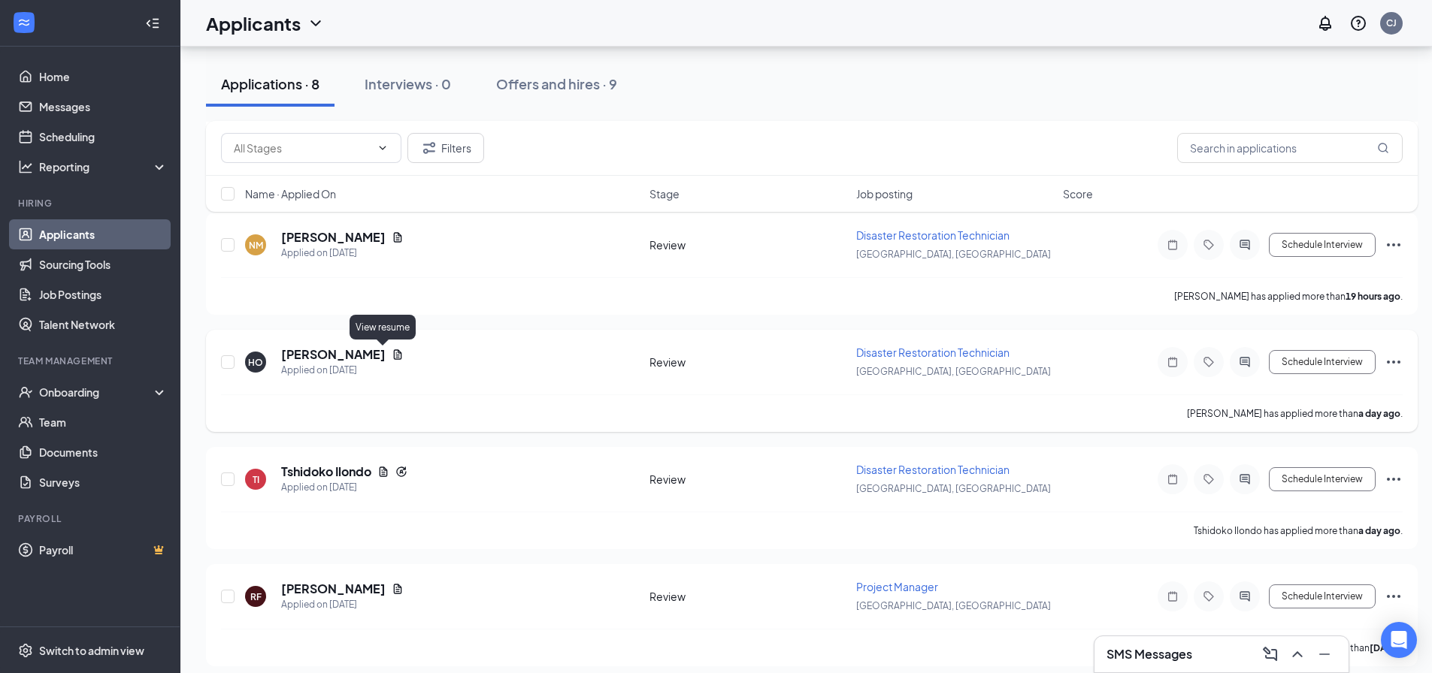
click at [394, 357] on icon "Document" at bounding box center [398, 354] width 8 height 10
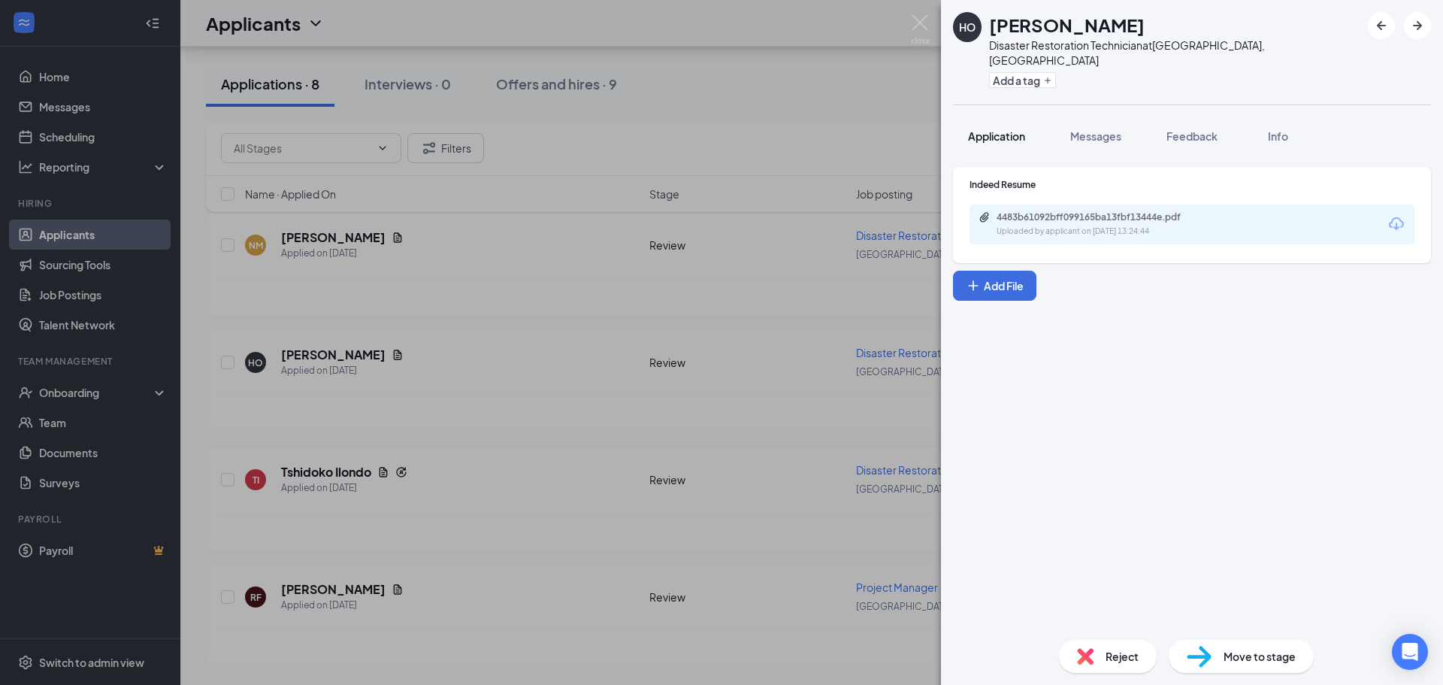
drag, startPoint x: 976, startPoint y: 116, endPoint x: 990, endPoint y: 132, distance: 21.3
click at [976, 129] on span "Application" at bounding box center [996, 136] width 57 height 14
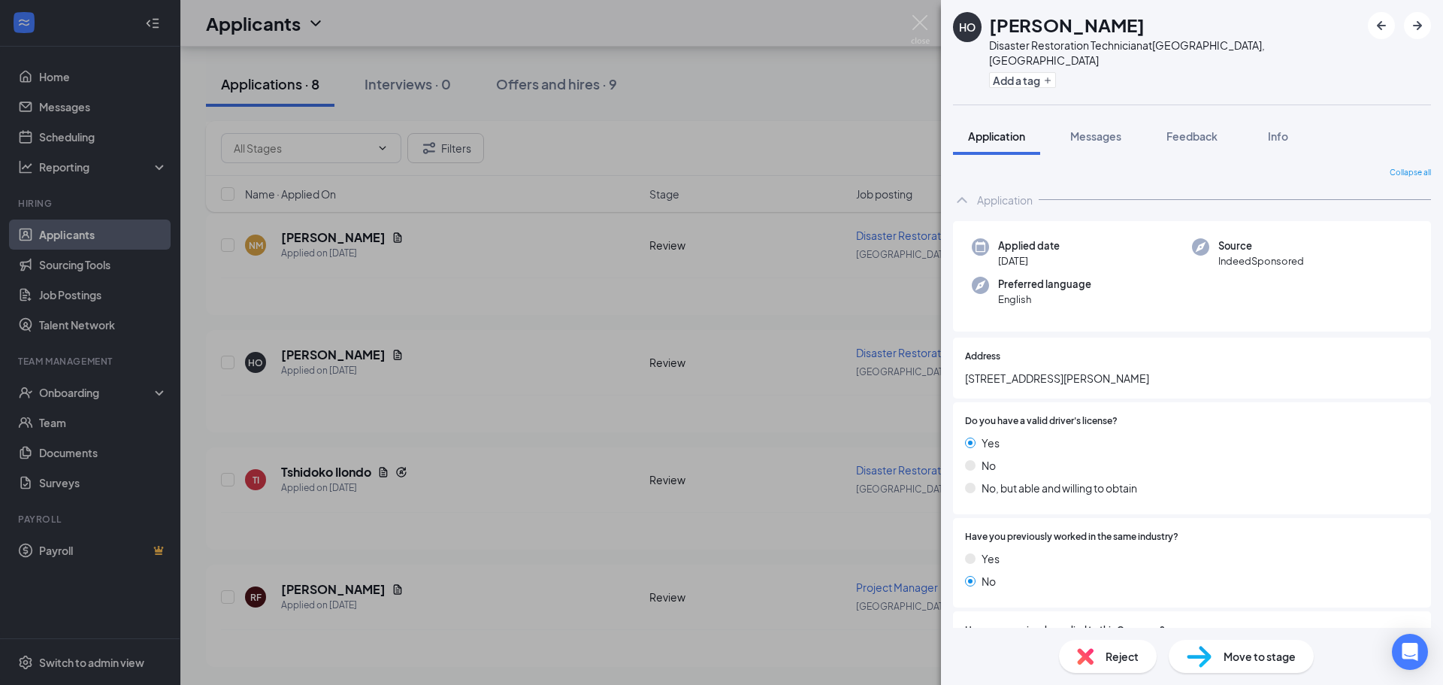
click at [574, 464] on div "HO [PERSON_NAME] Disaster Restoration Technician at [GEOGRAPHIC_DATA], [GEOGRAP…" at bounding box center [721, 342] width 1443 height 685
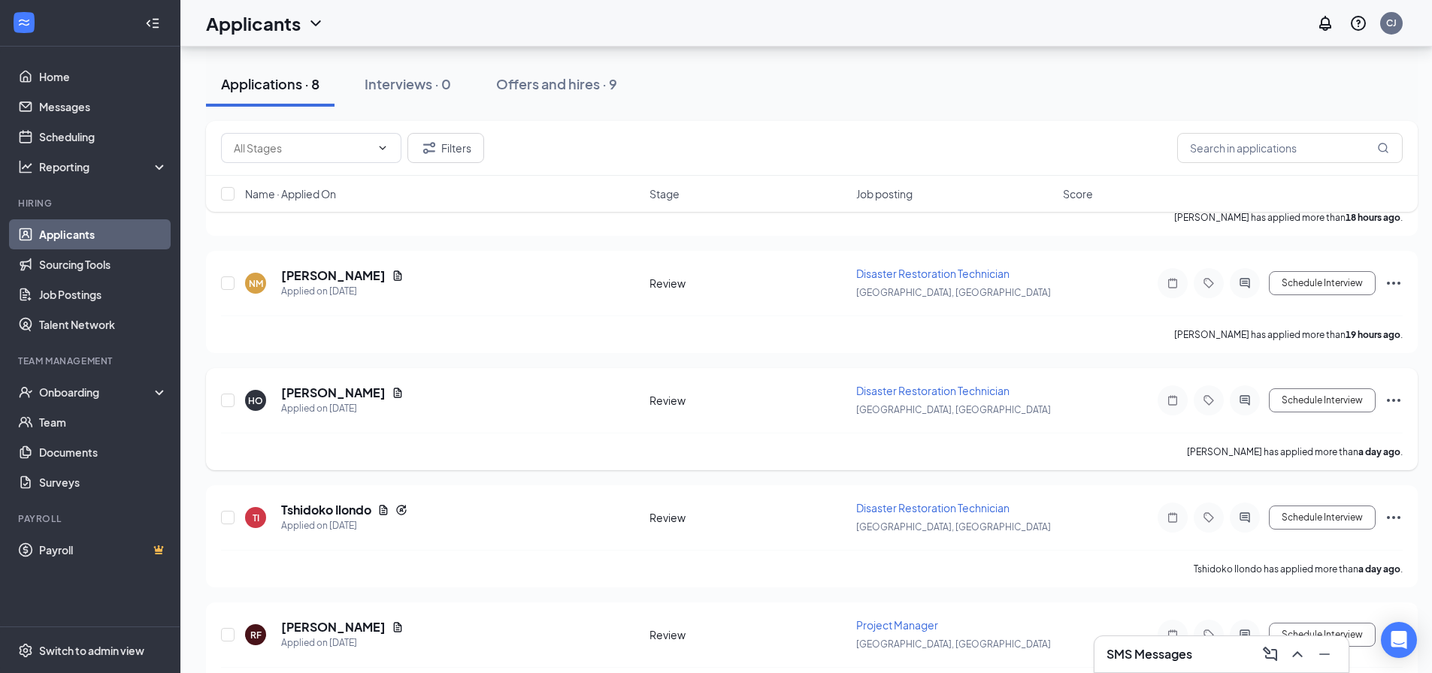
scroll to position [472, 0]
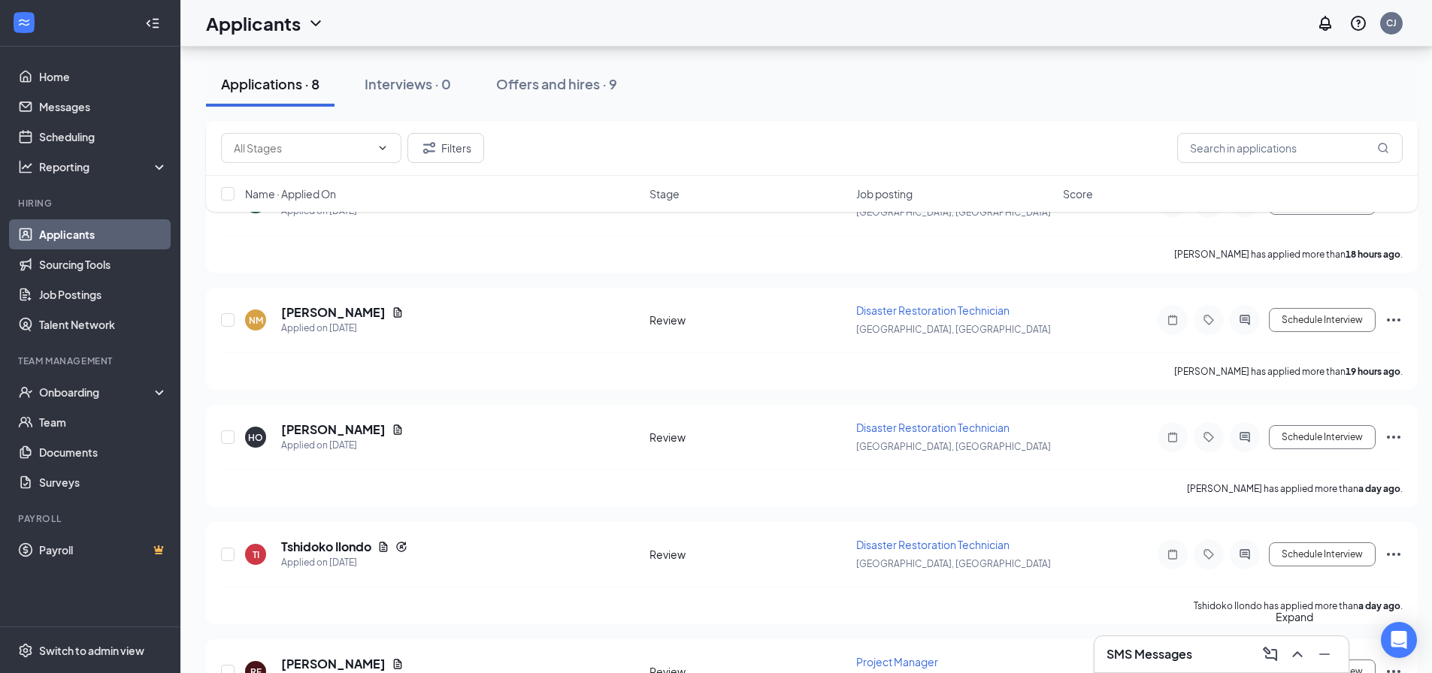
click at [1291, 652] on icon "ChevronUp" at bounding box center [1297, 655] width 18 height 18
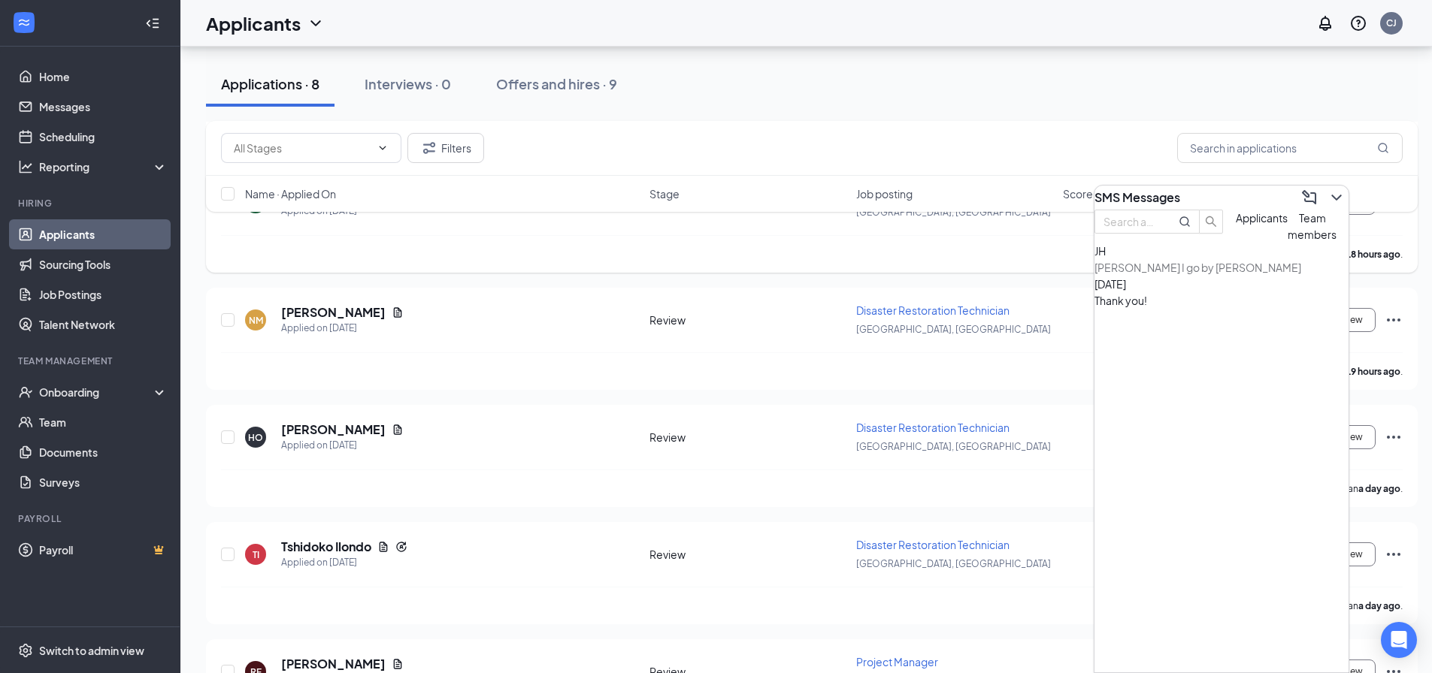
click at [588, 271] on div "[PERSON_NAME] has applied more than 18 hours ago ." at bounding box center [812, 254] width 1182 height 38
click at [1329, 195] on icon "ChevronDown" at bounding box center [1336, 198] width 18 height 18
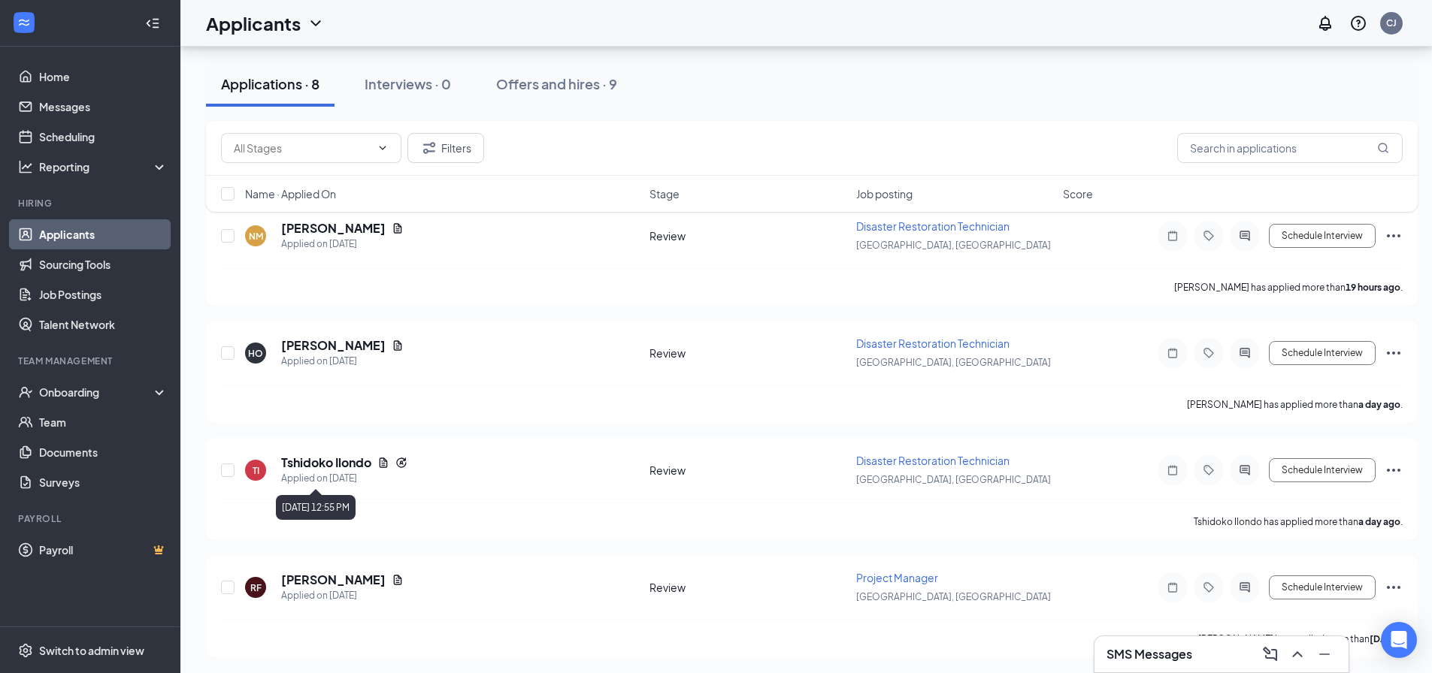
scroll to position [558, 0]
drag, startPoint x: 386, startPoint y: 580, endPoint x: 398, endPoint y: 580, distance: 12.0
click at [394, 580] on icon "Document" at bounding box center [398, 578] width 8 height 10
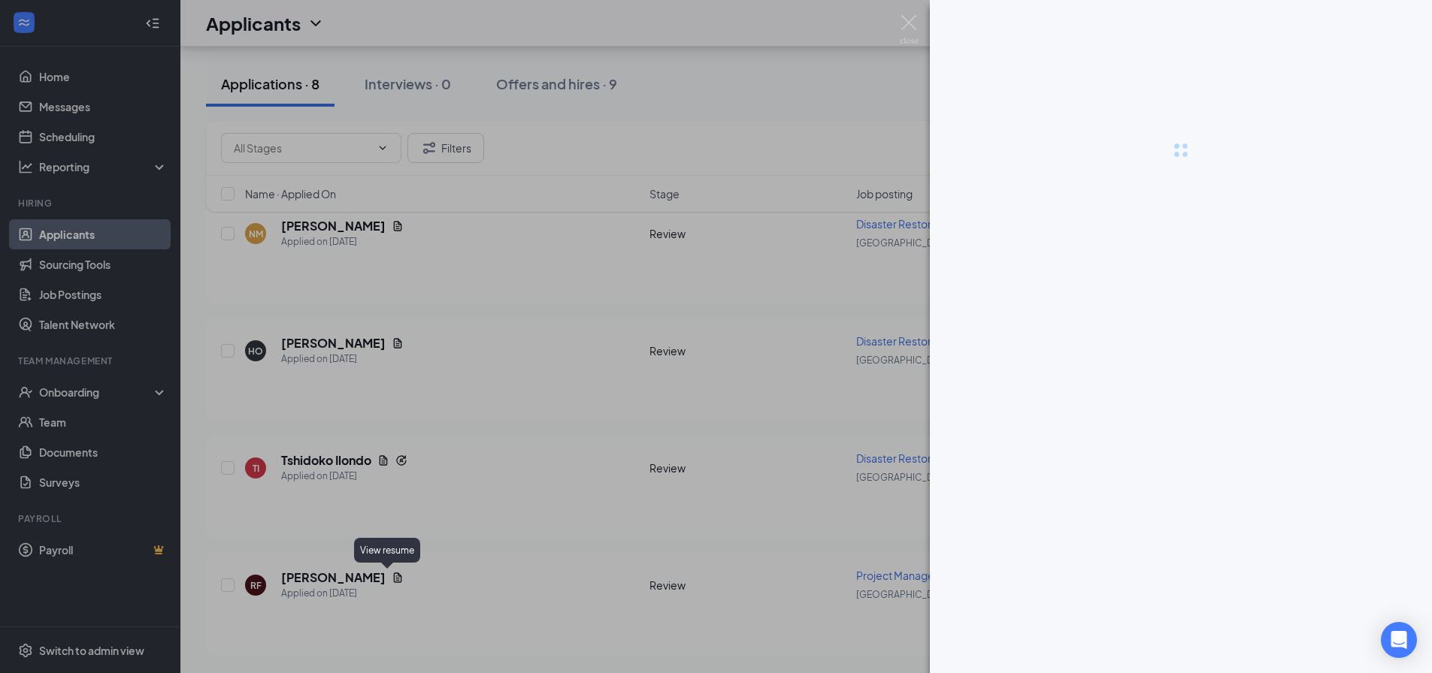
scroll to position [547, 0]
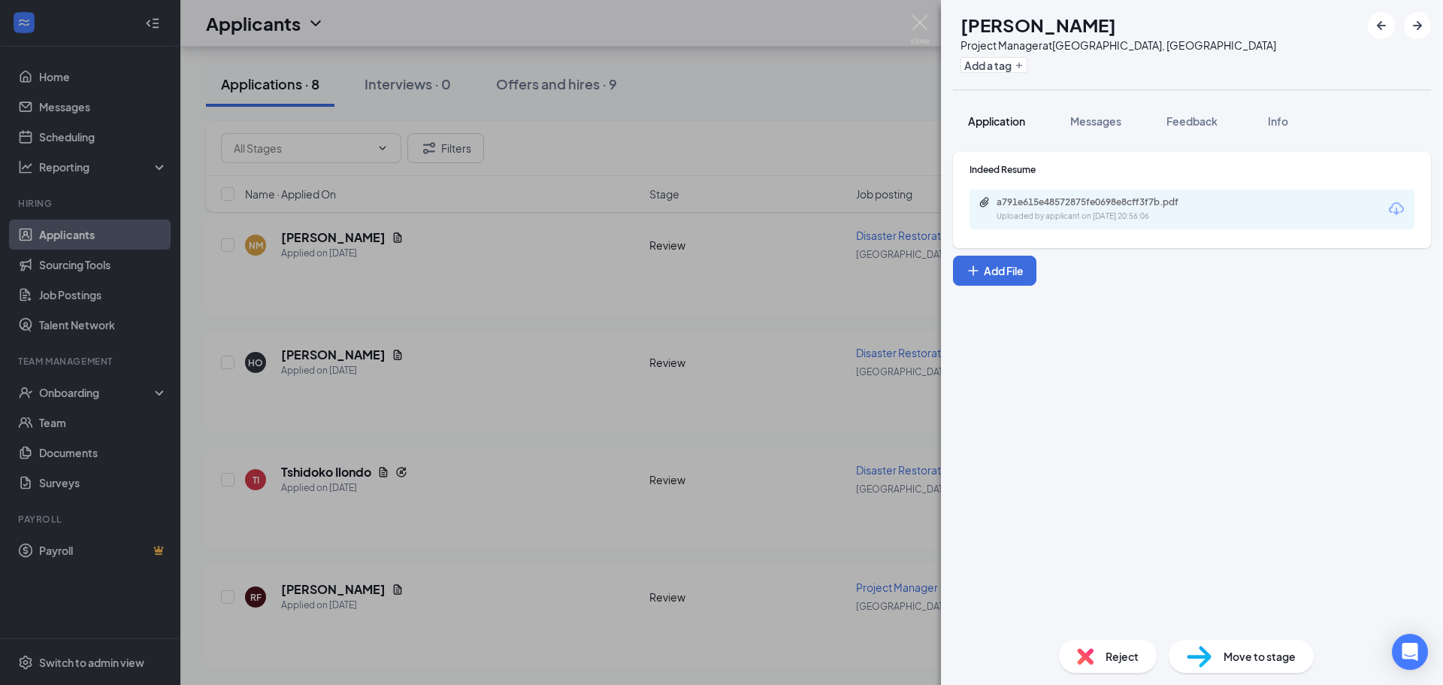
click at [982, 118] on span "Application" at bounding box center [996, 121] width 57 height 14
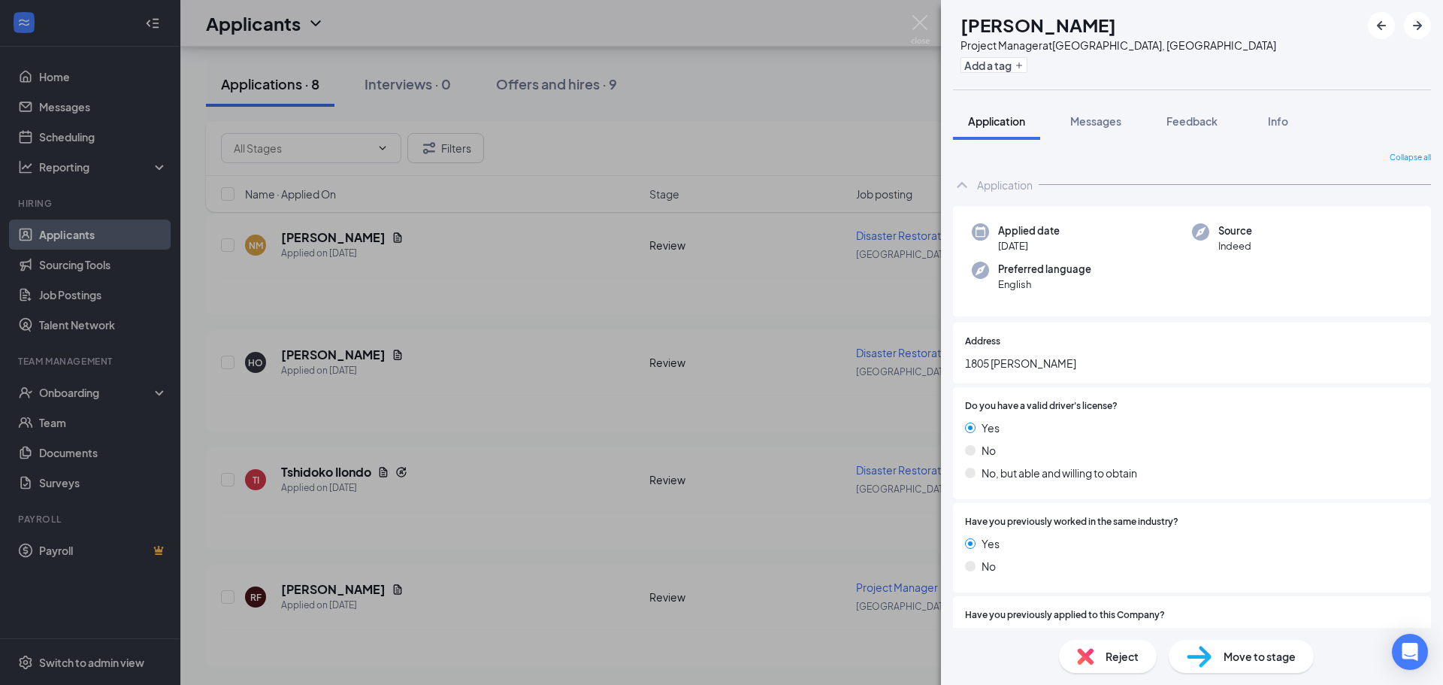
click at [958, 183] on icon "ChevronUp" at bounding box center [962, 185] width 18 height 18
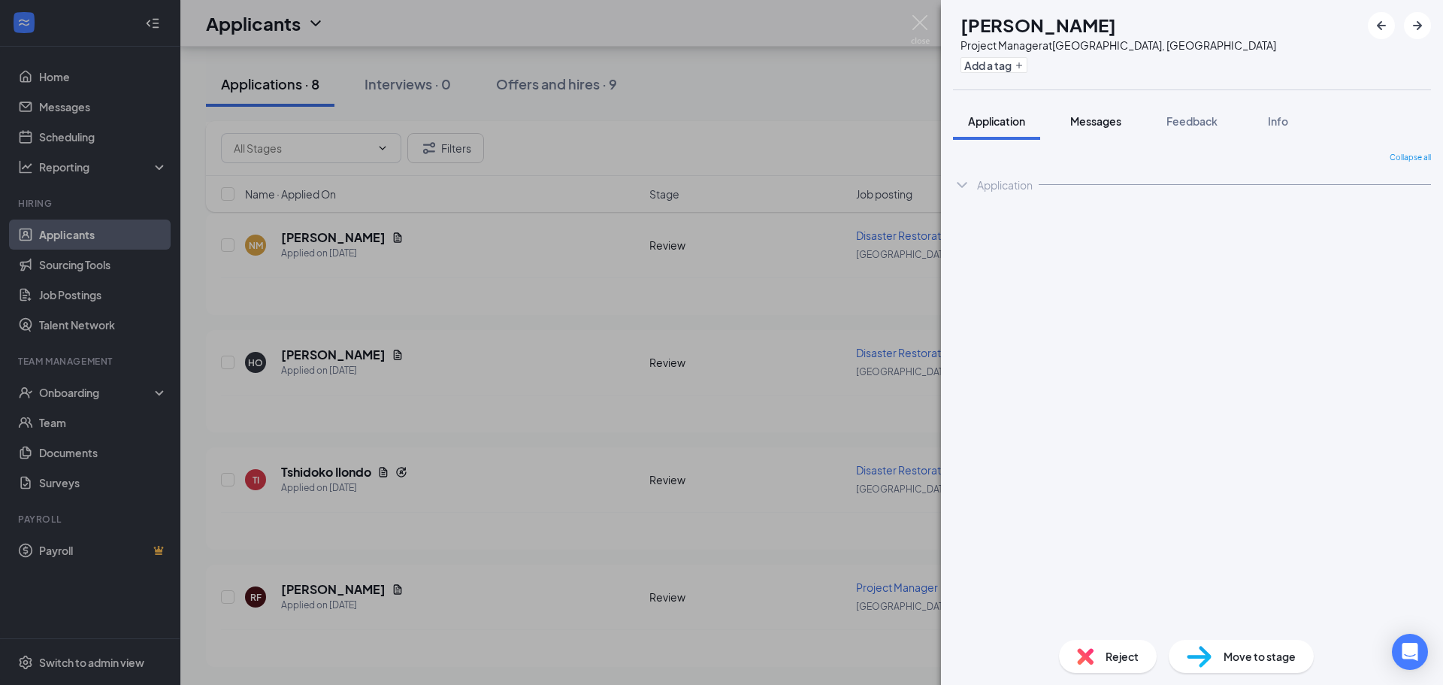
click at [1073, 123] on span "Messages" at bounding box center [1095, 121] width 51 height 14
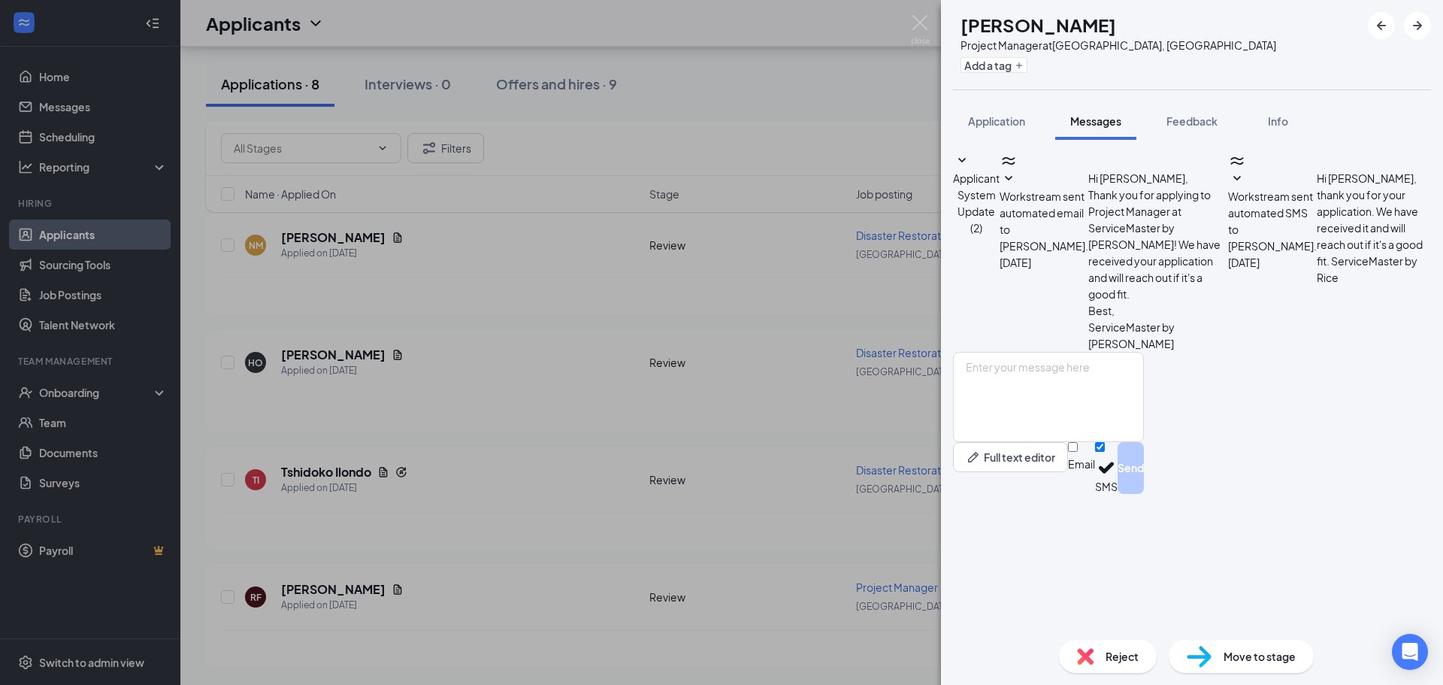
click at [386, 589] on div "RF [PERSON_NAME] Project Manager at [GEOGRAPHIC_DATA], [GEOGRAPHIC_DATA] Add a …" at bounding box center [721, 342] width 1443 height 685
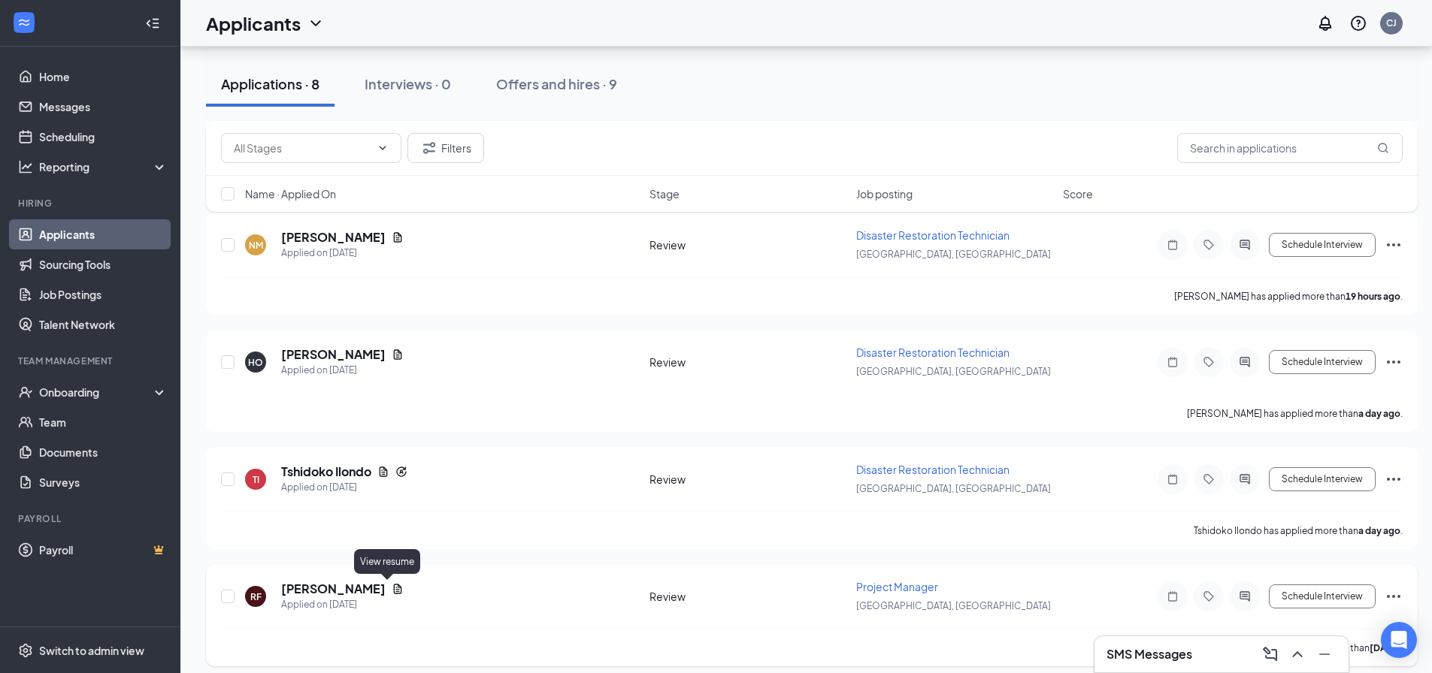
click at [392, 592] on icon "Document" at bounding box center [398, 589] width 12 height 12
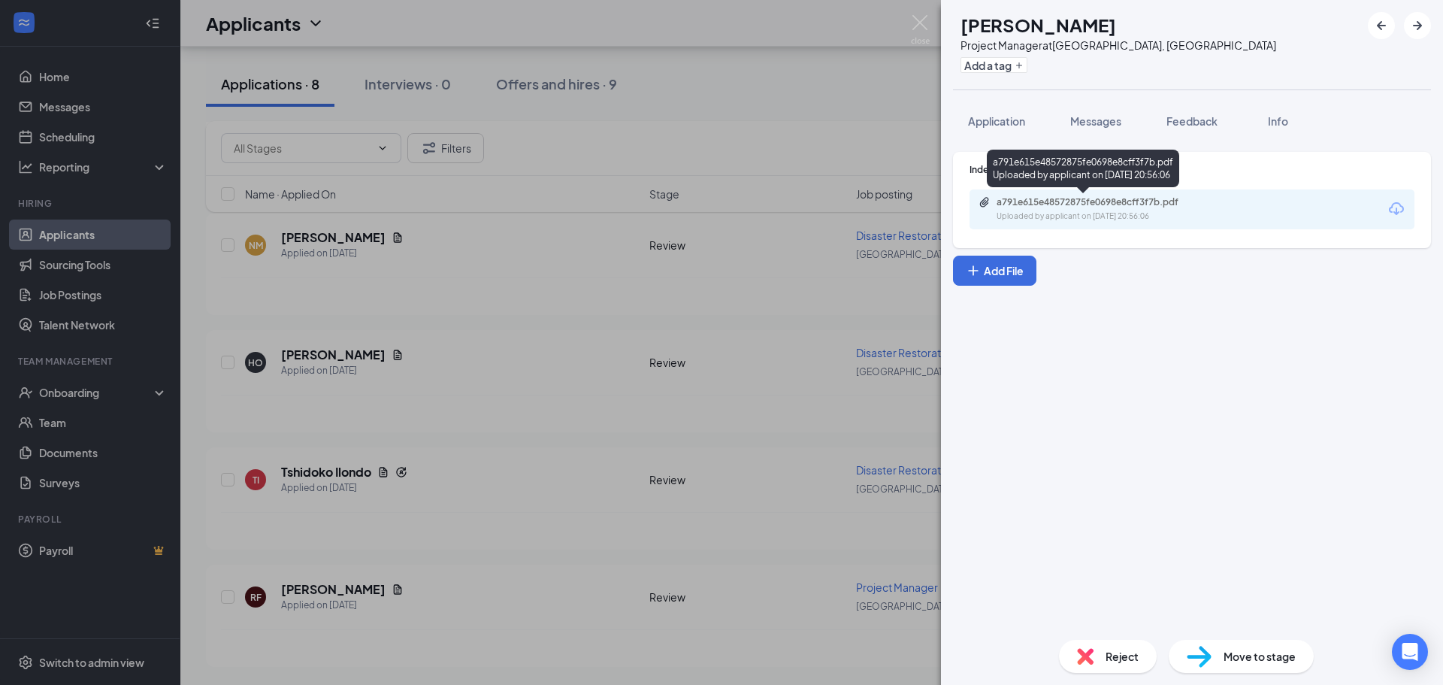
click at [1077, 208] on div "a791e615e48572875fe0698e8cff3f7b.pdf Uploaded by applicant on [DATE] 20:56:06" at bounding box center [1101, 209] width 244 height 26
click at [816, 104] on div "RF [PERSON_NAME] Project Manager at [GEOGRAPHIC_DATA], [GEOGRAPHIC_DATA] Add a …" at bounding box center [721, 342] width 1443 height 685
